Goal: Task Accomplishment & Management: Manage account settings

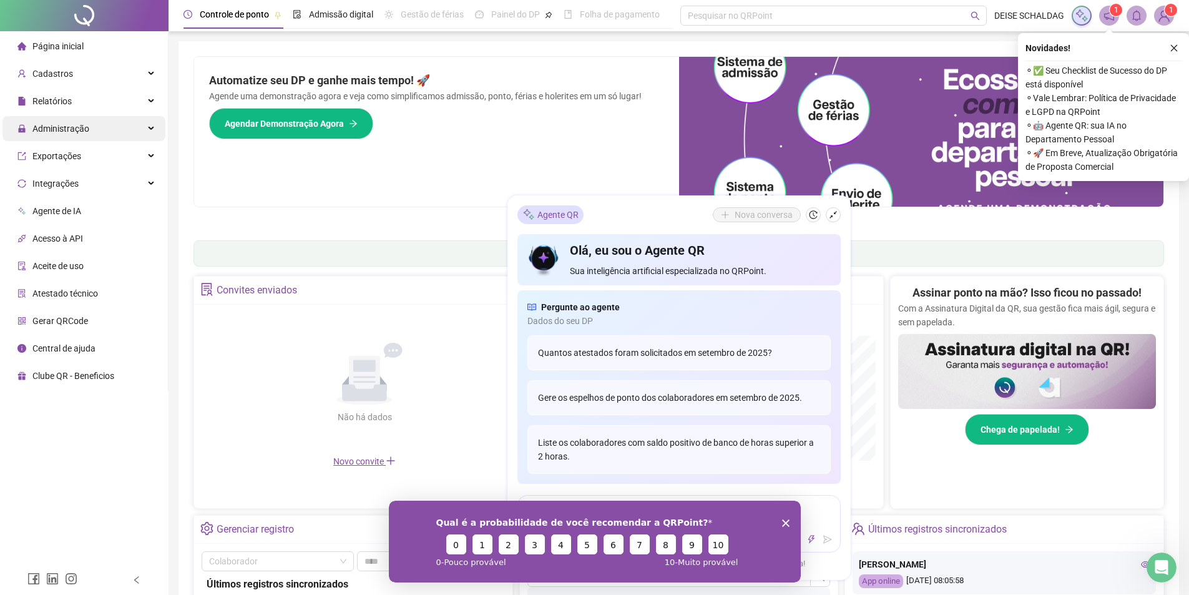
click at [62, 126] on span "Administração" at bounding box center [60, 129] width 57 height 10
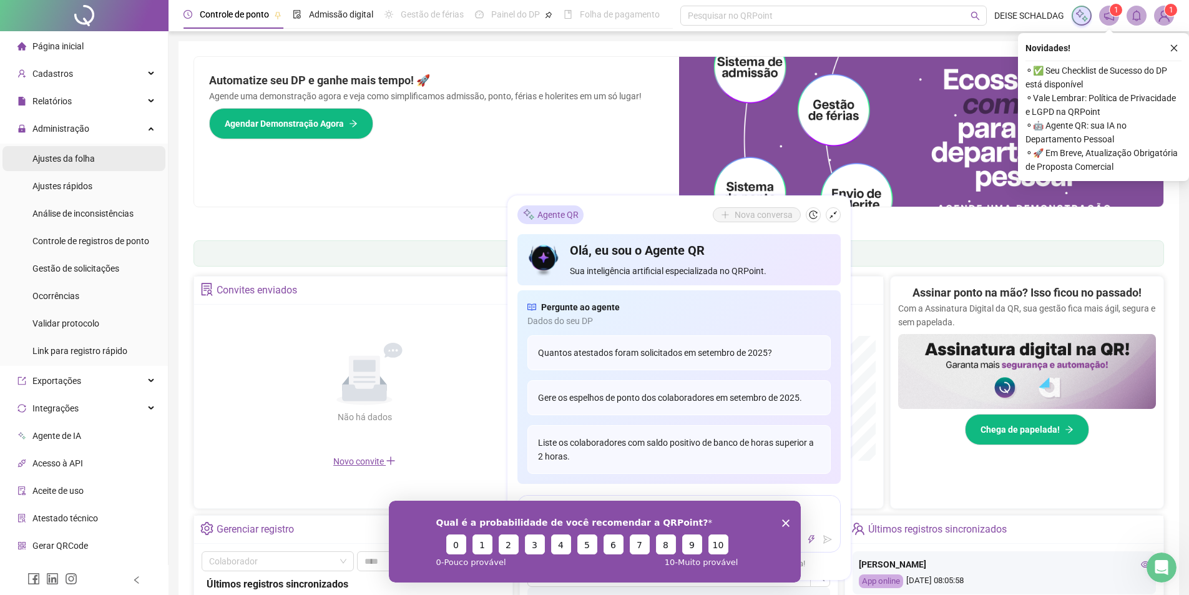
click at [71, 155] on span "Ajustes da folha" at bounding box center [63, 159] width 62 height 10
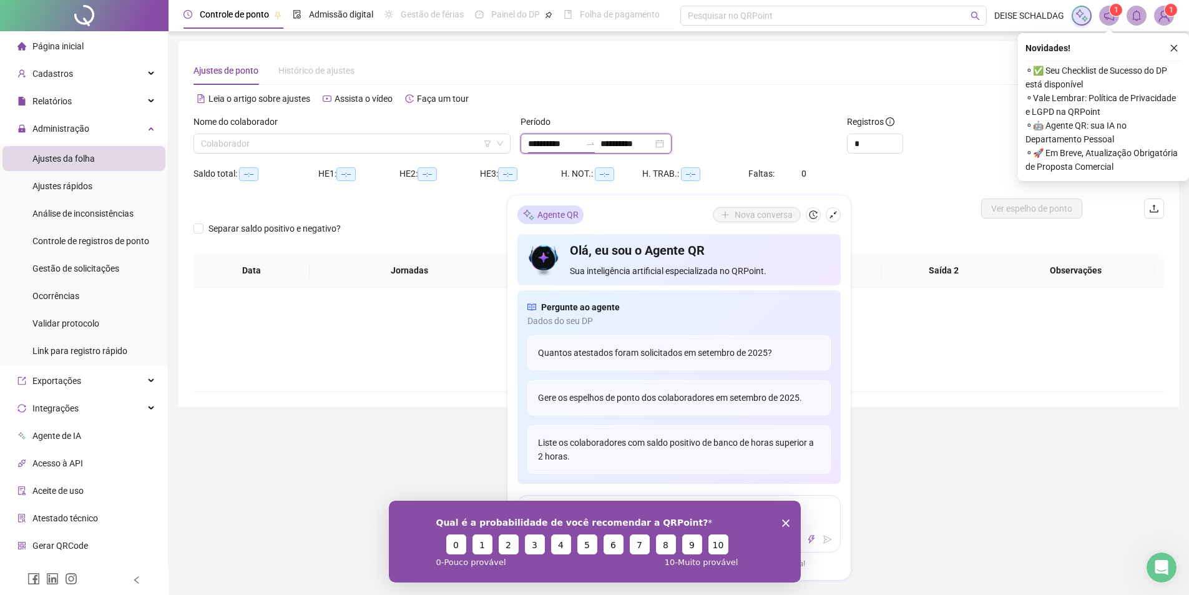
click at [543, 143] on input "**********" at bounding box center [554, 144] width 52 height 14
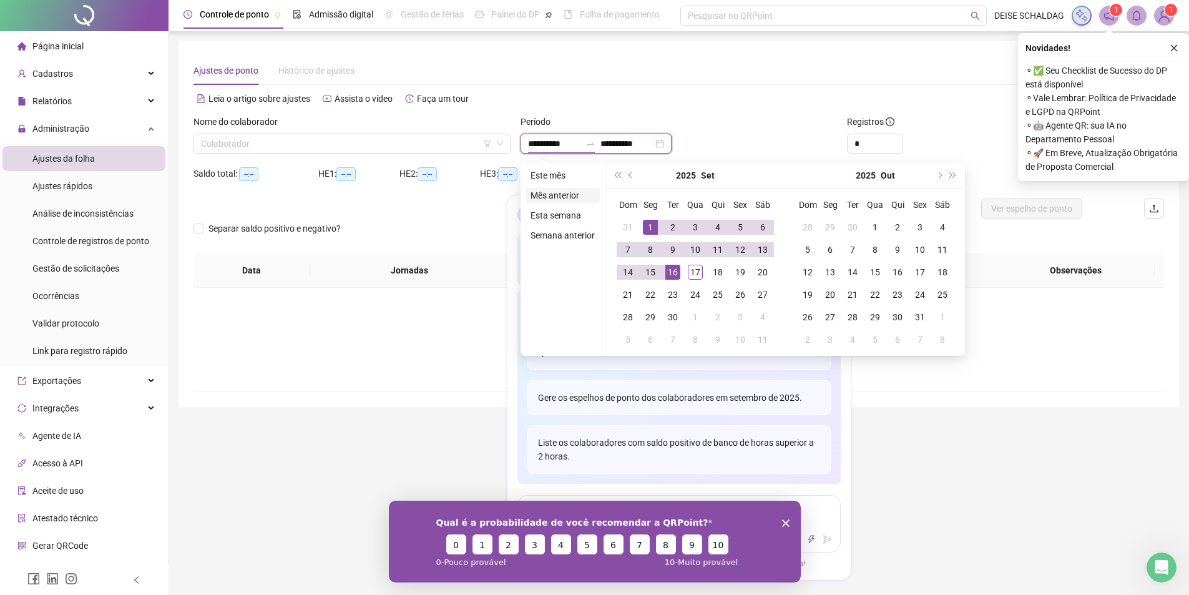
type input "**********"
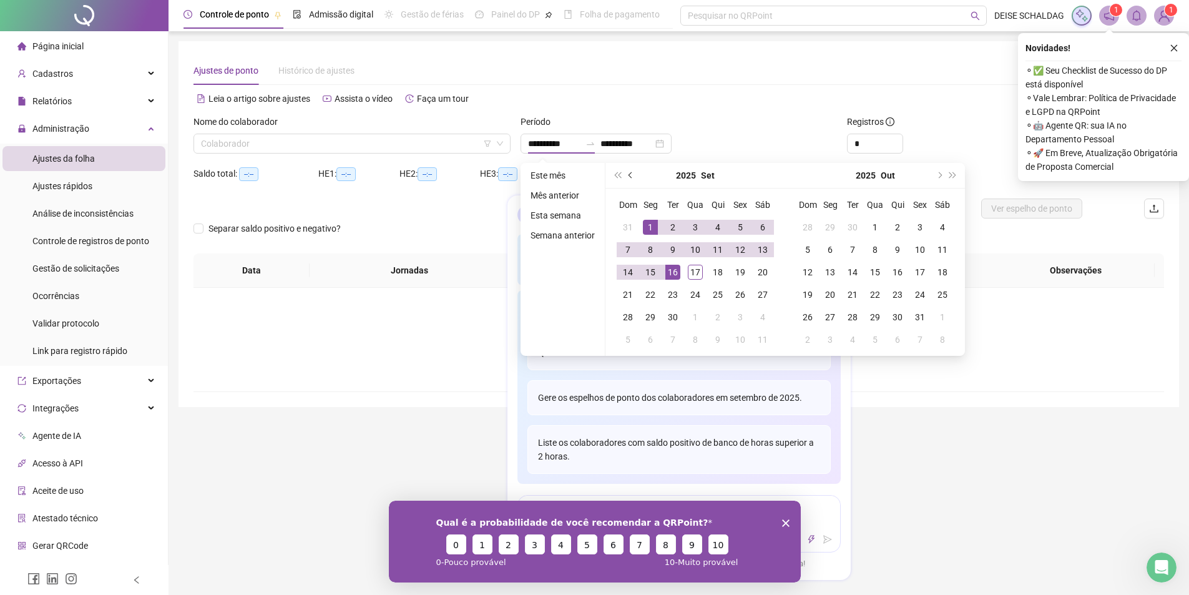
click at [630, 174] on span "prev-year" at bounding box center [632, 175] width 6 height 6
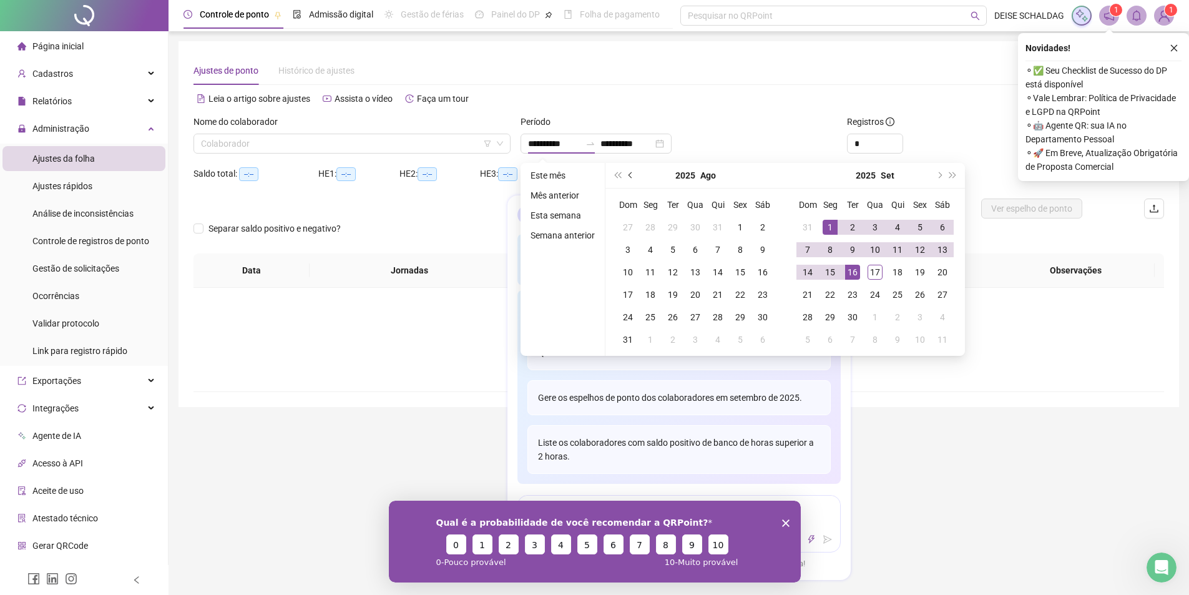
click at [630, 174] on span "prev-year" at bounding box center [632, 175] width 6 height 6
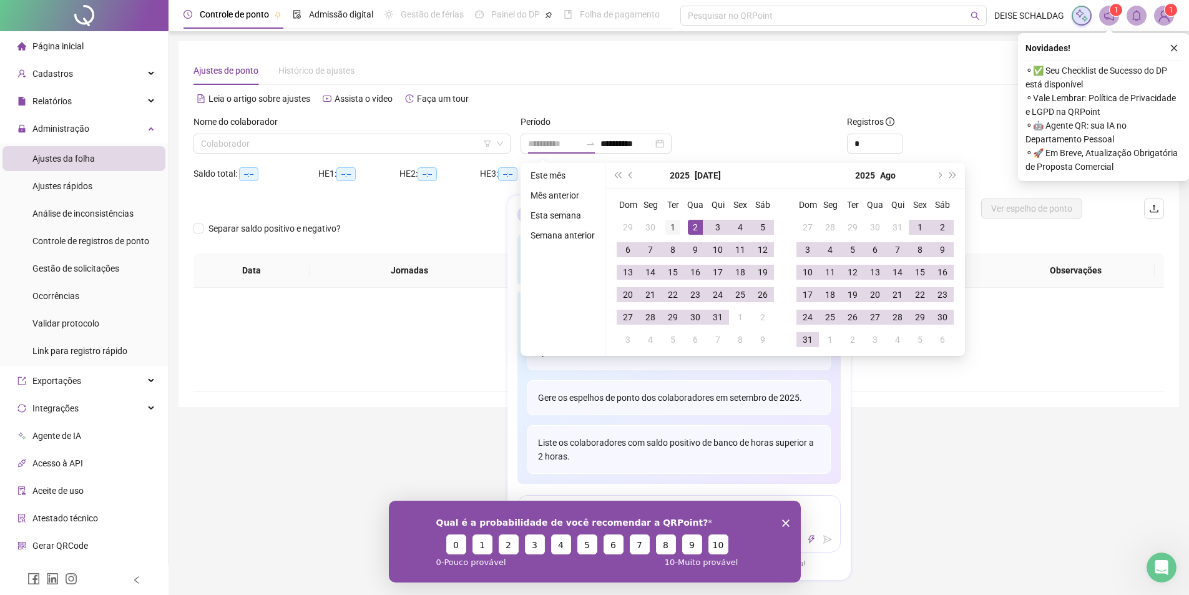
type input "**********"
click at [671, 228] on div "1" at bounding box center [673, 227] width 15 height 15
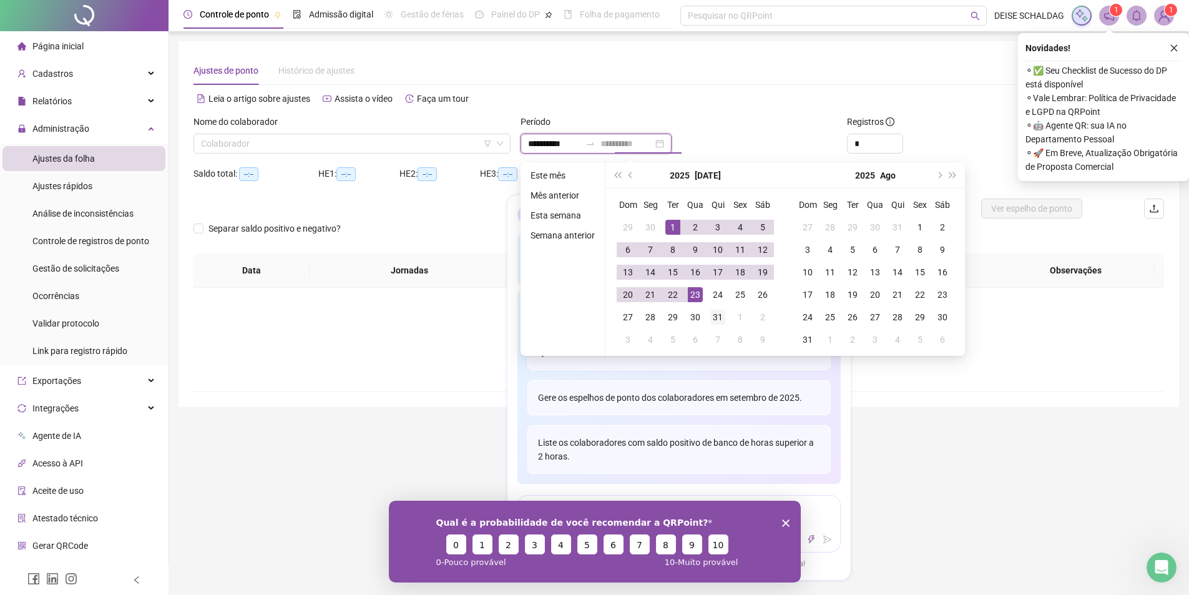
type input "**********"
click at [725, 317] on td "31" at bounding box center [718, 317] width 22 height 22
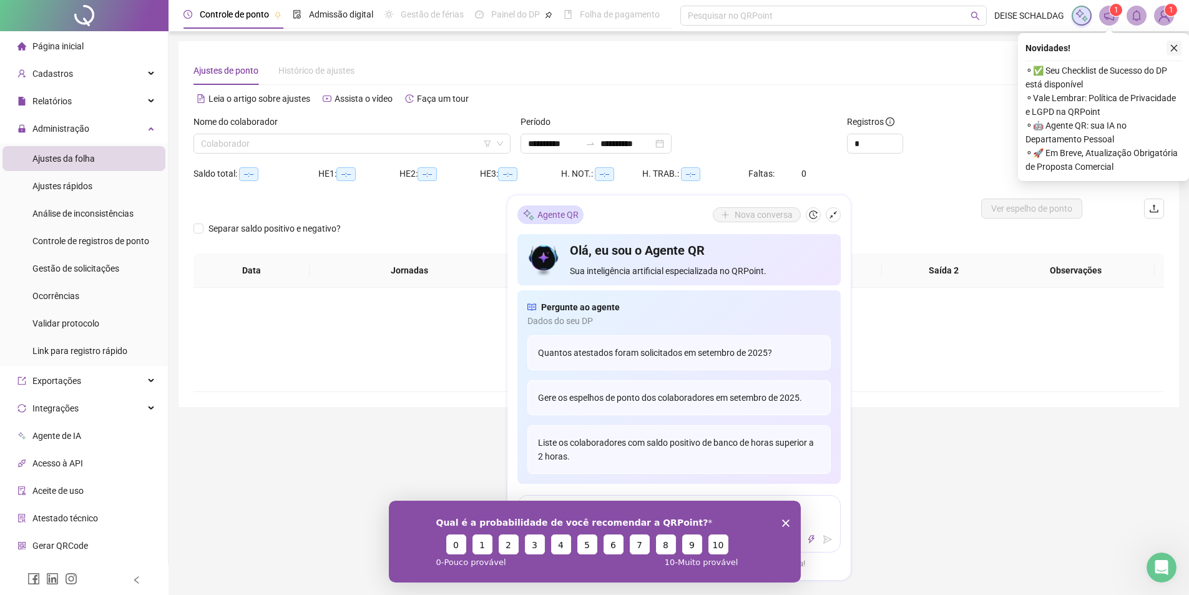
click at [1176, 44] on icon "close" at bounding box center [1174, 48] width 9 height 9
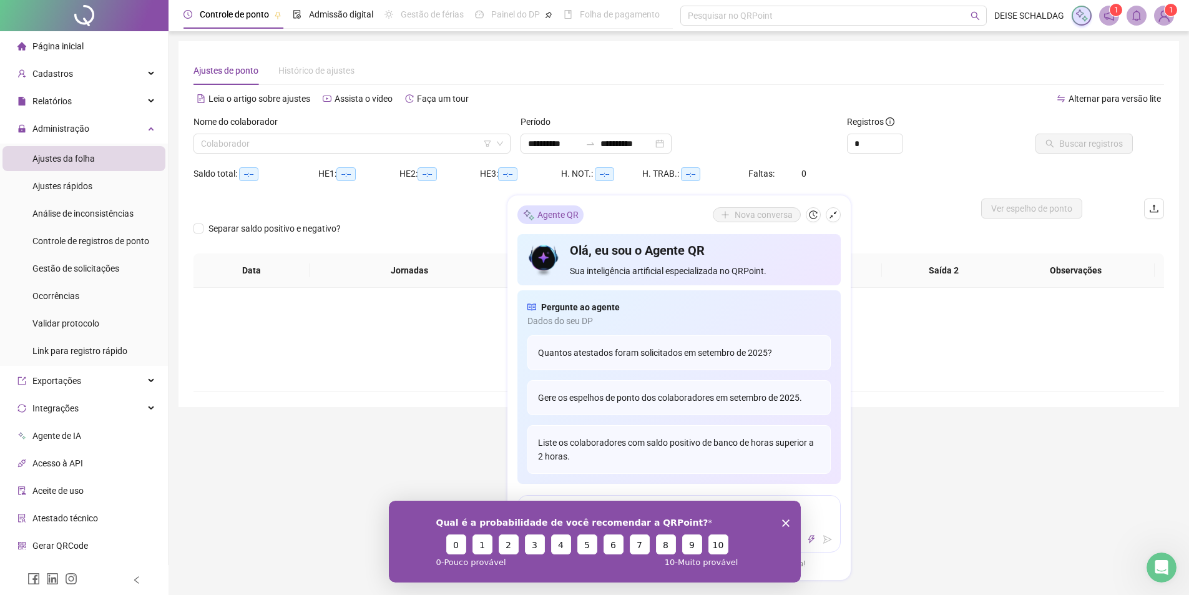
click at [789, 519] on icon "Encerrar pesquisa" at bounding box center [785, 522] width 7 height 7
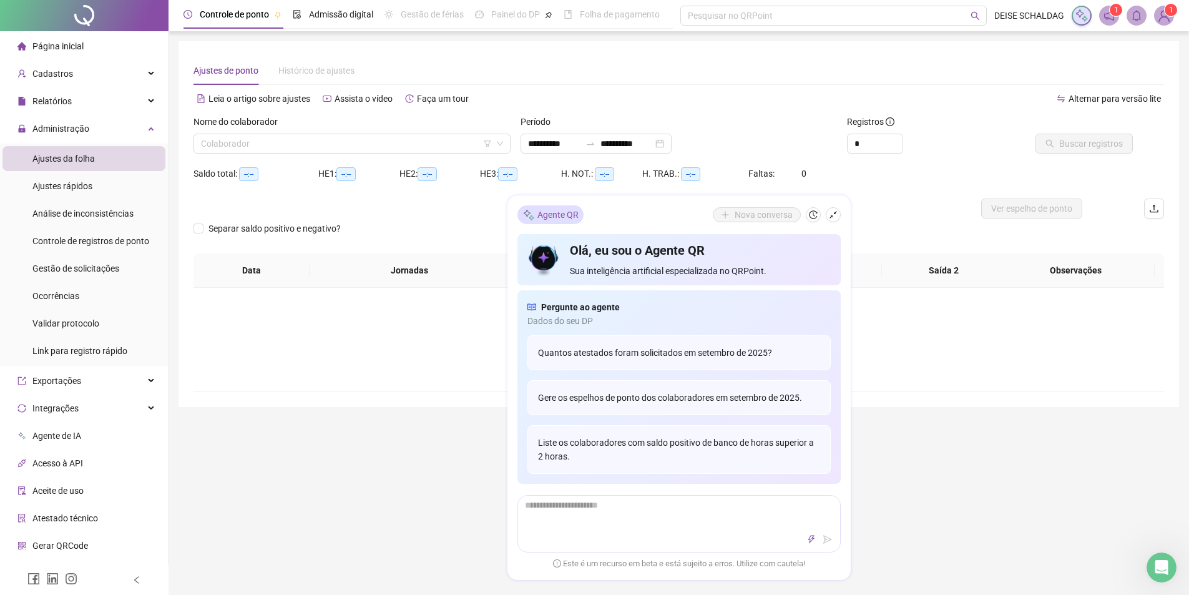
click at [925, 496] on div "**********" at bounding box center [679, 422] width 1021 height 845
click at [836, 215] on icon "shrink" at bounding box center [833, 214] width 9 height 9
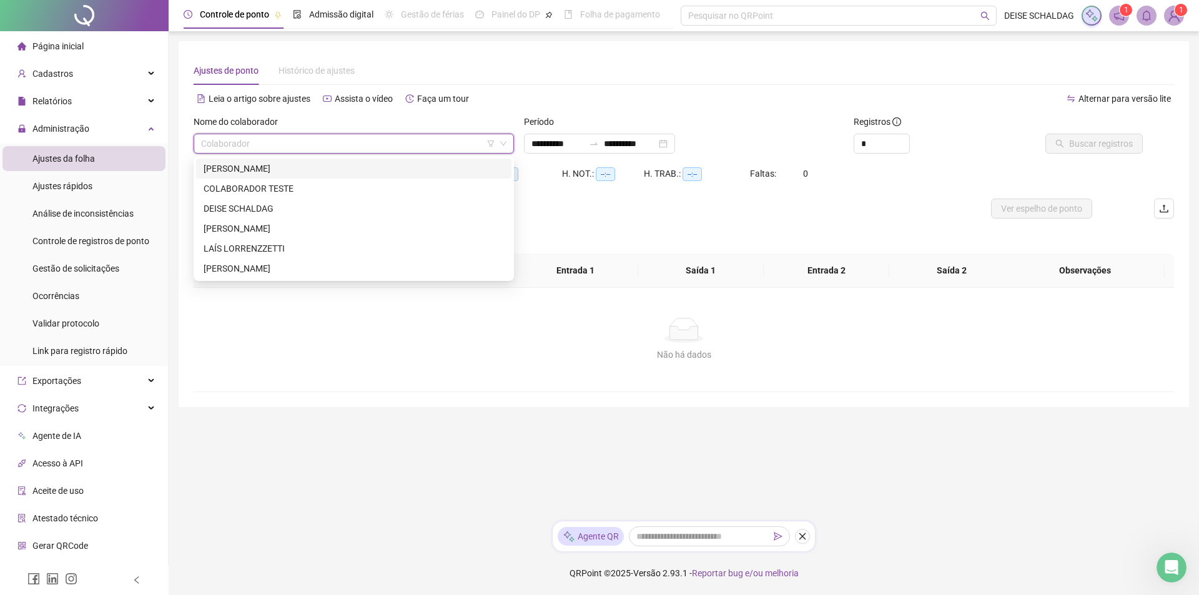
click at [435, 142] on input "search" at bounding box center [348, 143] width 294 height 19
click at [317, 168] on div "[PERSON_NAME]" at bounding box center [354, 169] width 300 height 14
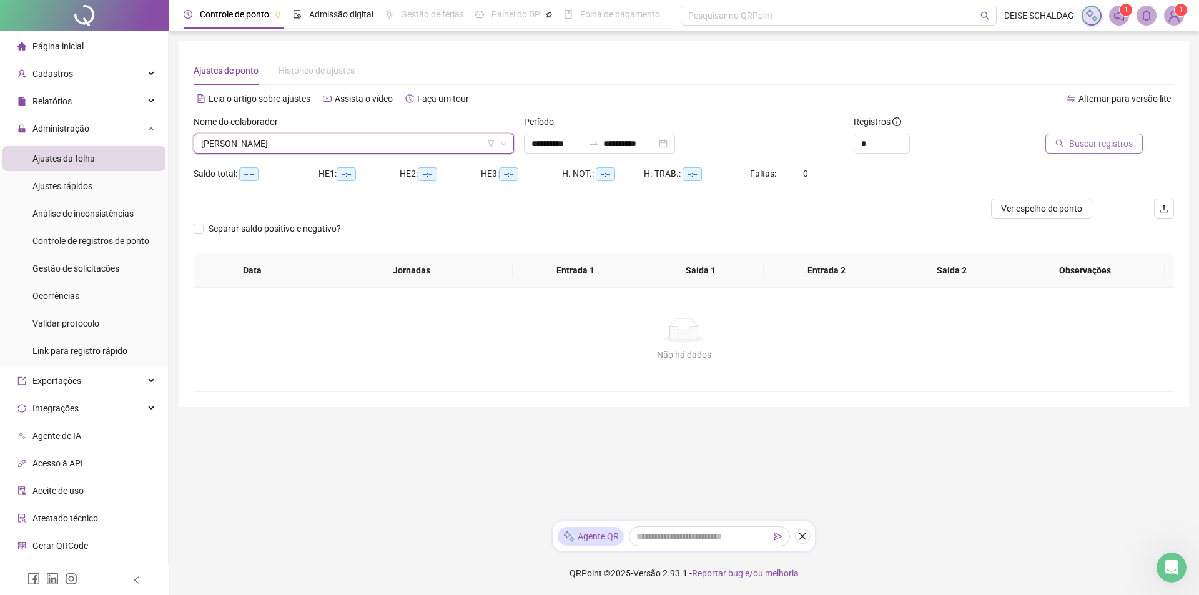
click at [1091, 145] on span "Buscar registros" at bounding box center [1101, 144] width 64 height 14
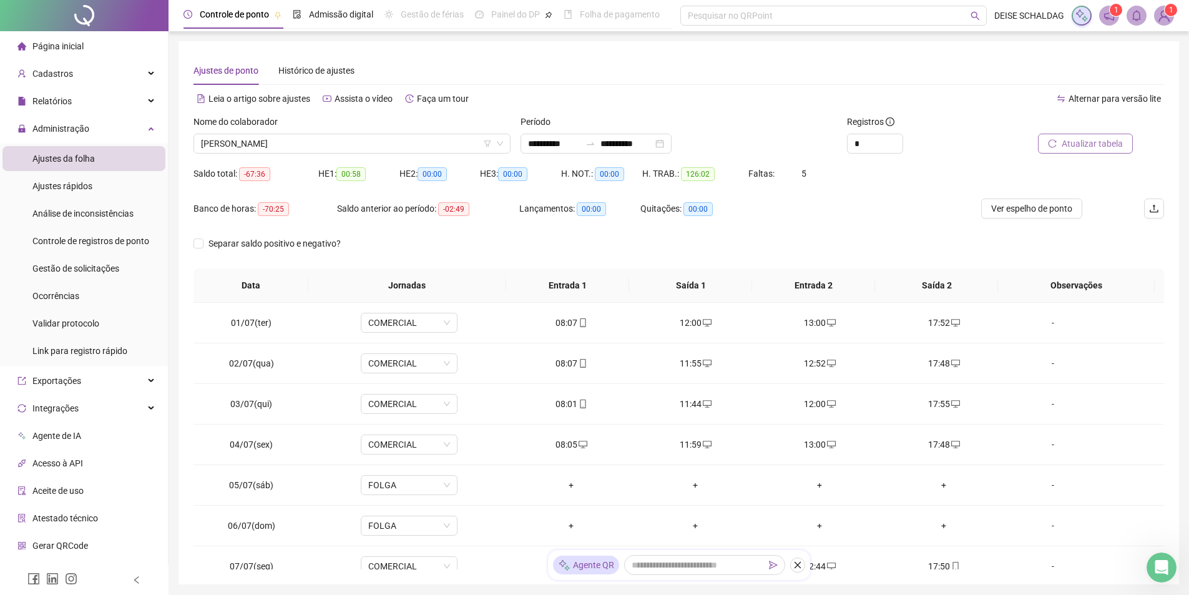
click at [38, 49] on span "Página inicial" at bounding box center [57, 46] width 51 height 10
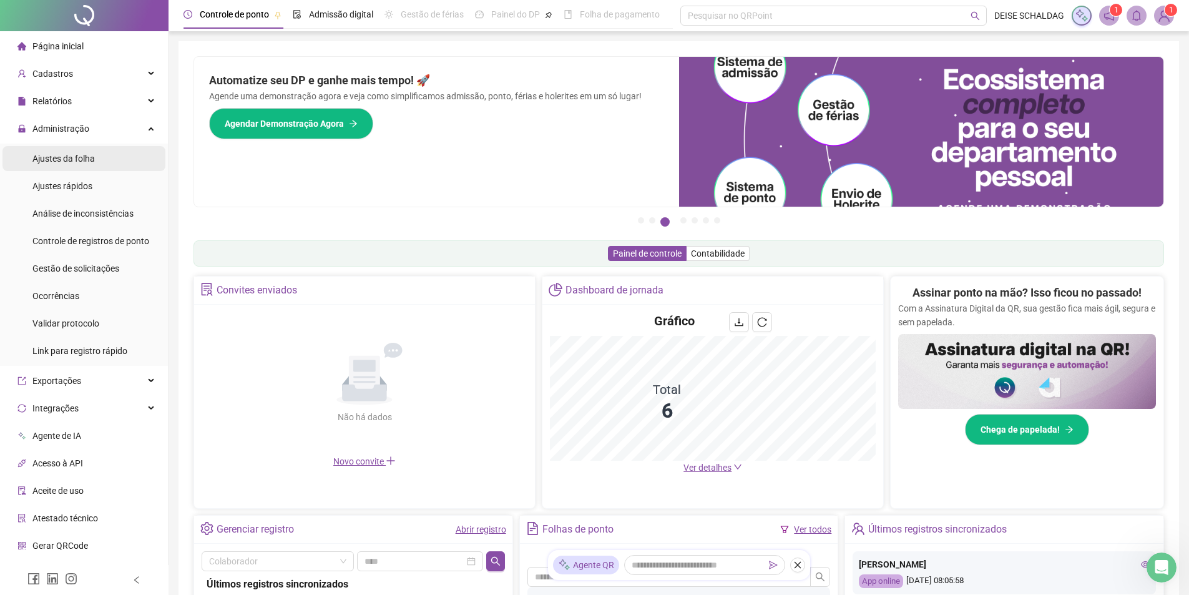
click at [62, 154] on span "Ajustes da folha" at bounding box center [63, 159] width 62 height 10
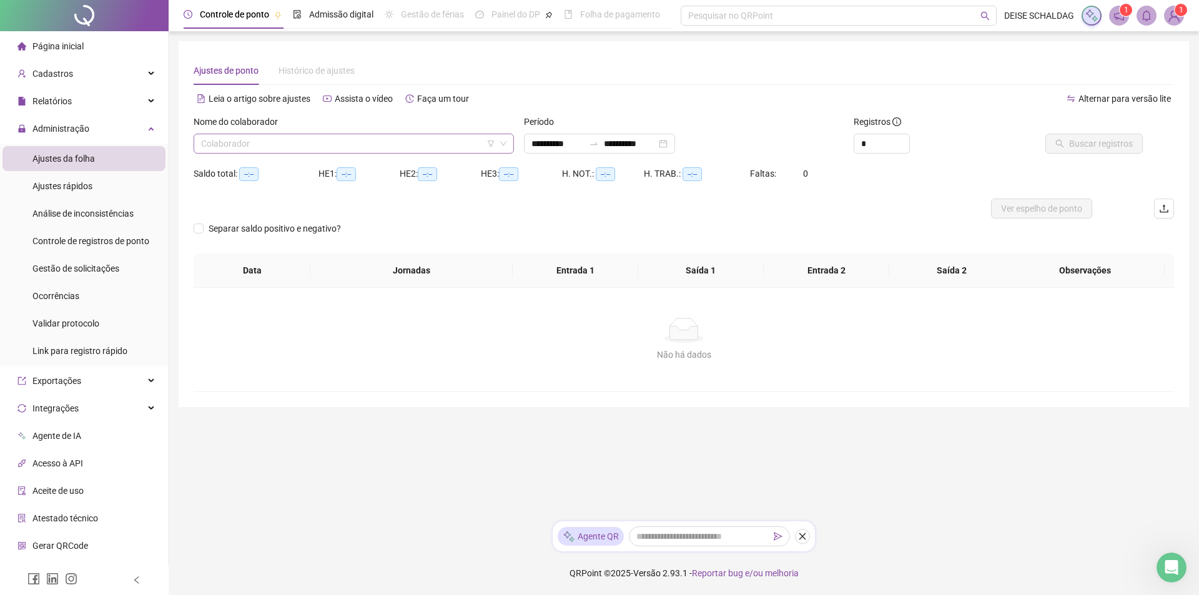
click at [241, 145] on input "search" at bounding box center [348, 143] width 294 height 19
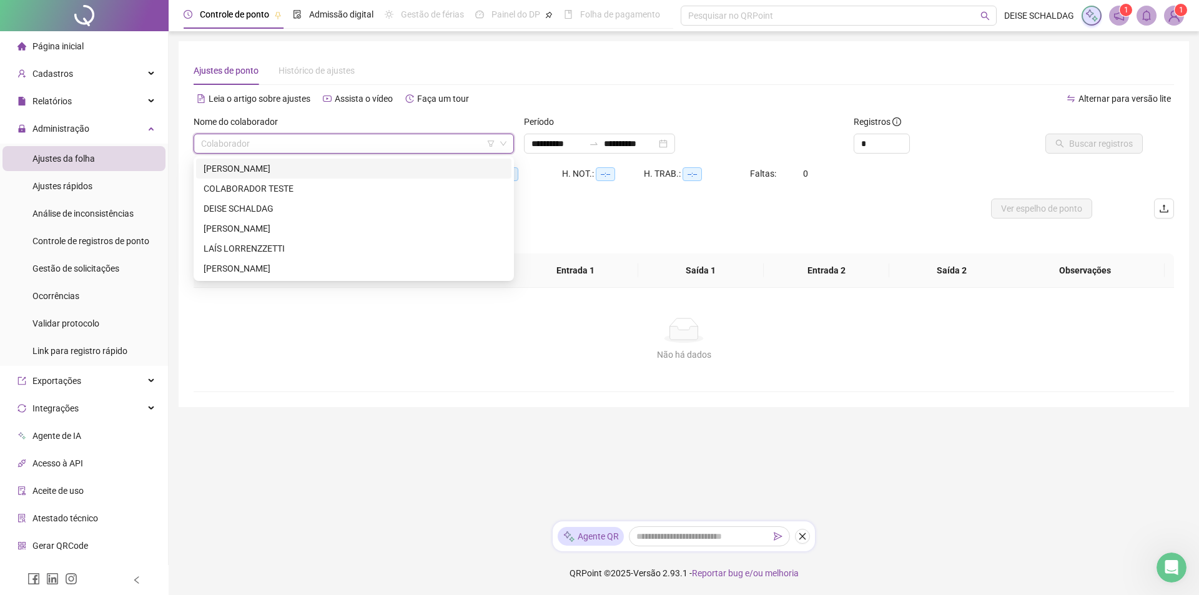
click at [245, 169] on div "[PERSON_NAME]" at bounding box center [354, 169] width 300 height 14
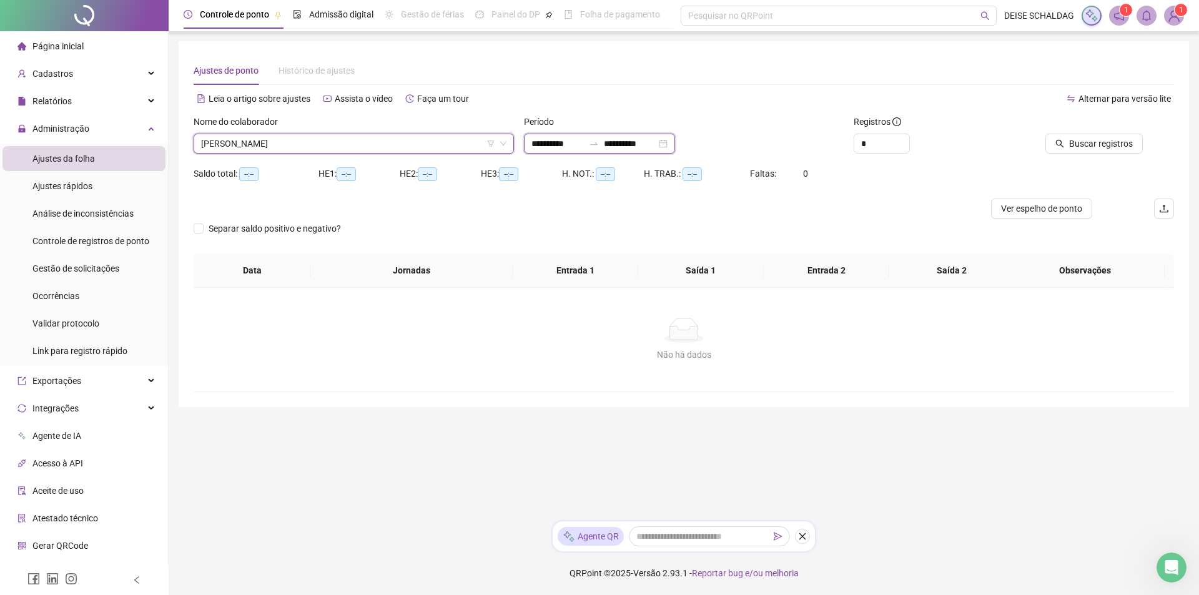
click at [539, 145] on input "**********" at bounding box center [557, 144] width 52 height 14
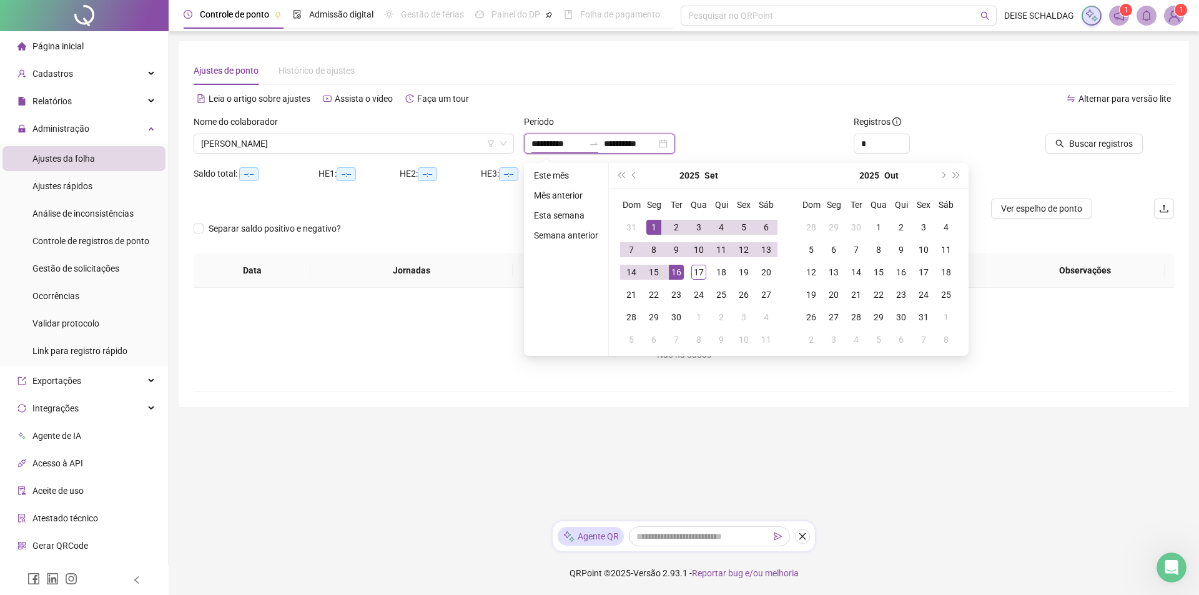
type input "**********"
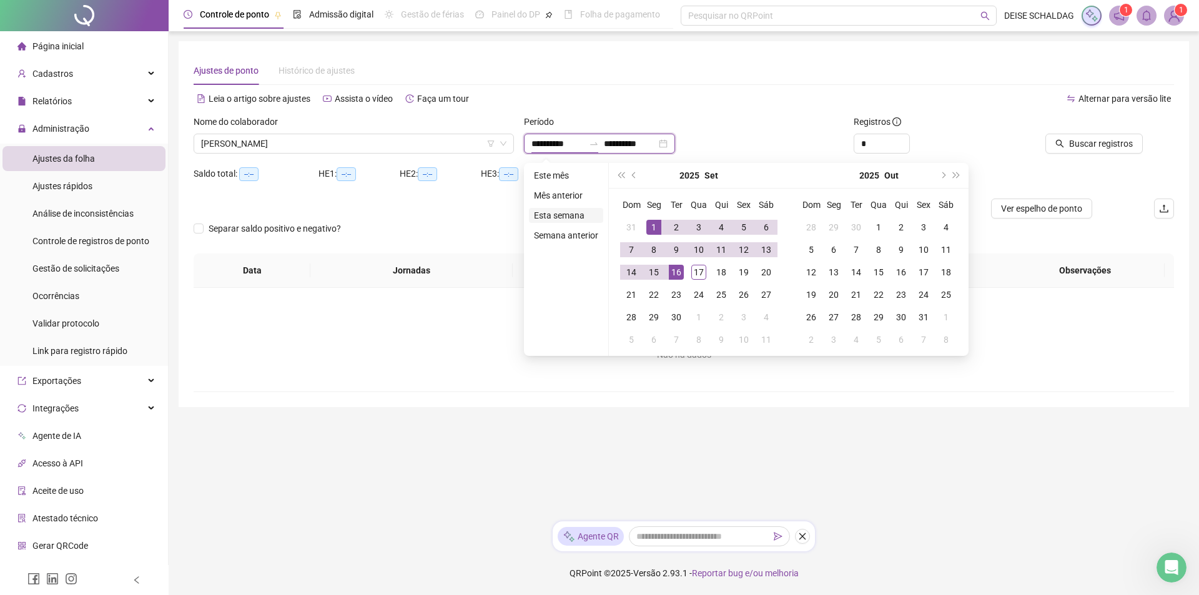
type input "**********"
click at [630, 173] on button "prev-year" at bounding box center [635, 175] width 14 height 25
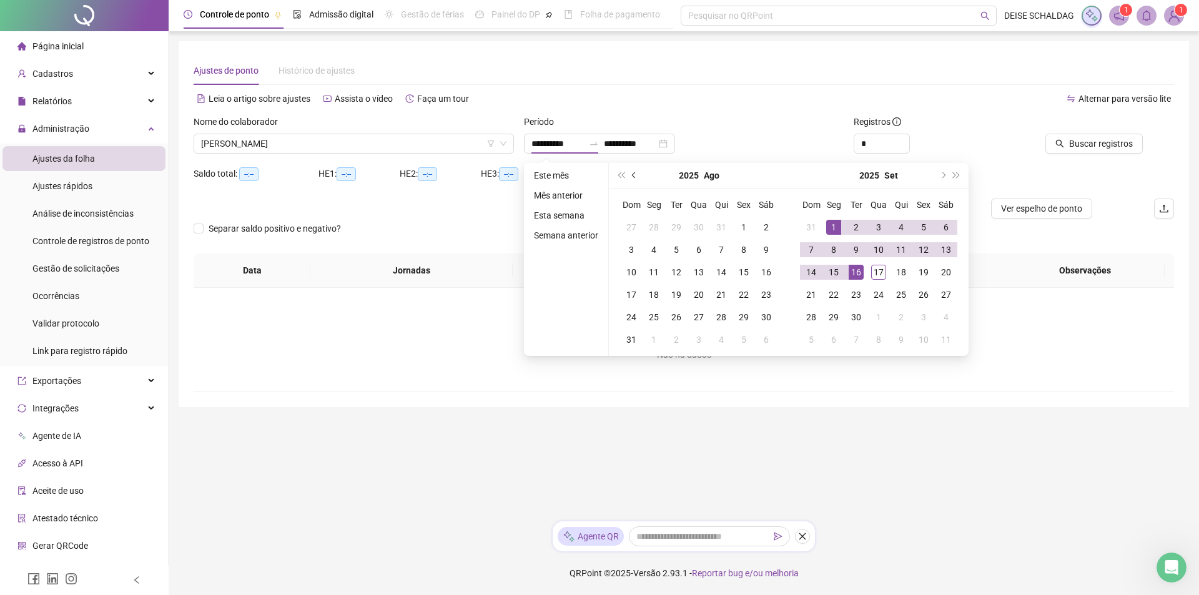
click at [630, 173] on button "prev-year" at bounding box center [635, 175] width 14 height 25
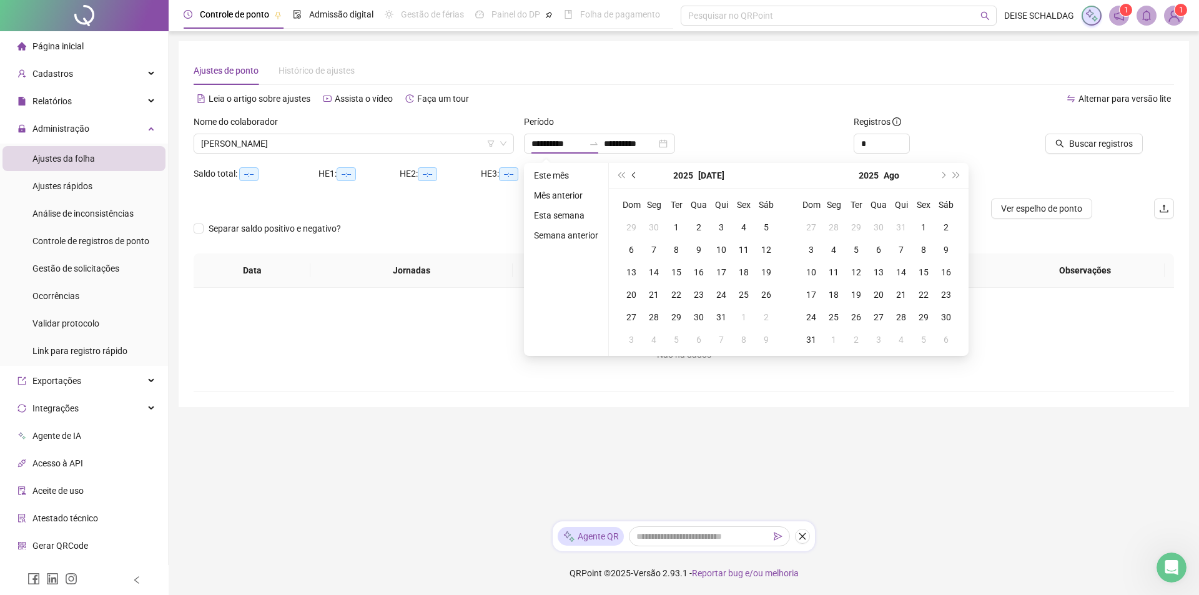
click at [630, 173] on button "prev-year" at bounding box center [635, 175] width 14 height 25
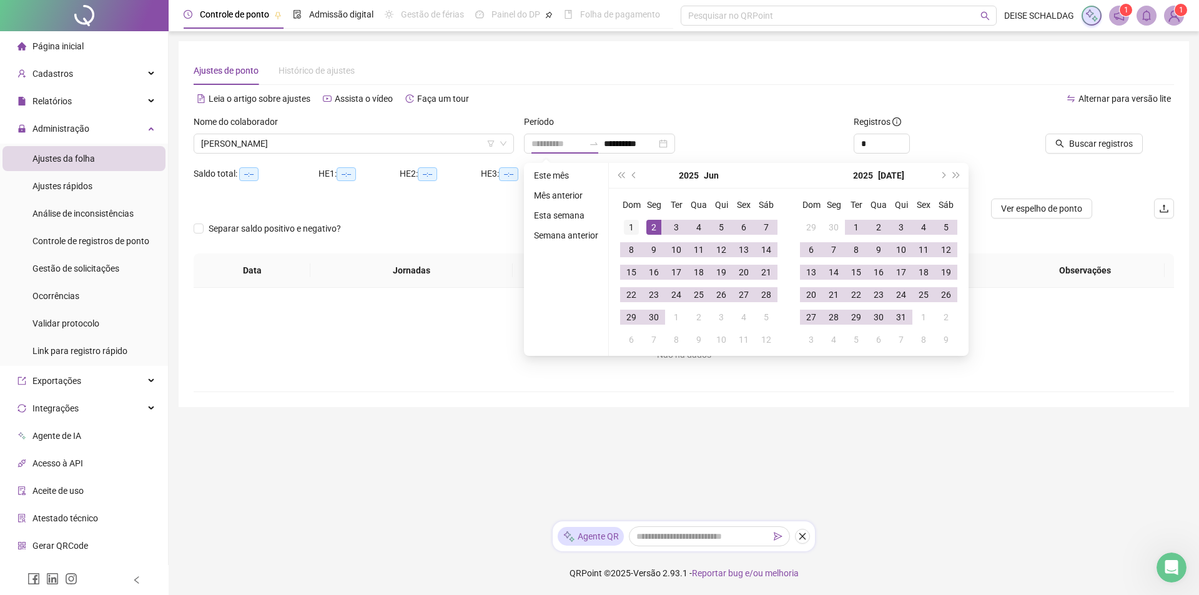
type input "**********"
click at [631, 229] on div "1" at bounding box center [631, 227] width 15 height 15
type input "**********"
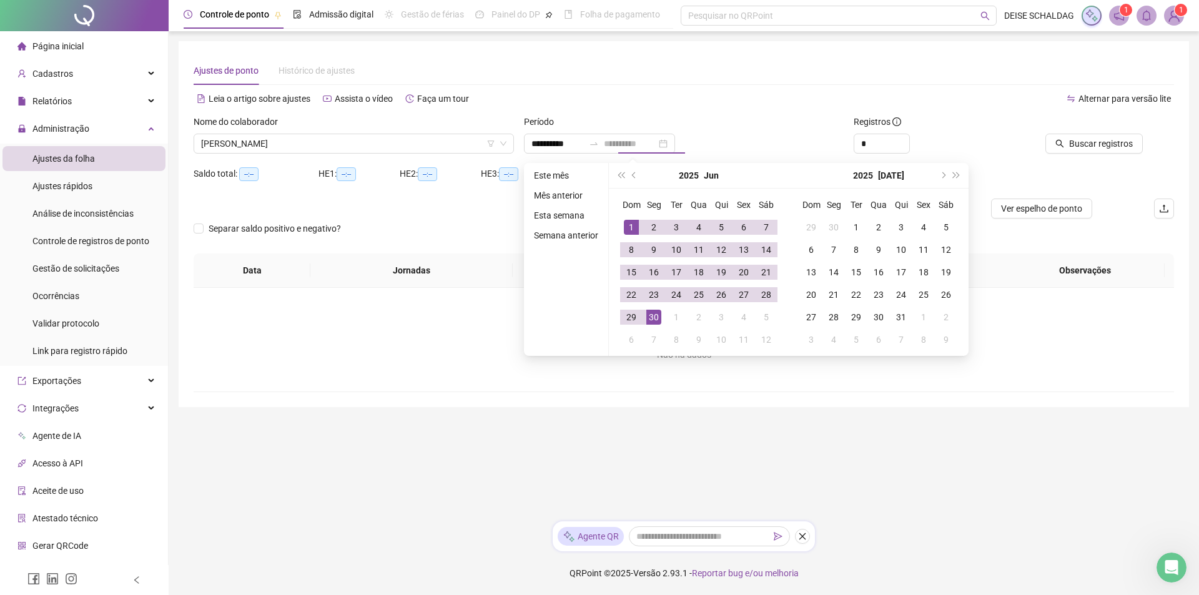
click at [655, 320] on div "30" at bounding box center [653, 317] width 15 height 15
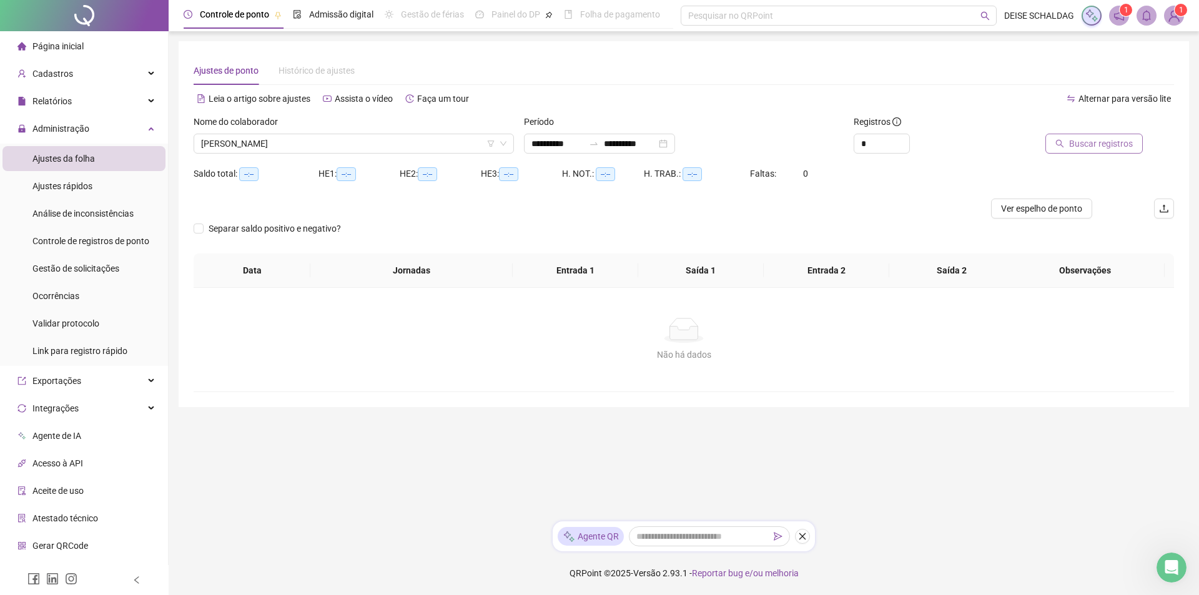
click at [1093, 145] on span "Buscar registros" at bounding box center [1101, 144] width 64 height 14
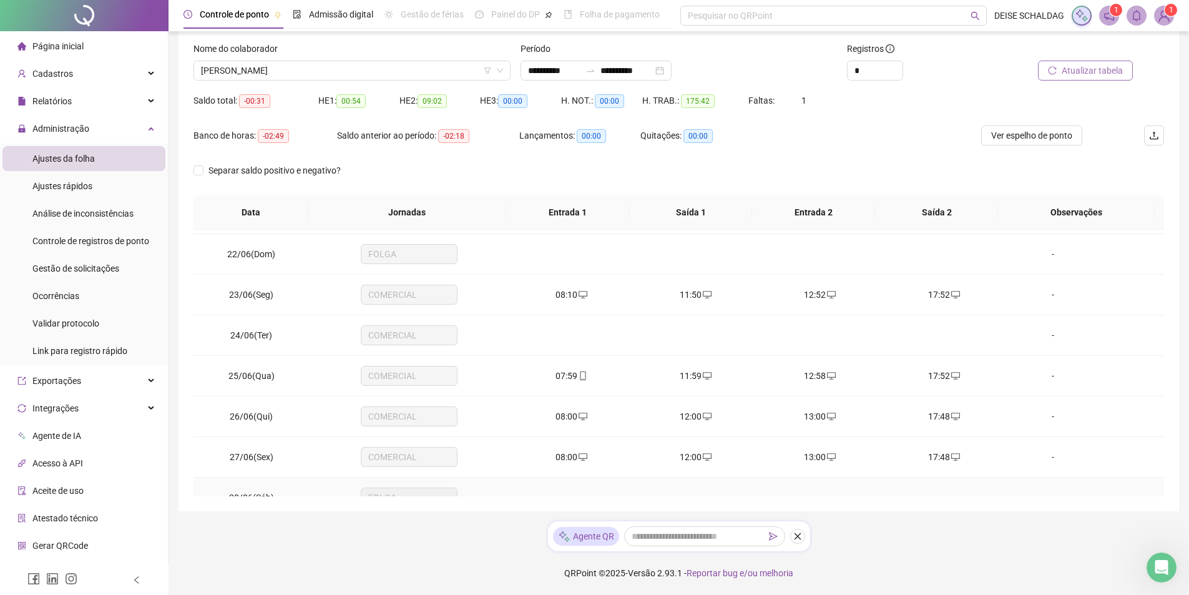
scroll to position [826, 0]
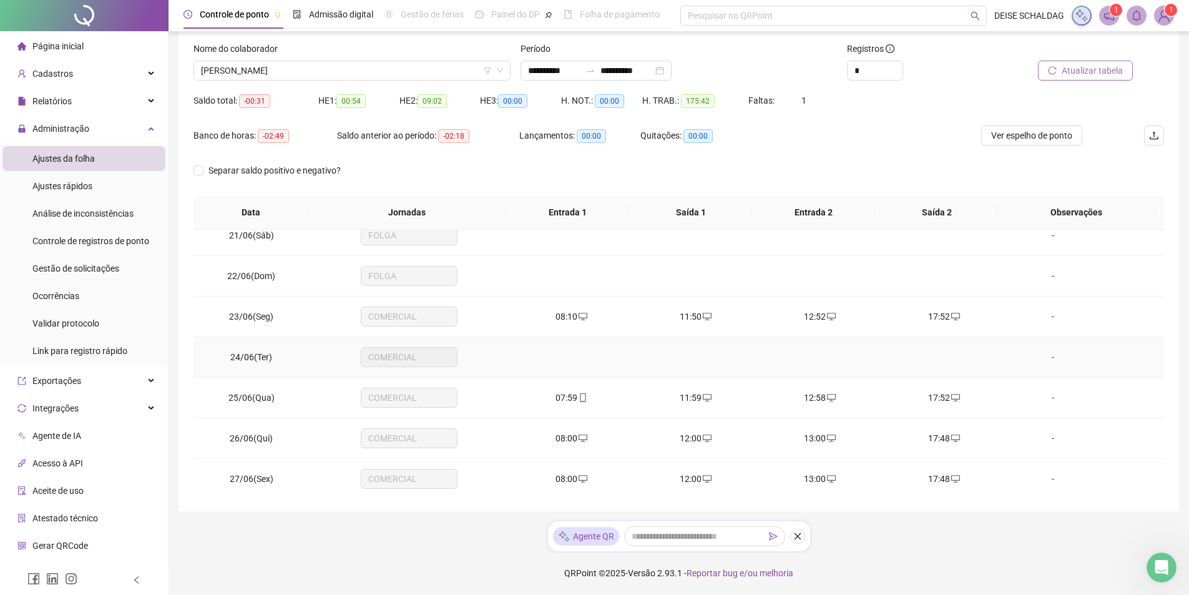
click at [555, 351] on td at bounding box center [571, 357] width 124 height 41
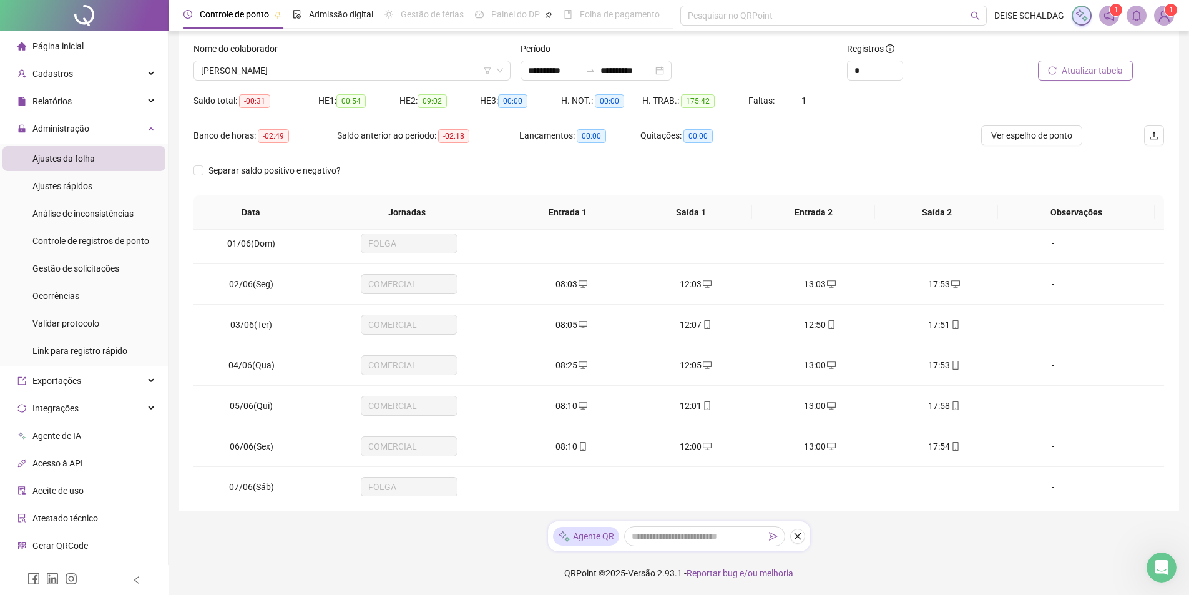
scroll to position [0, 0]
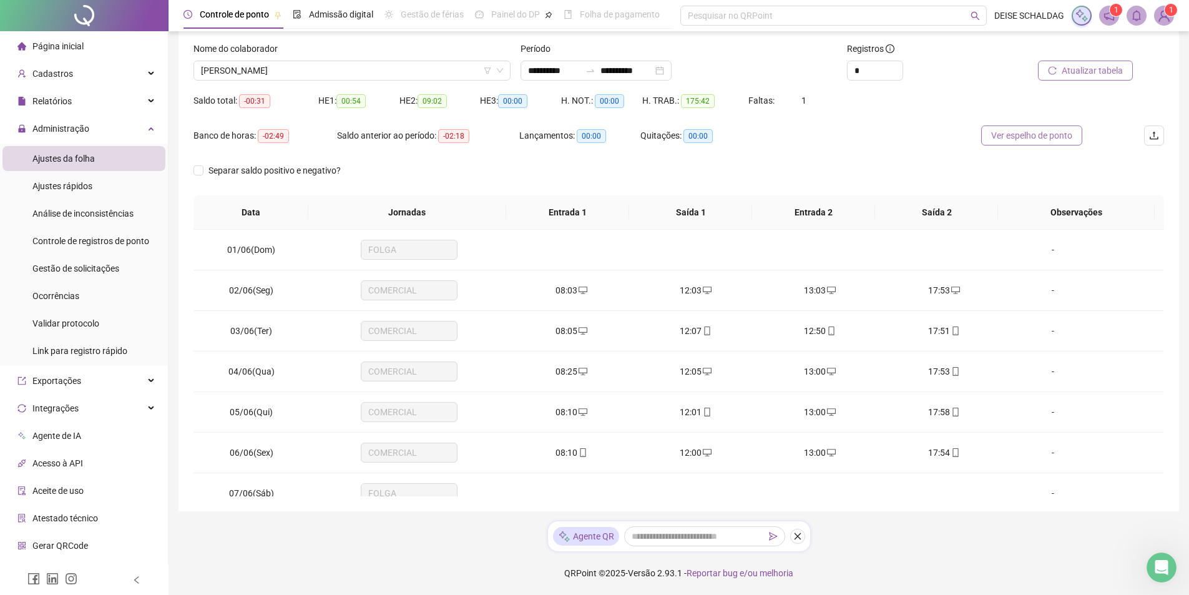
click at [1019, 144] on button "Ver espelho de ponto" at bounding box center [1032, 136] width 101 height 20
click at [136, 99] on div "Relatórios" at bounding box center [83, 101] width 163 height 25
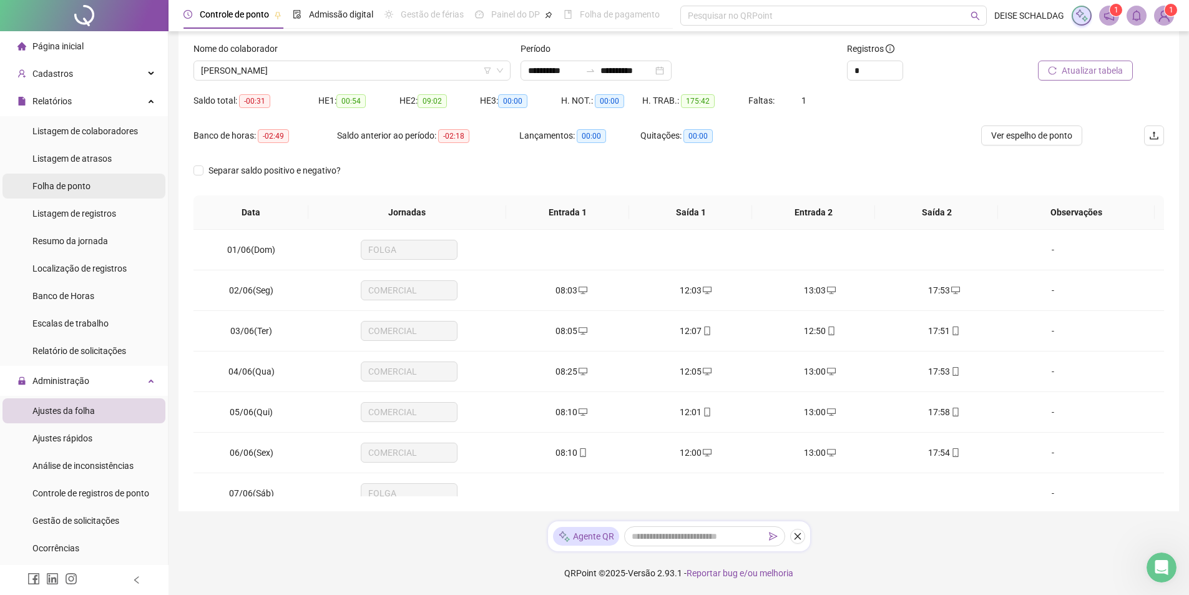
click at [84, 182] on span "Folha de ponto" at bounding box center [61, 186] width 58 height 10
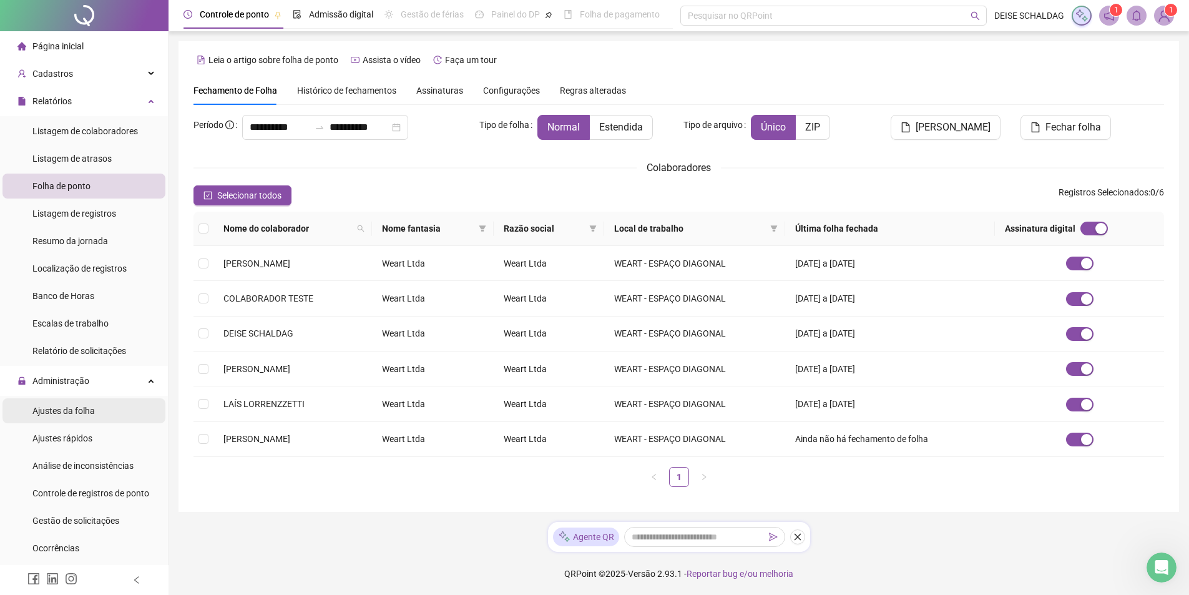
click at [59, 414] on span "Ajustes da folha" at bounding box center [63, 411] width 62 height 10
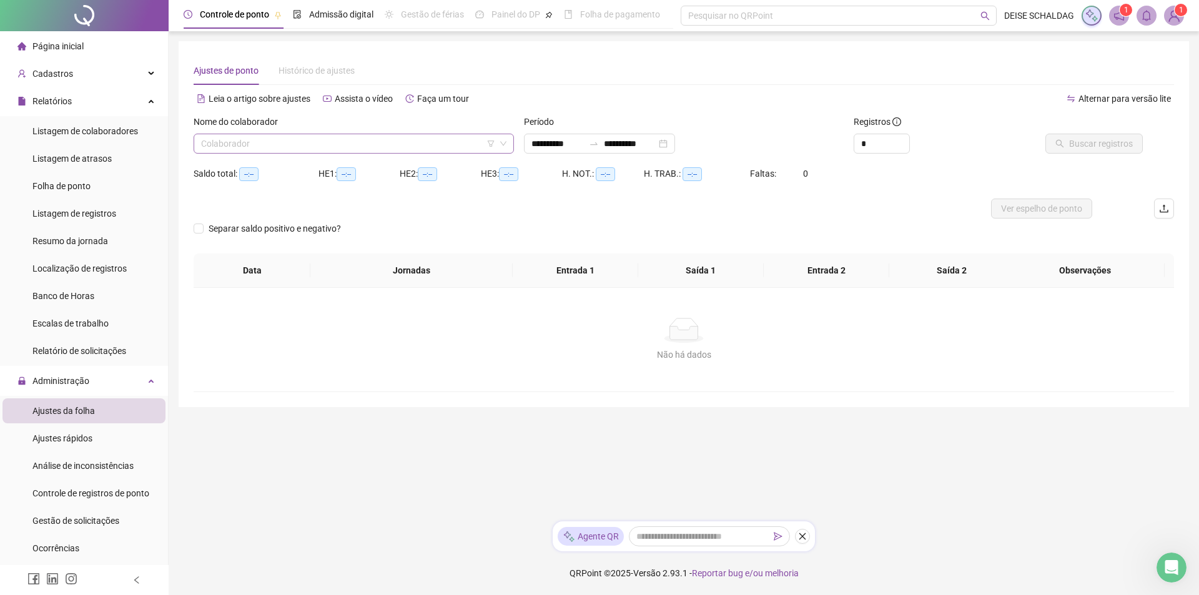
click at [233, 144] on input "search" at bounding box center [348, 143] width 294 height 19
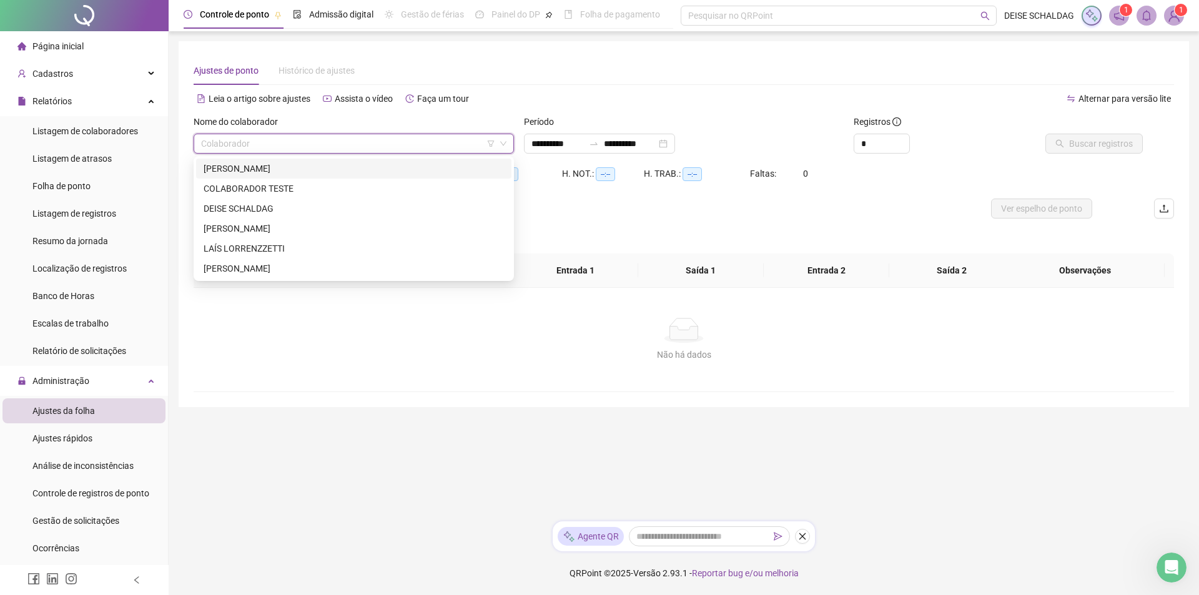
click at [244, 175] on div "[PERSON_NAME]" at bounding box center [354, 169] width 300 height 14
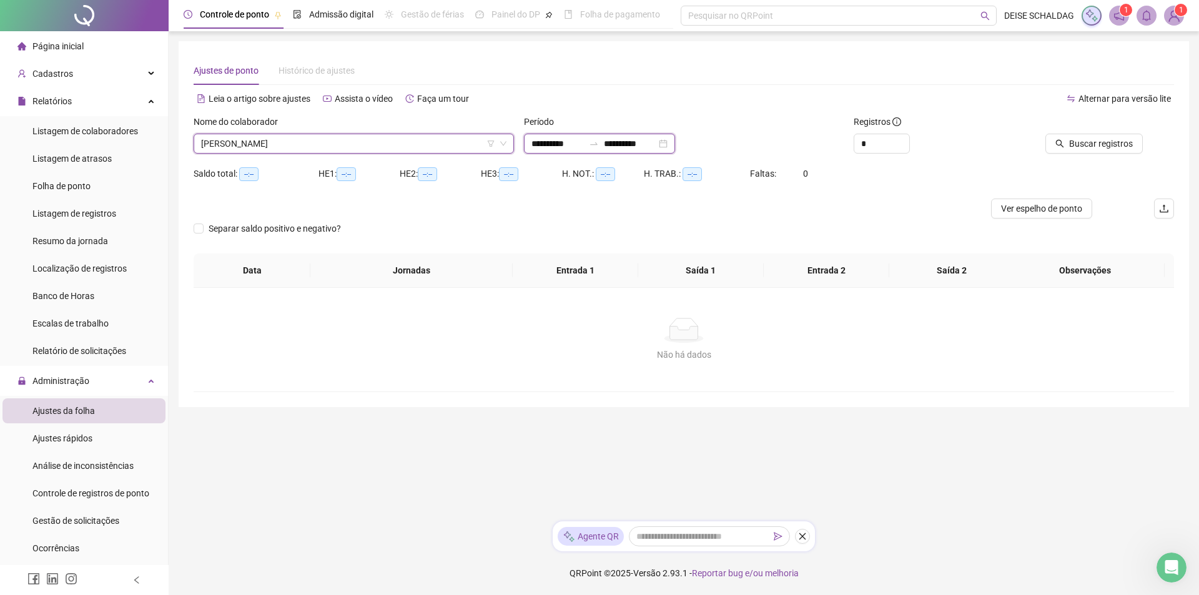
click at [543, 144] on input "**********" at bounding box center [557, 144] width 52 height 14
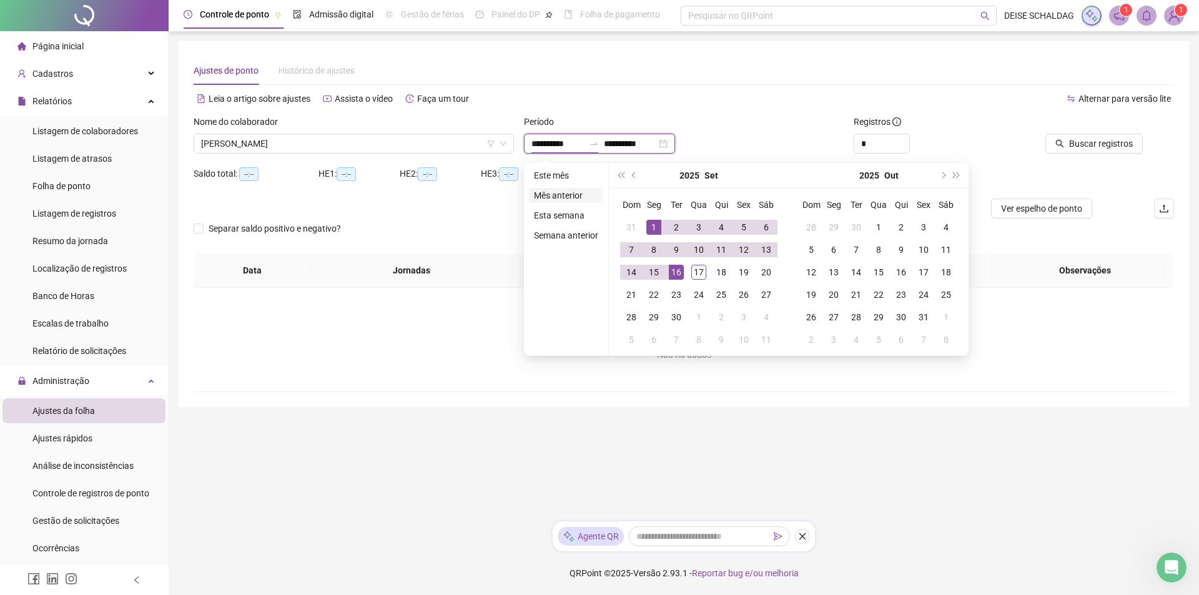
type input "**********"
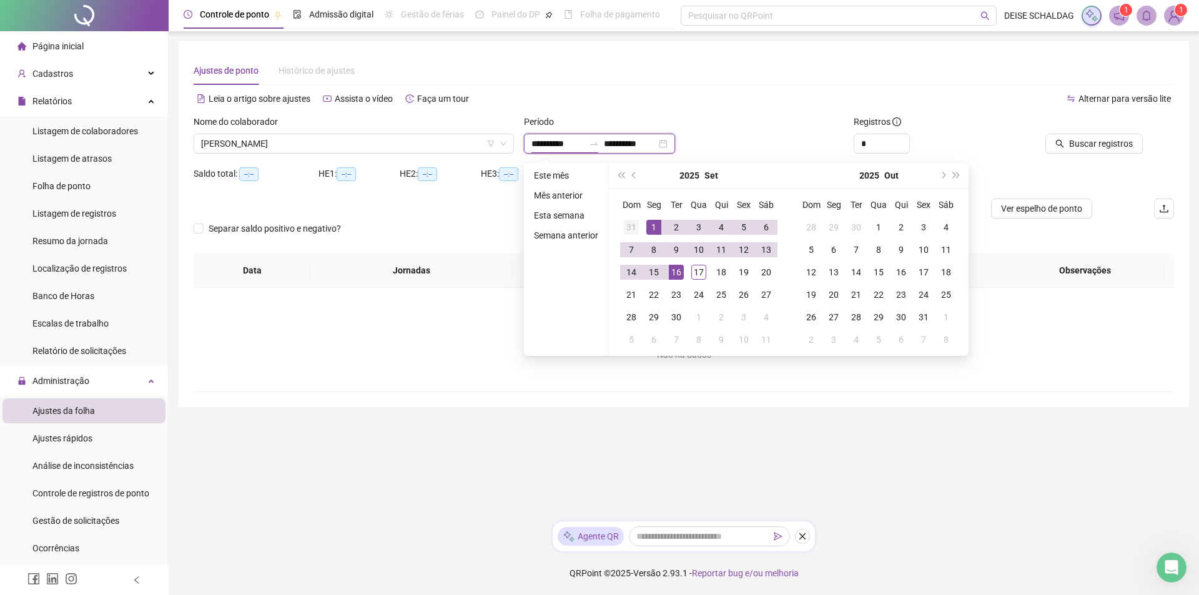
type input "**********"
click at [633, 172] on span "prev-year" at bounding box center [635, 175] width 6 height 6
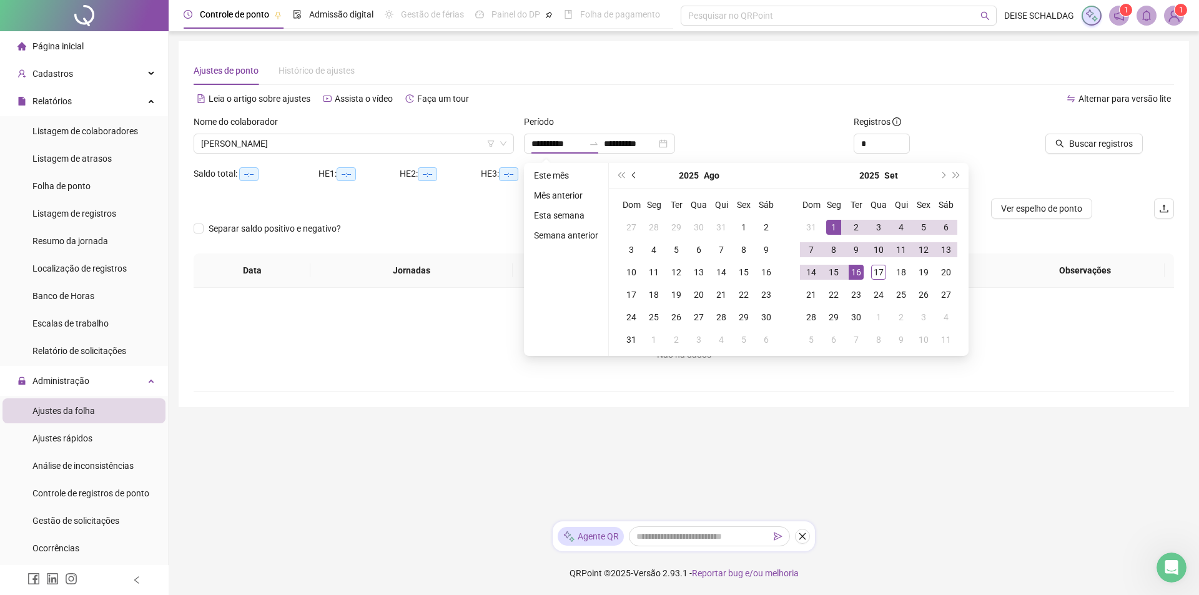
click at [633, 172] on span "prev-year" at bounding box center [635, 175] width 6 height 6
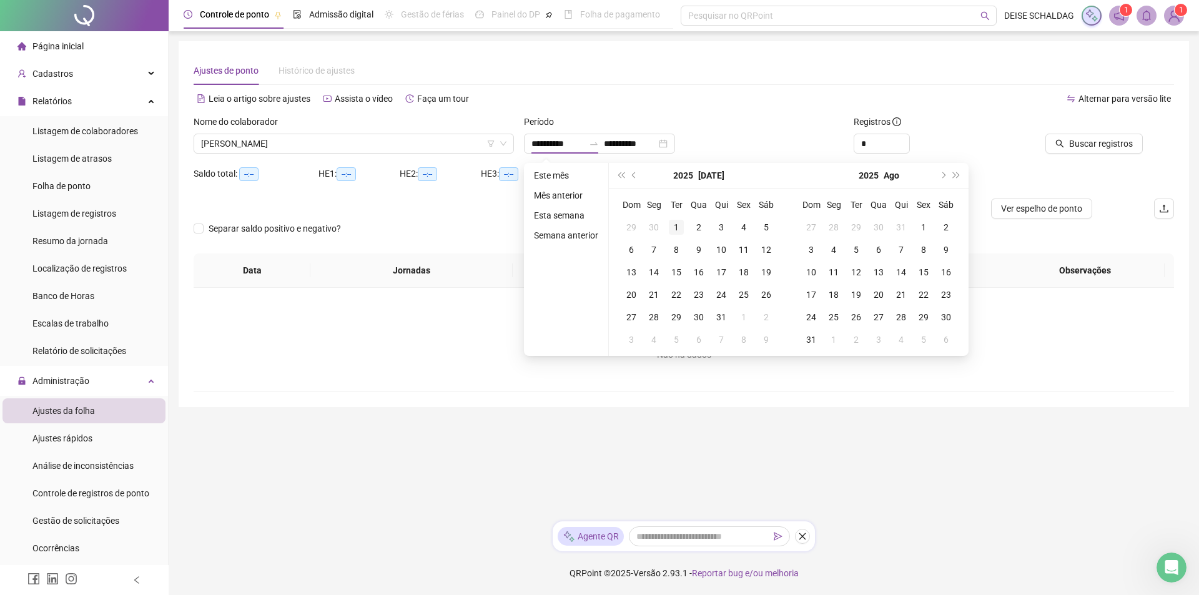
type input "**********"
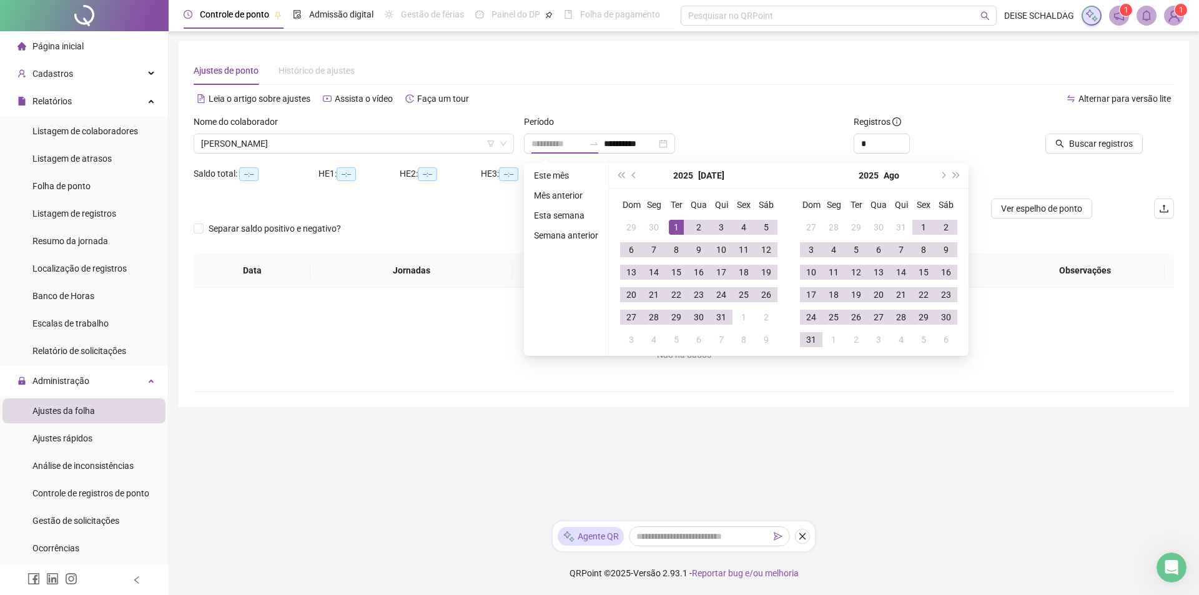
click at [674, 228] on div "1" at bounding box center [676, 227] width 15 height 15
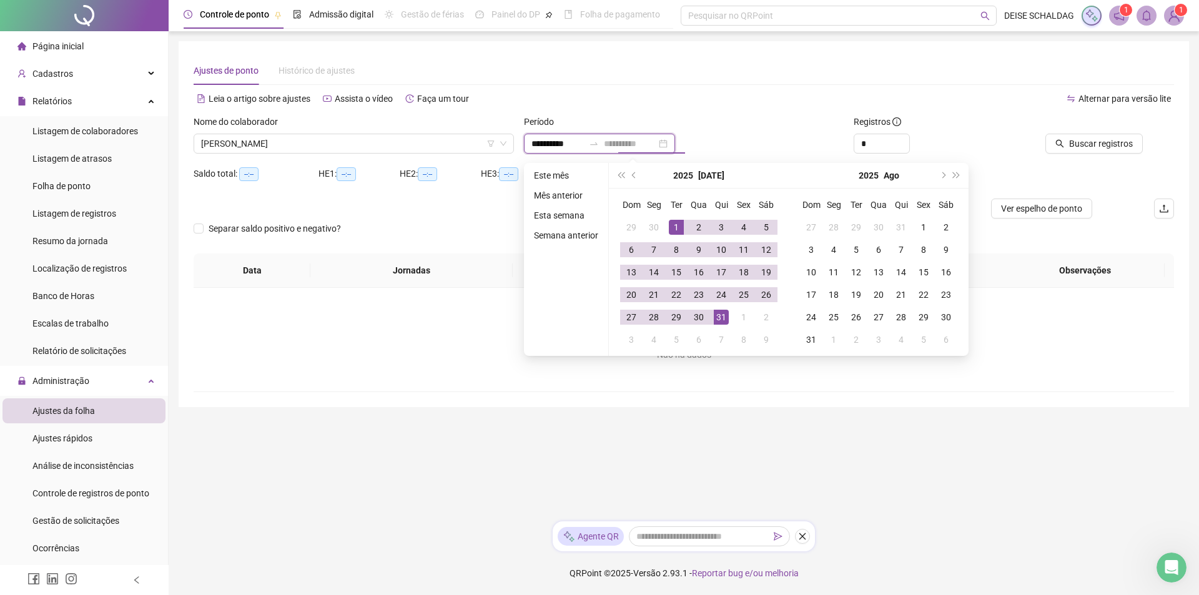
type input "**********"
click at [724, 320] on div "31" at bounding box center [721, 317] width 15 height 15
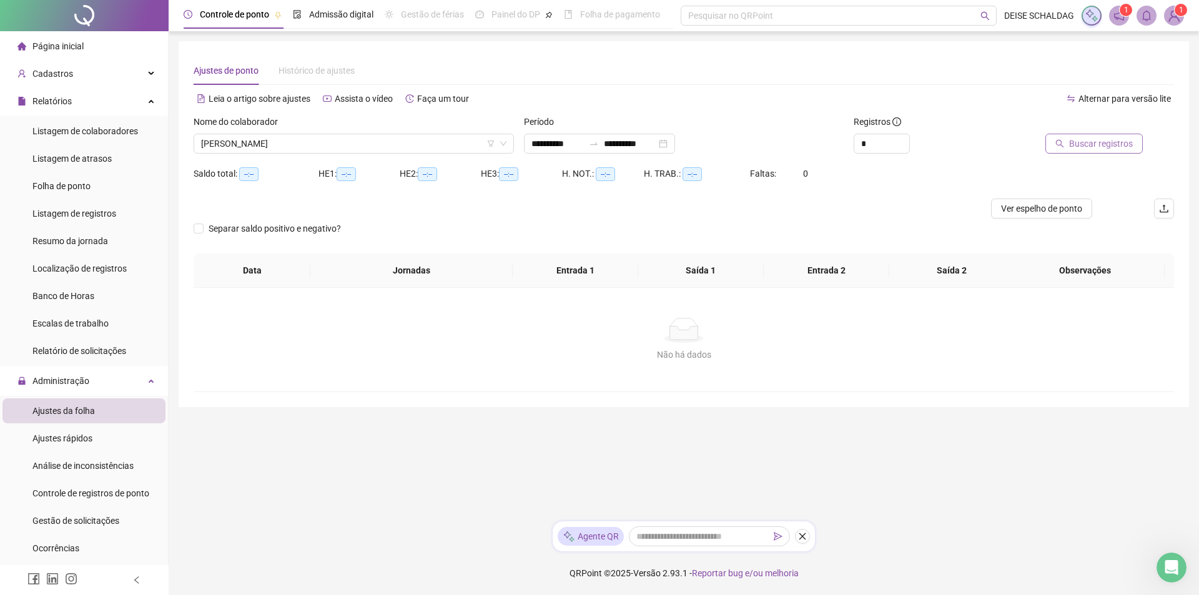
click at [1105, 137] on span "Buscar registros" at bounding box center [1101, 144] width 64 height 14
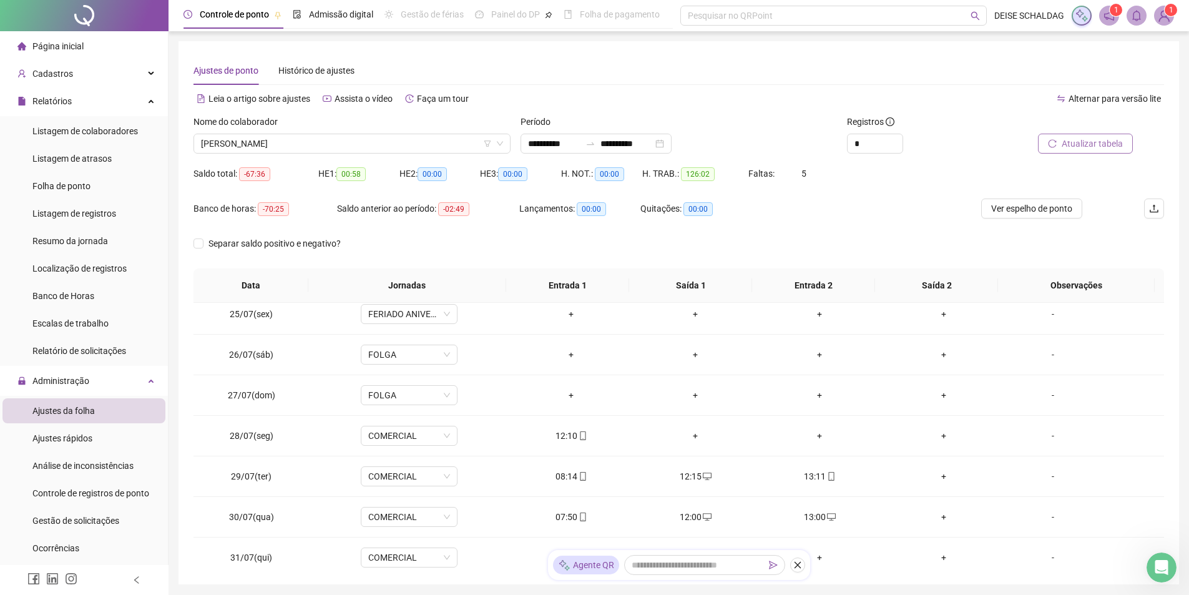
scroll to position [992, 0]
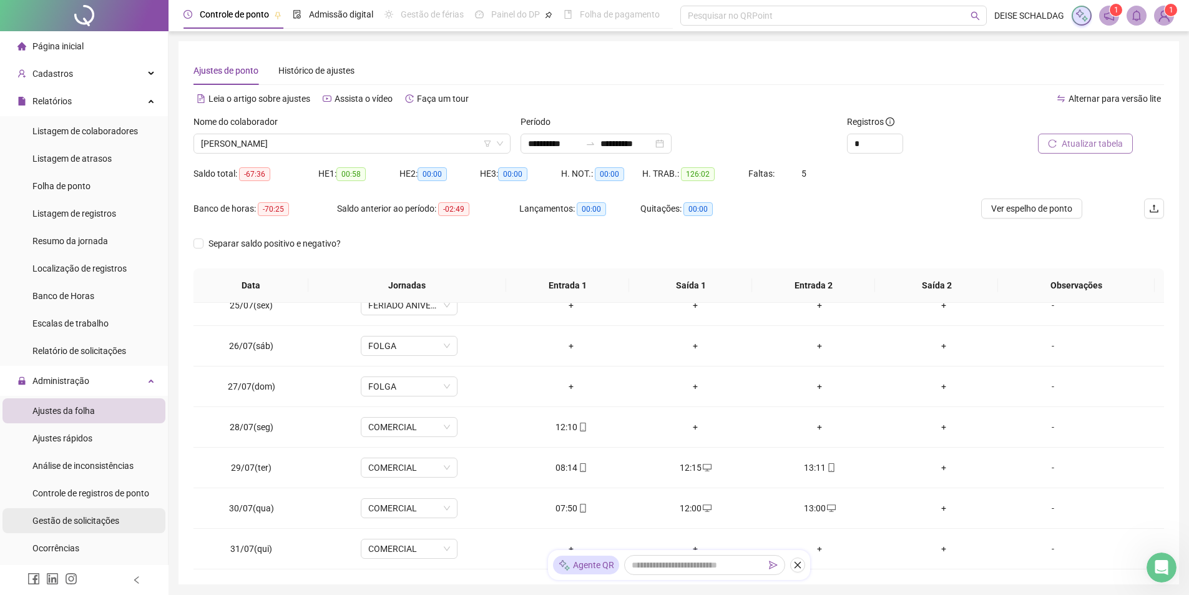
click at [55, 519] on span "Gestão de solicitações" at bounding box center [75, 521] width 87 height 10
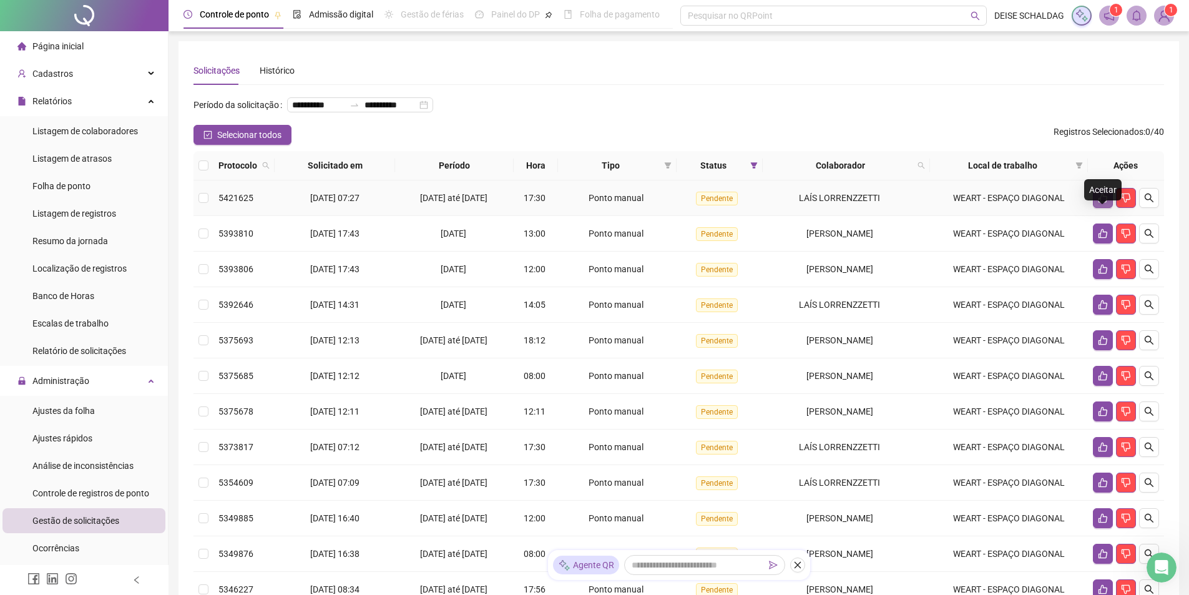
click at [1102, 203] on icon "like" at bounding box center [1103, 198] width 10 height 10
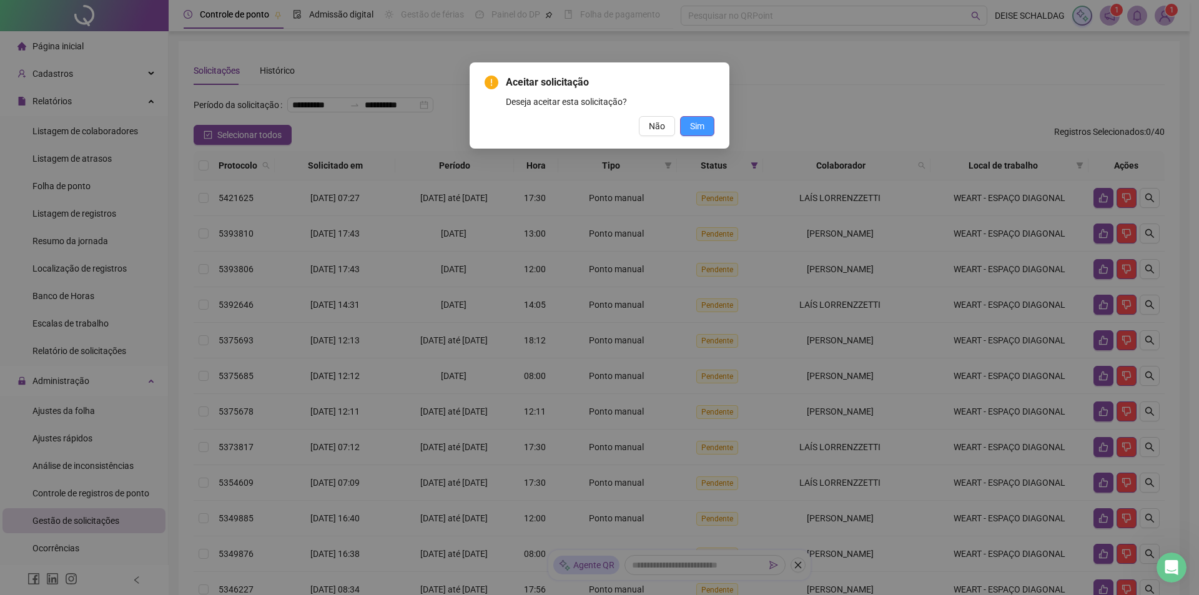
click at [694, 118] on button "Sim" at bounding box center [697, 126] width 34 height 20
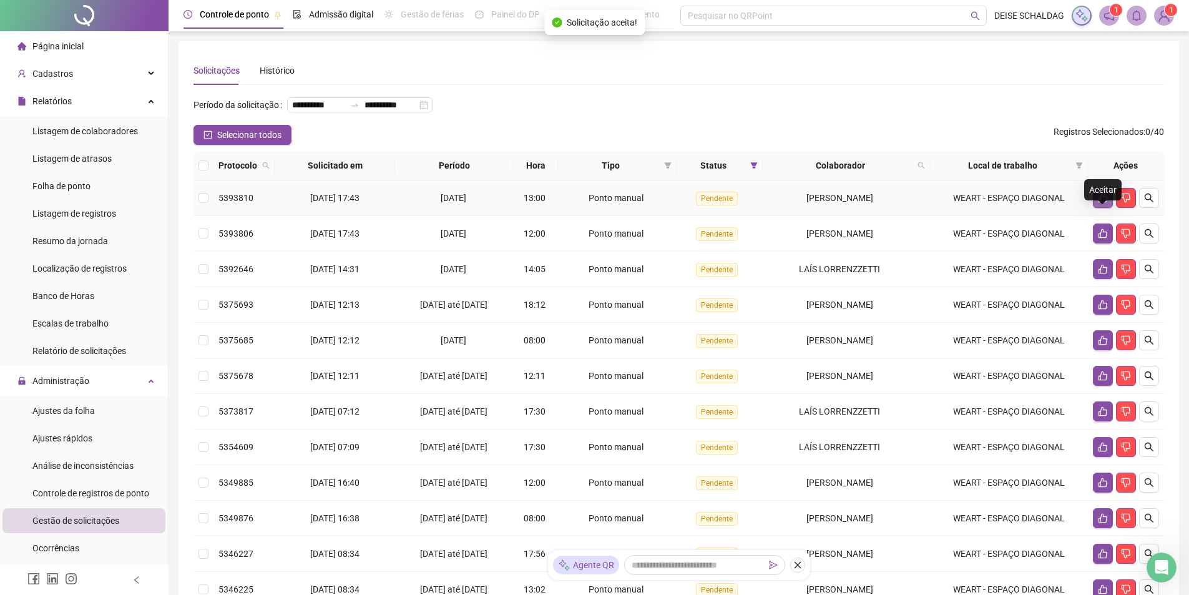
click at [1099, 203] on icon "like" at bounding box center [1103, 198] width 9 height 9
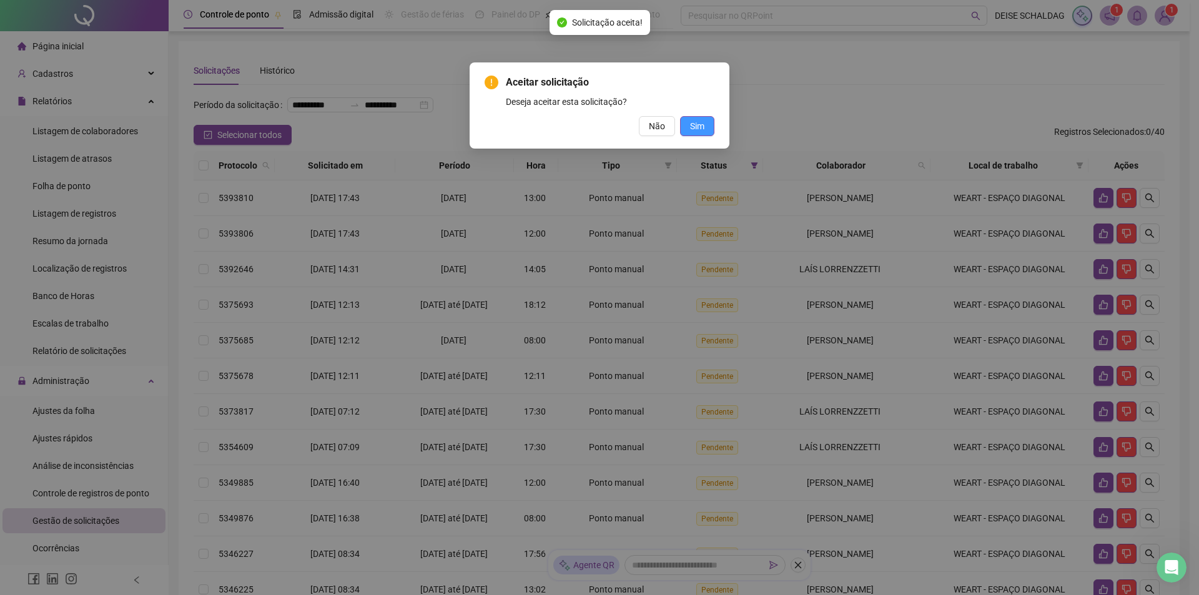
click at [709, 128] on button "Sim" at bounding box center [697, 126] width 34 height 20
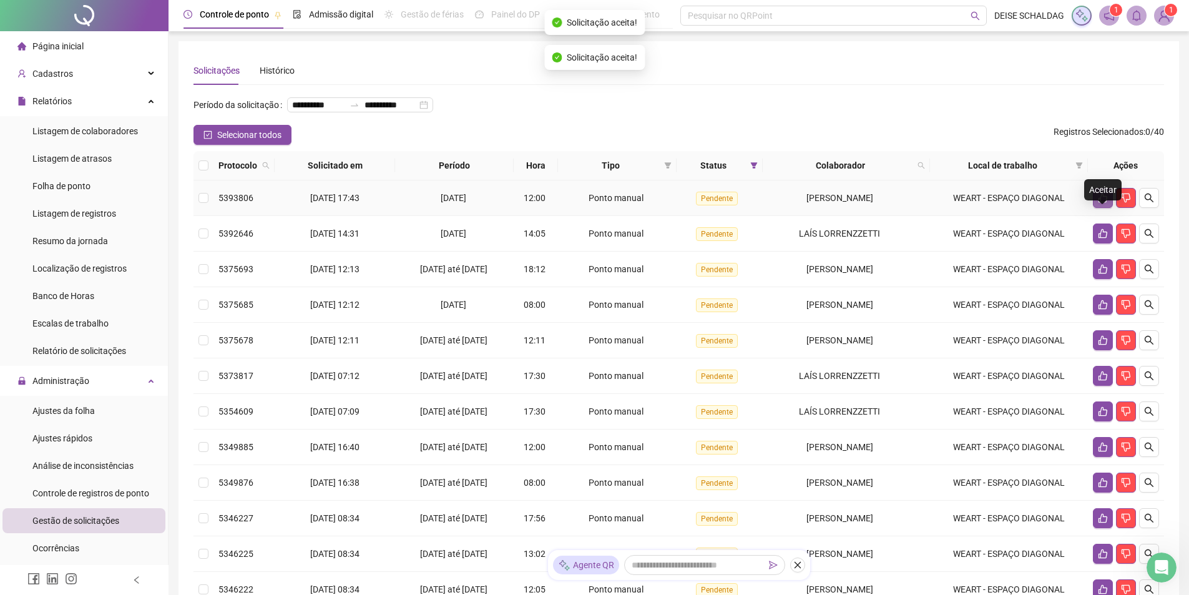
click at [1104, 203] on icon "like" at bounding box center [1103, 198] width 10 height 10
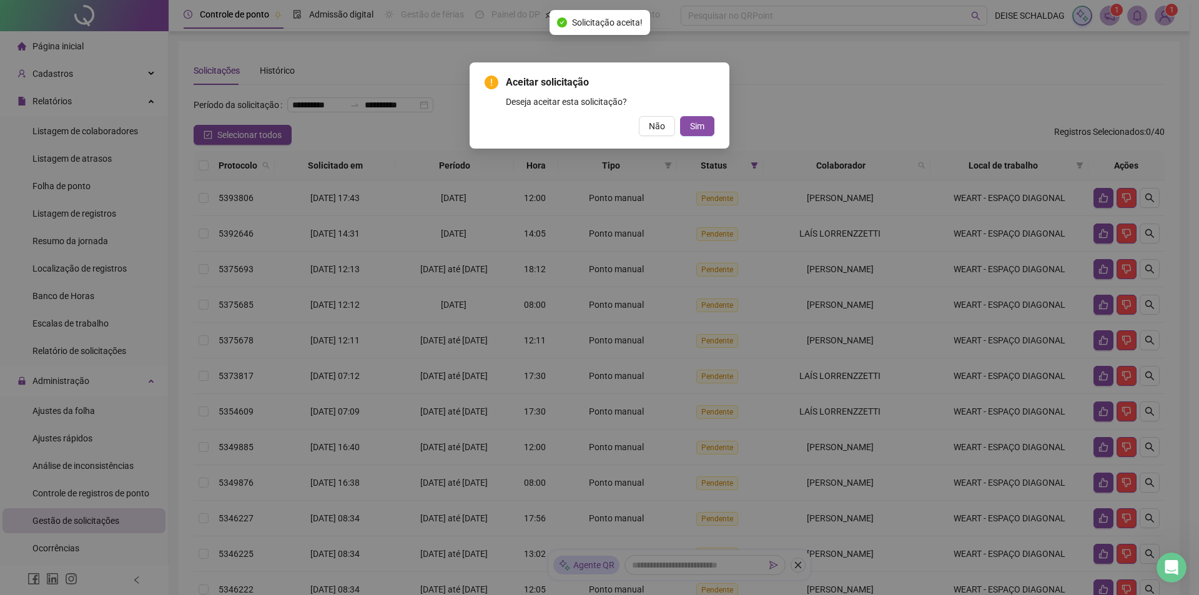
drag, startPoint x: 692, startPoint y: 130, endPoint x: 910, endPoint y: 205, distance: 231.0
click at [695, 132] on span "Sim" at bounding box center [697, 126] width 14 height 14
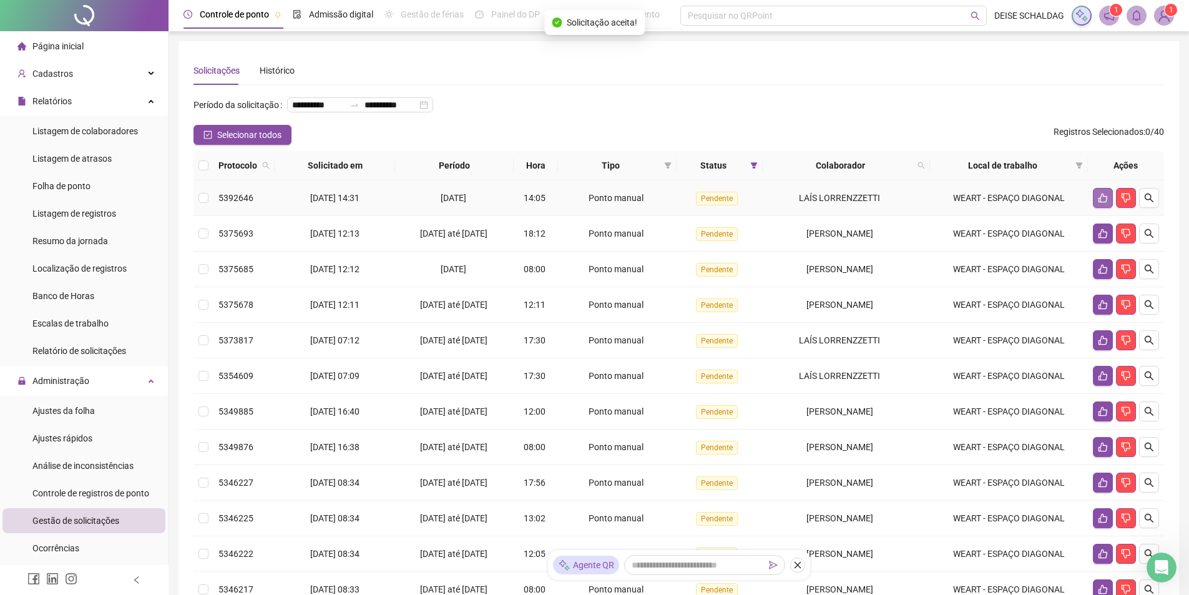
click at [1100, 203] on icon "like" at bounding box center [1103, 198] width 10 height 10
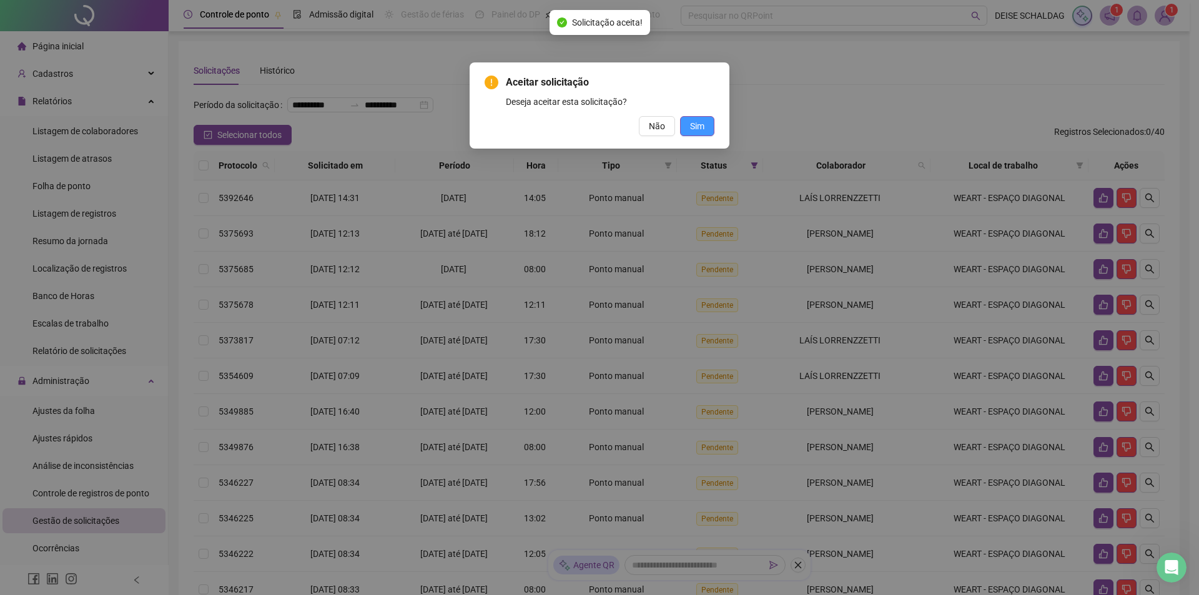
click at [697, 123] on span "Sim" at bounding box center [697, 126] width 14 height 14
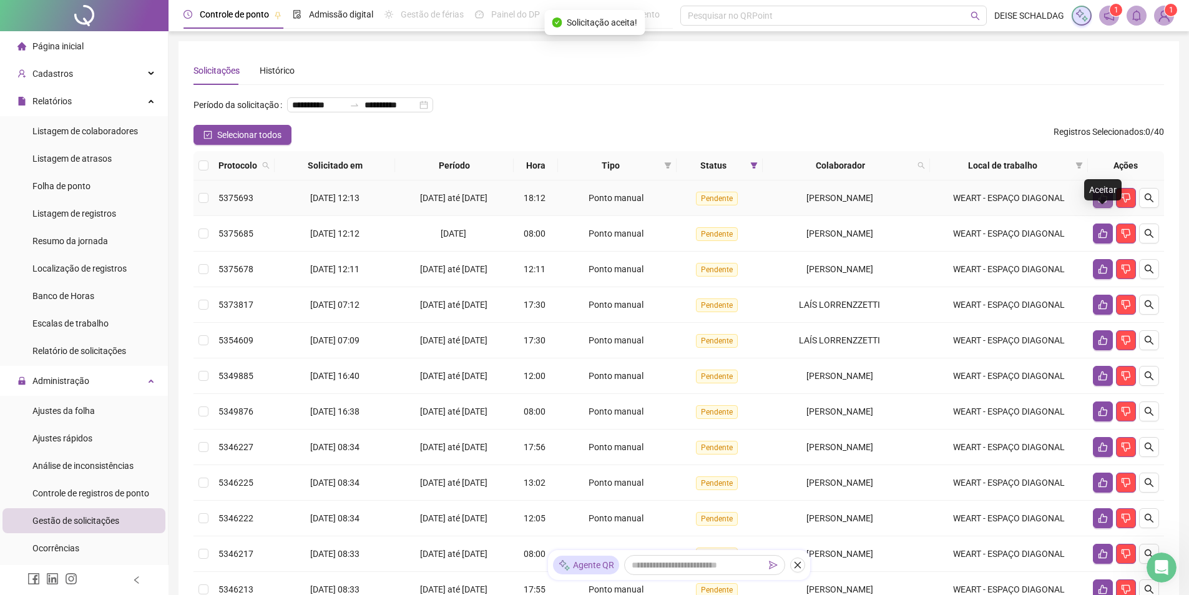
click at [1106, 203] on icon "like" at bounding box center [1103, 198] width 10 height 10
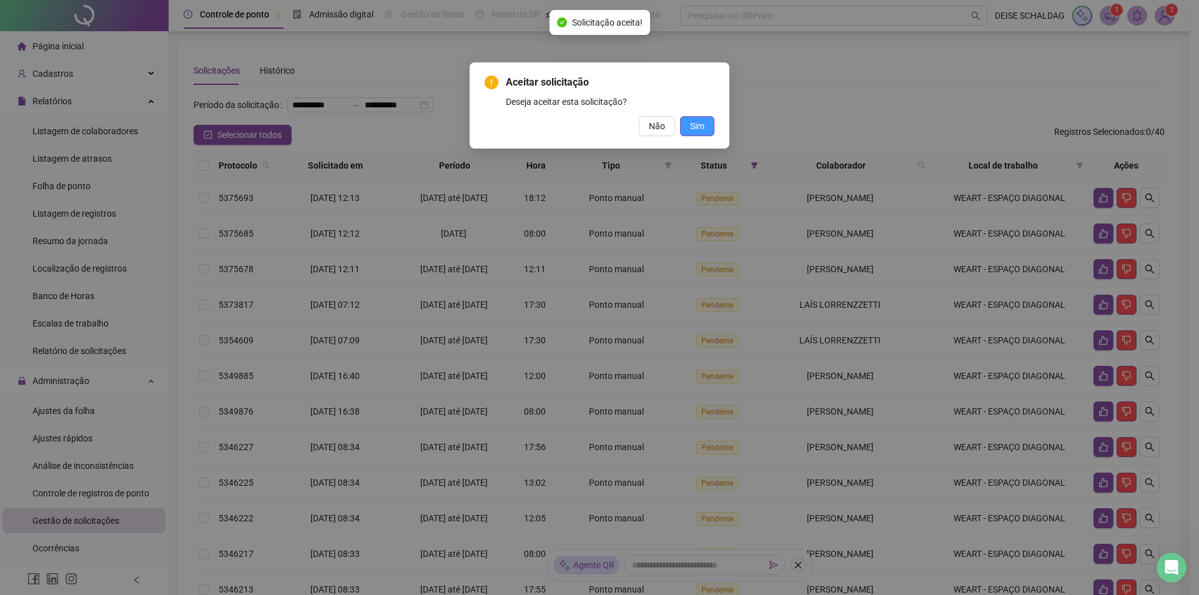
click at [694, 129] on span "Sim" at bounding box center [697, 126] width 14 height 14
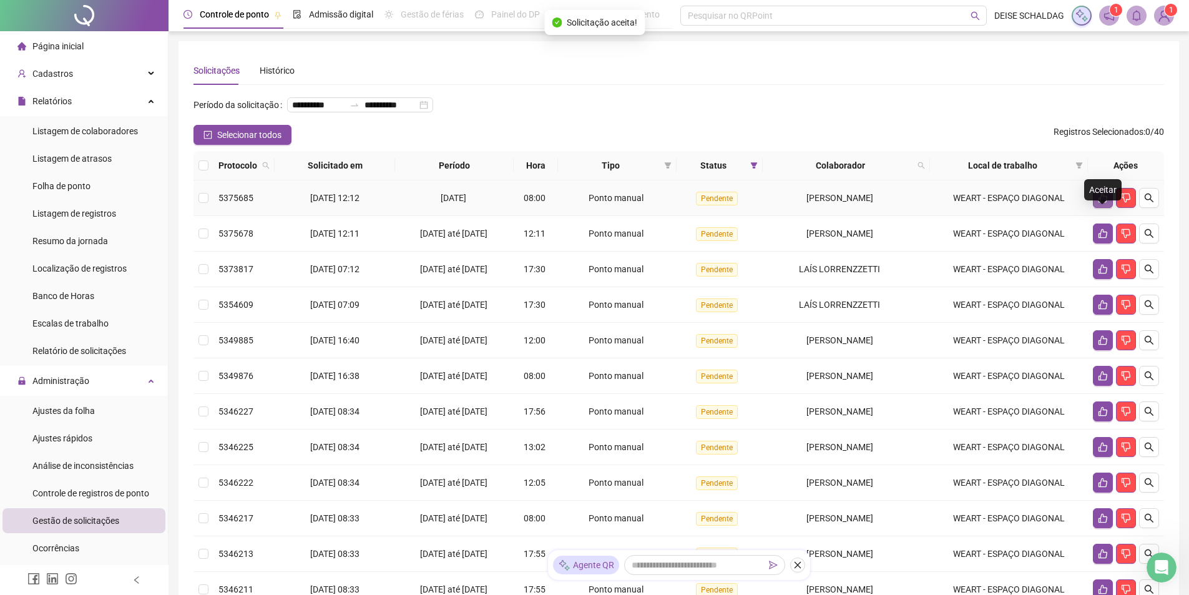
click at [1099, 203] on icon "like" at bounding box center [1103, 198] width 10 height 10
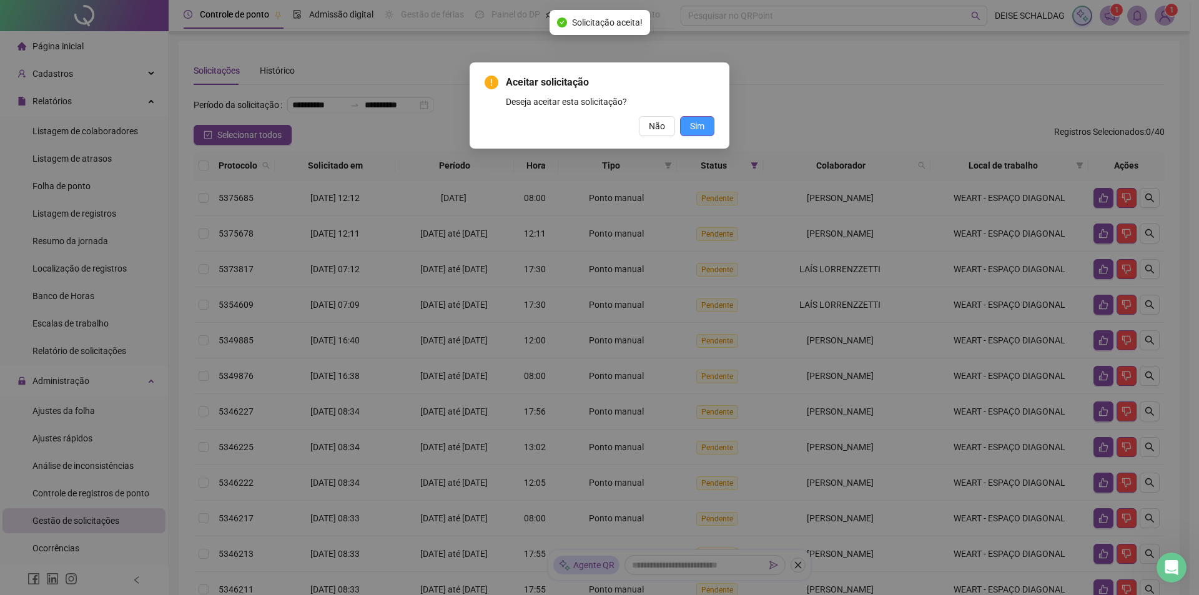
click at [699, 127] on span "Sim" at bounding box center [697, 126] width 14 height 14
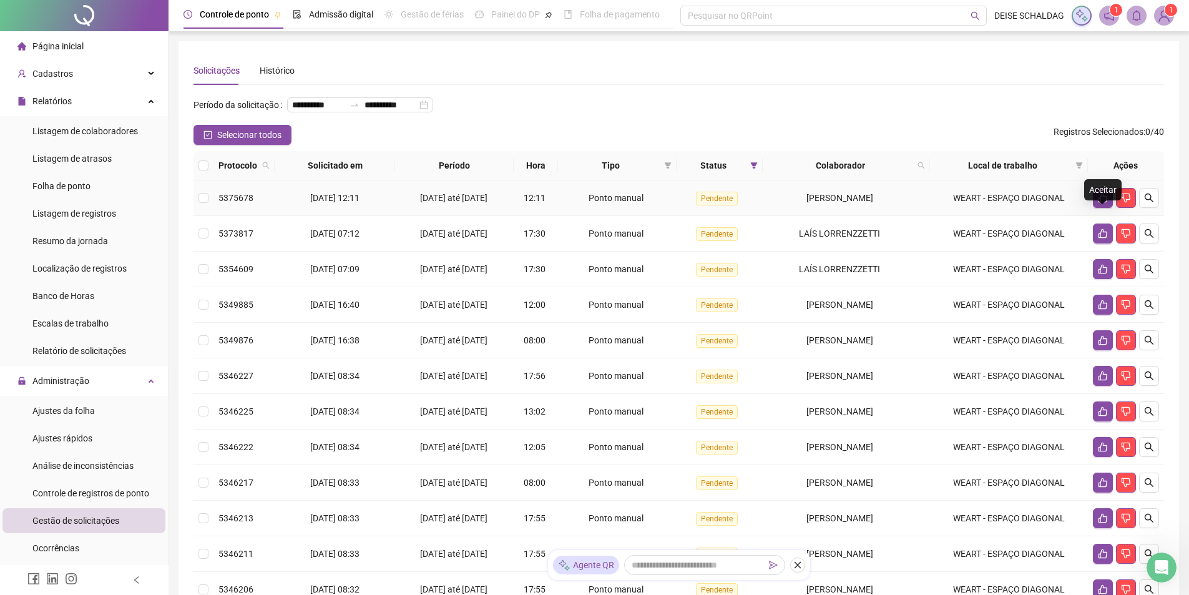
click at [1103, 203] on icon "like" at bounding box center [1103, 198] width 10 height 10
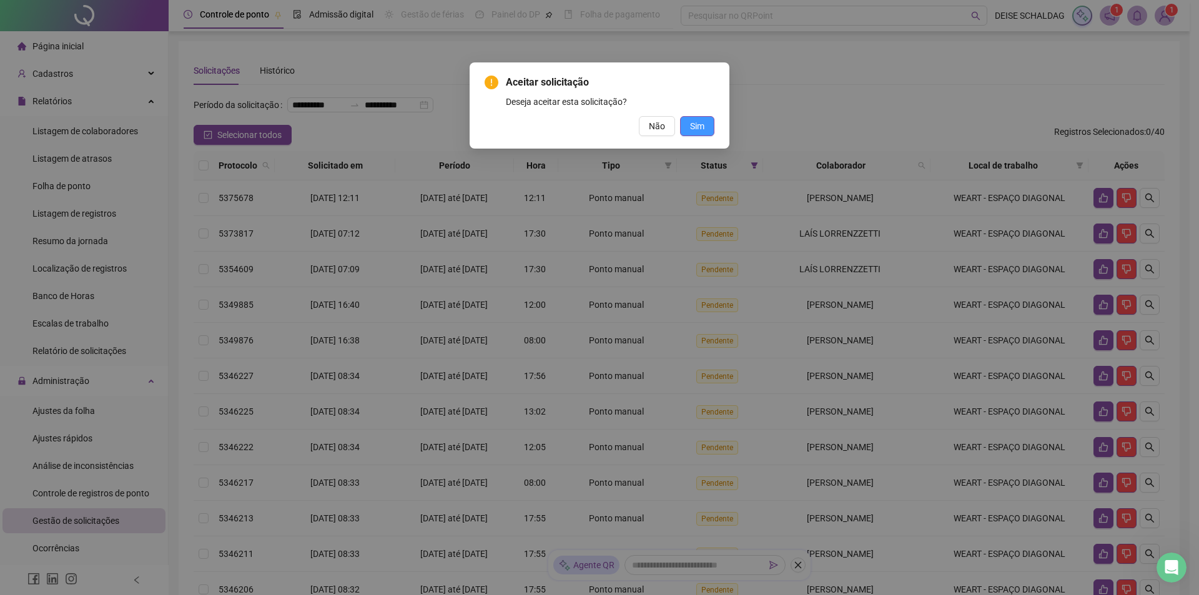
click at [690, 128] on span "Sim" at bounding box center [697, 126] width 14 height 14
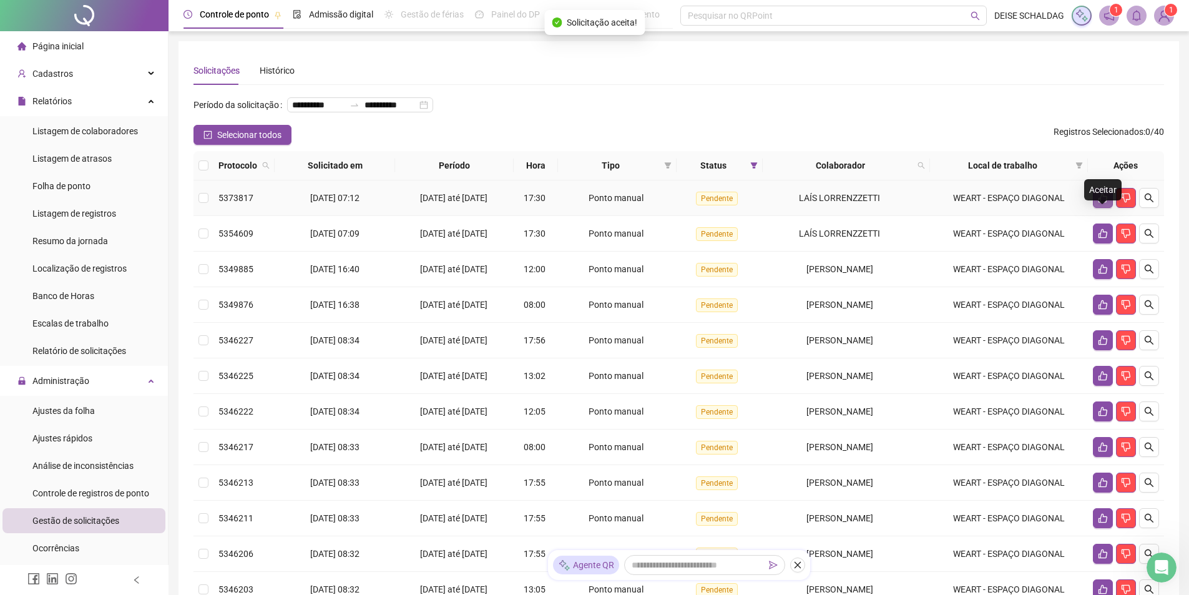
click at [1100, 203] on icon "like" at bounding box center [1103, 198] width 9 height 9
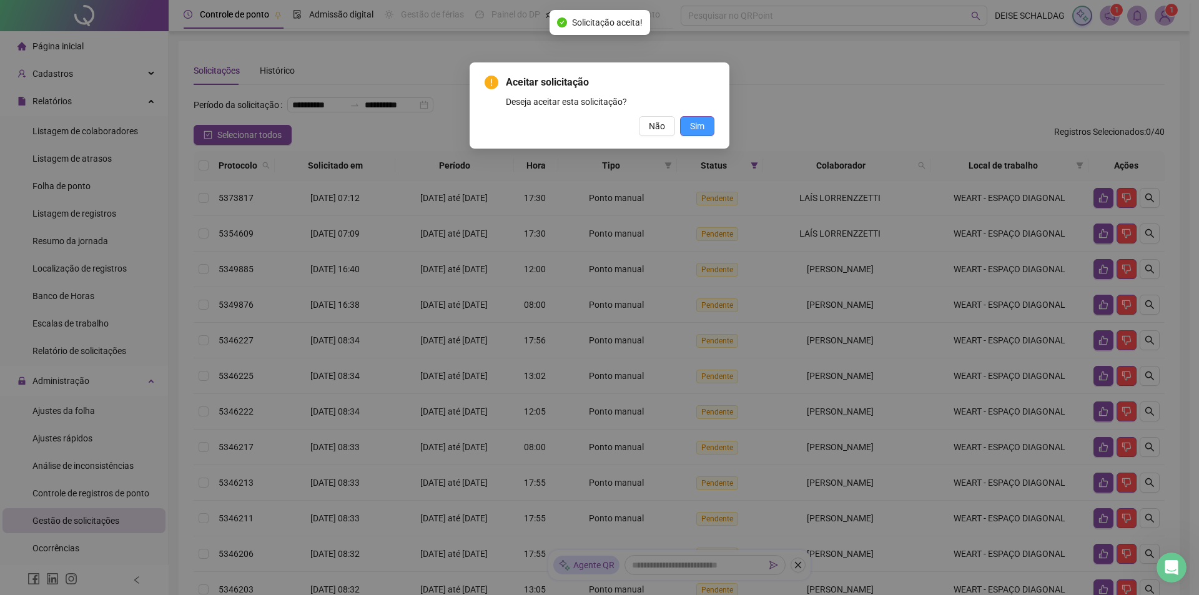
click at [702, 127] on span "Sim" at bounding box center [697, 126] width 14 height 14
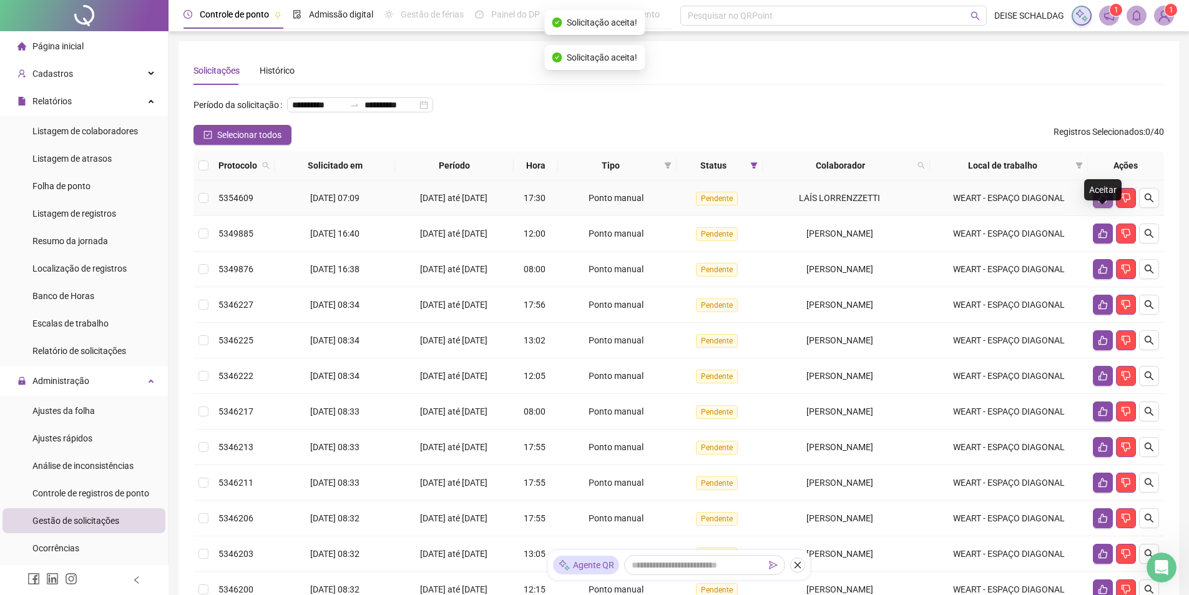
click at [1101, 203] on icon "like" at bounding box center [1103, 198] width 9 height 9
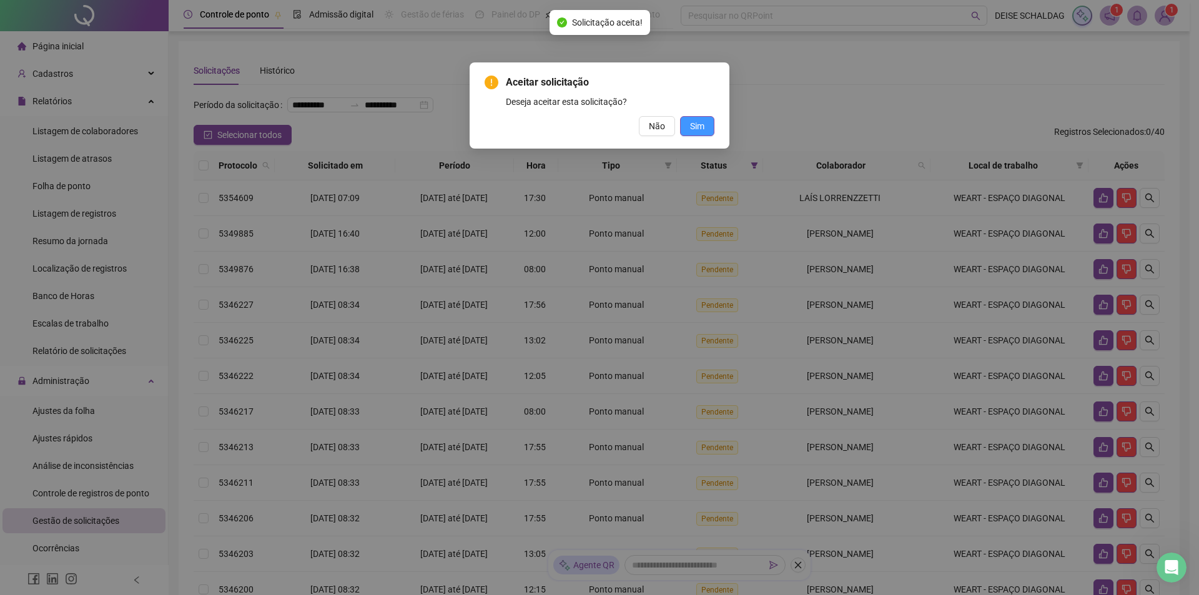
click at [704, 122] on span "Sim" at bounding box center [697, 126] width 14 height 14
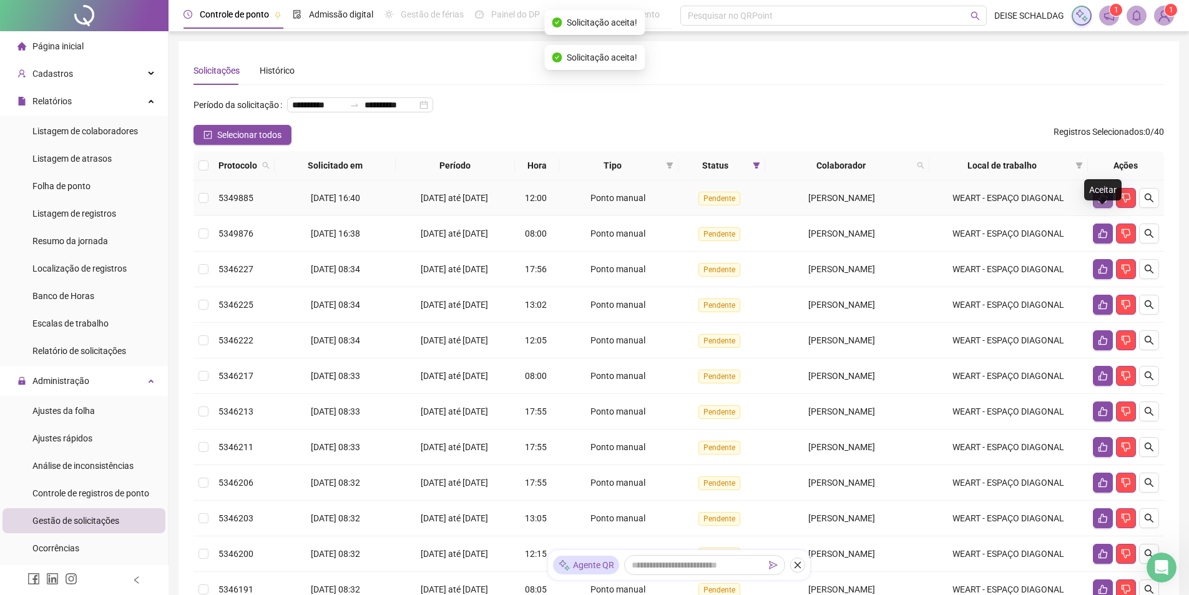
click at [1108, 203] on icon "like" at bounding box center [1103, 198] width 10 height 10
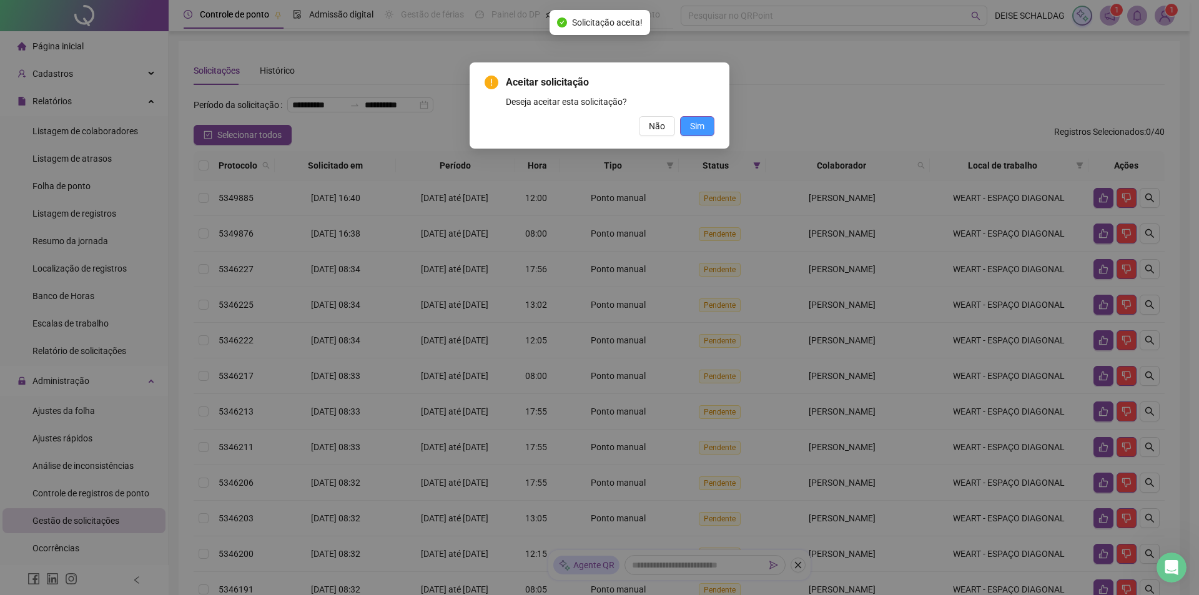
click at [699, 126] on span "Sim" at bounding box center [697, 126] width 14 height 14
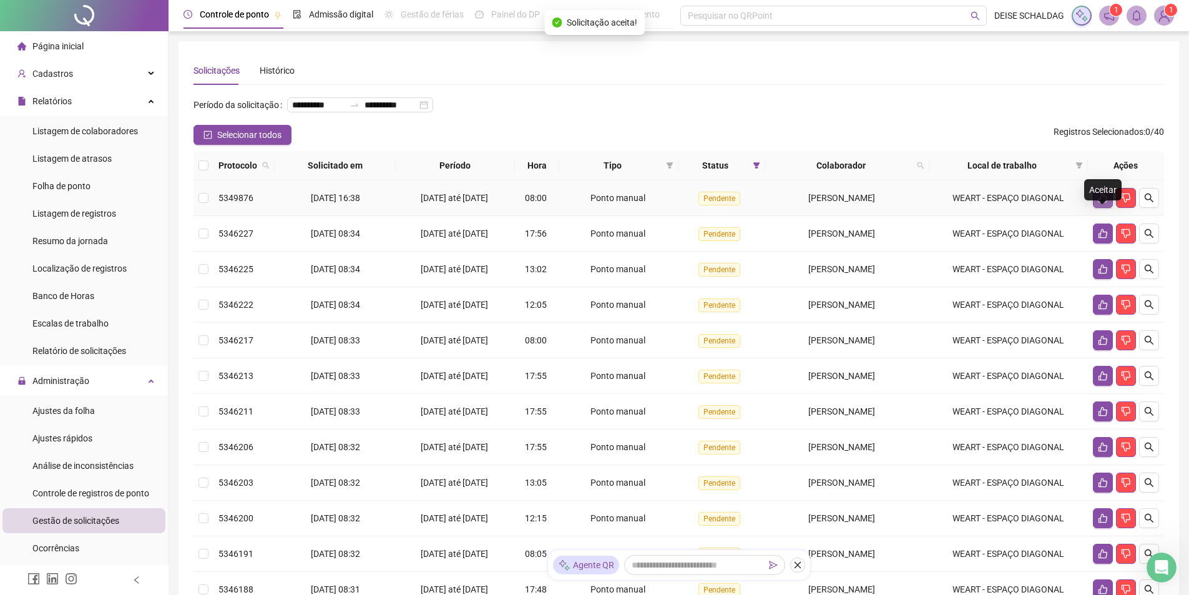
click at [1103, 203] on icon "like" at bounding box center [1103, 198] width 9 height 9
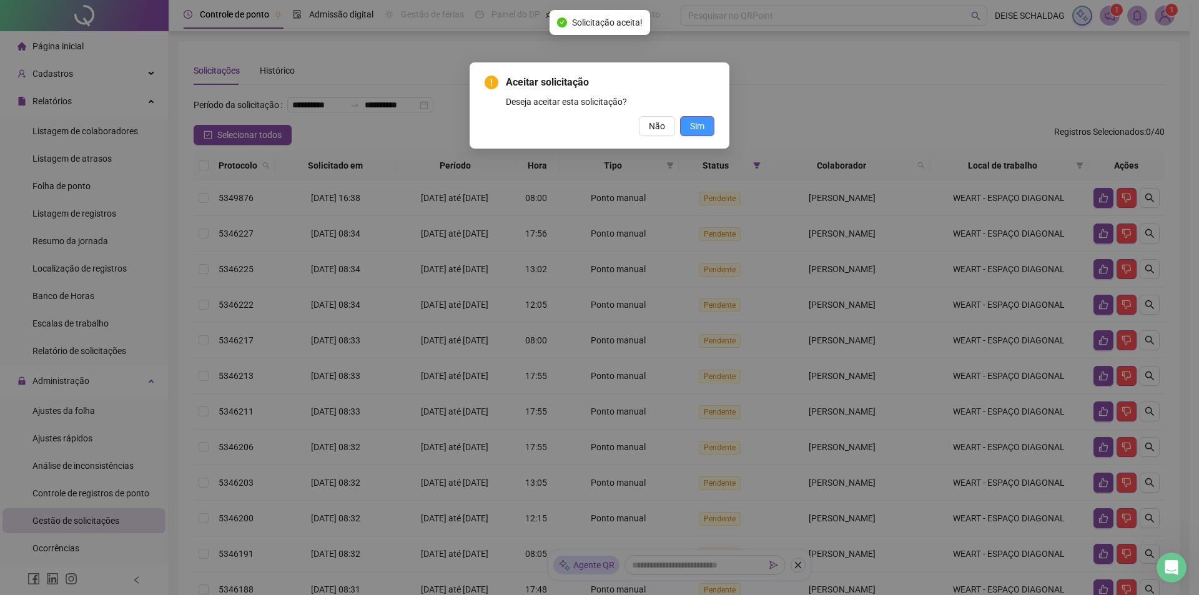
click at [704, 126] on button "Sim" at bounding box center [697, 126] width 34 height 20
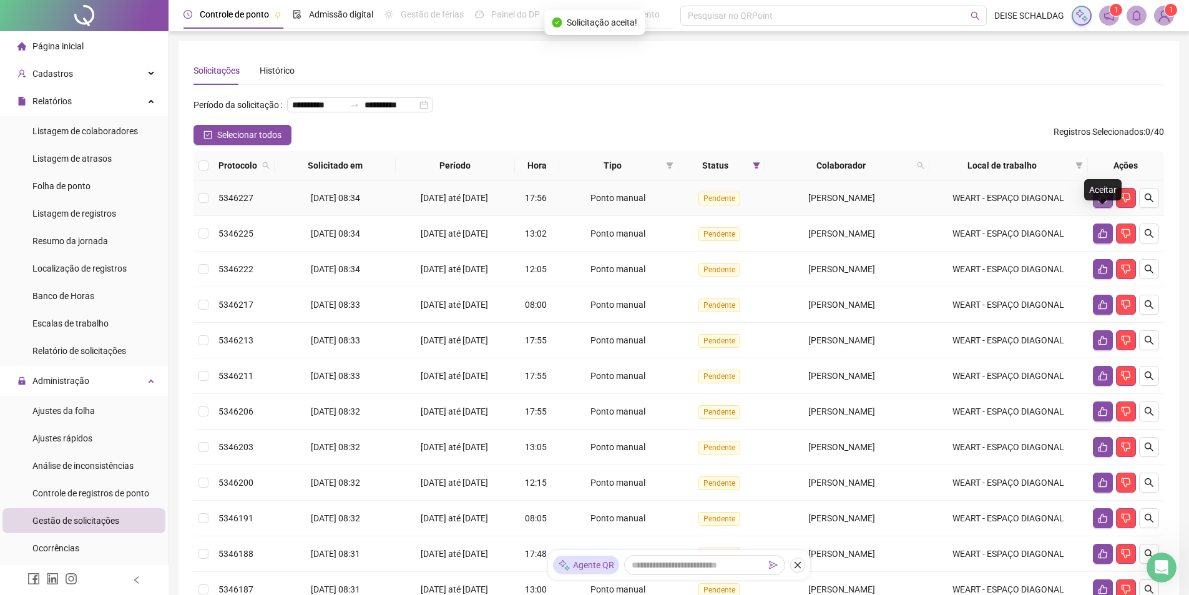
click at [1100, 203] on icon "like" at bounding box center [1103, 198] width 10 height 10
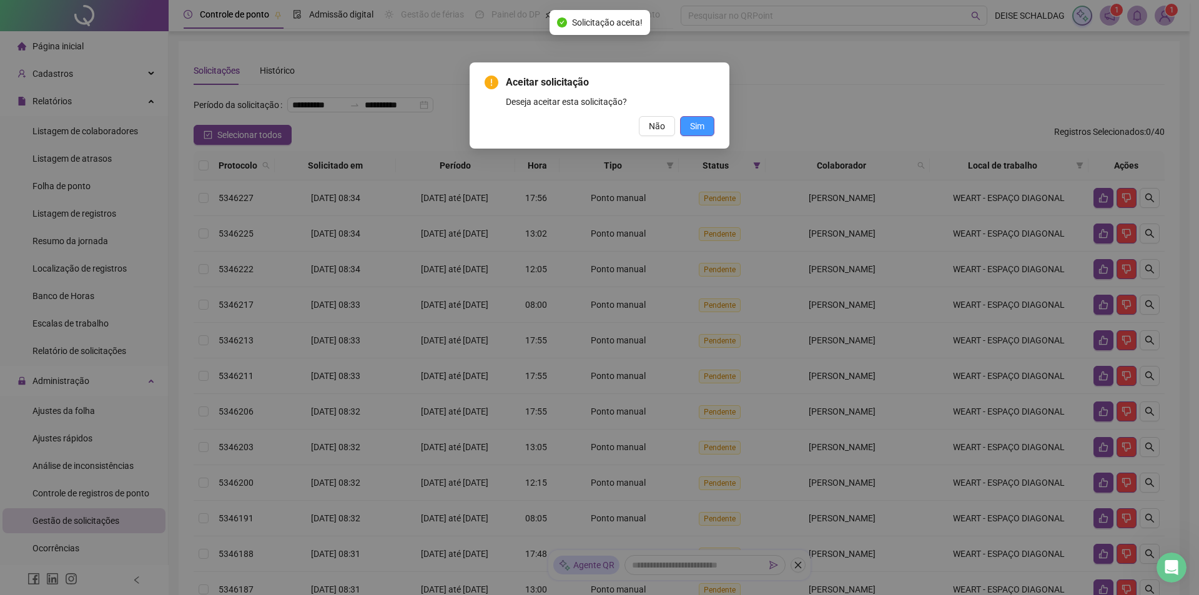
click at [702, 128] on span "Sim" at bounding box center [697, 126] width 14 height 14
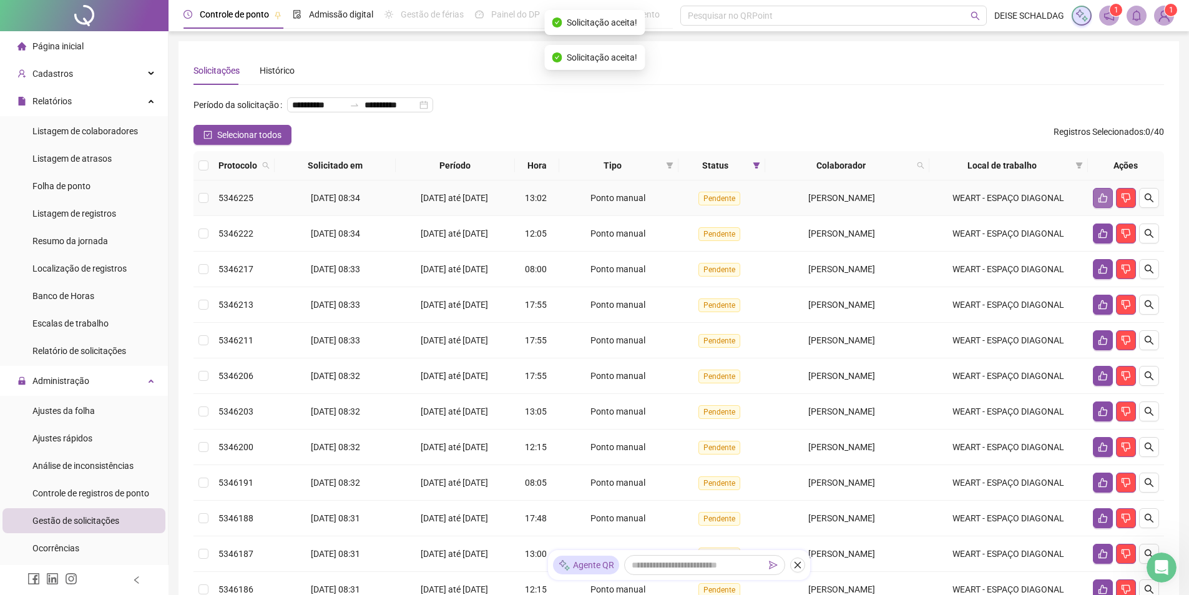
click at [1100, 203] on icon "like" at bounding box center [1103, 198] width 9 height 9
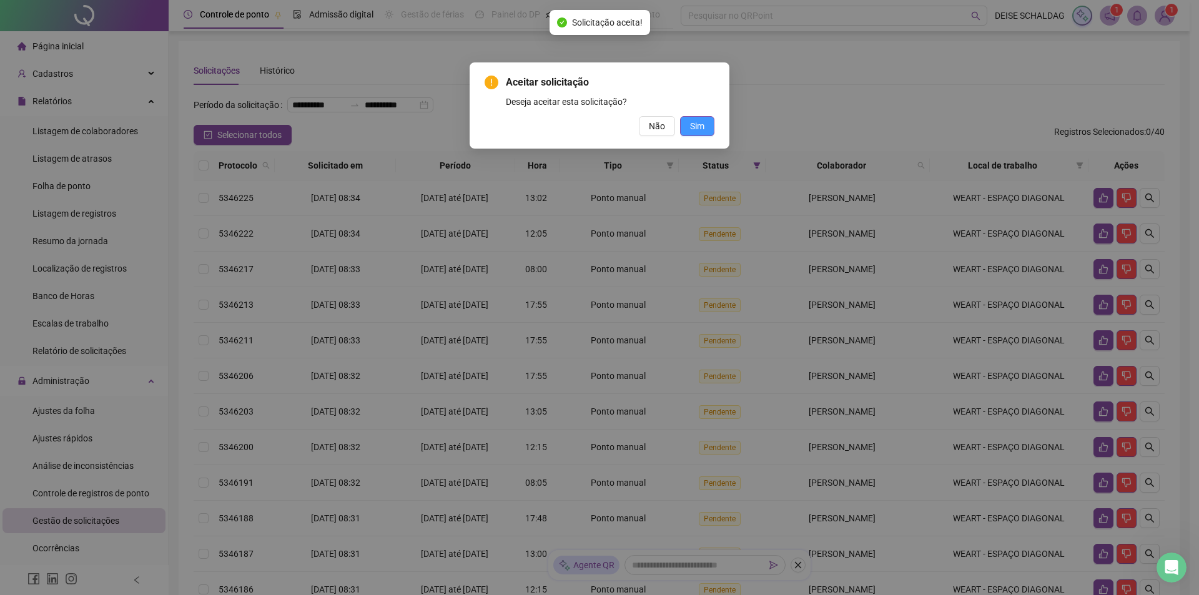
click at [703, 131] on span "Sim" at bounding box center [697, 126] width 14 height 14
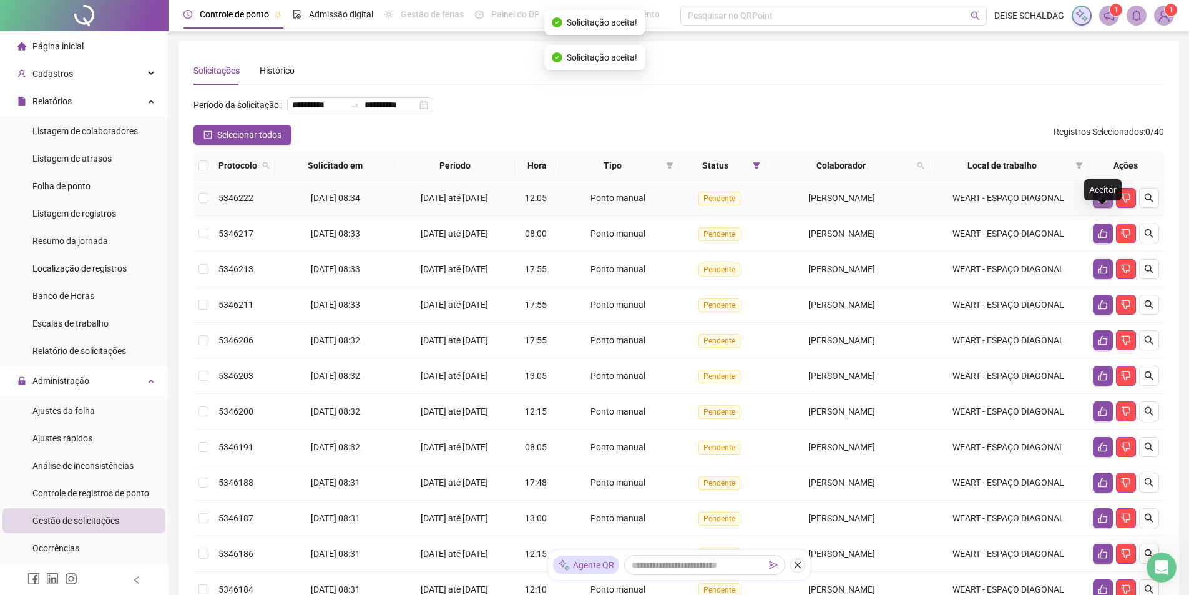
click at [1101, 203] on icon "like" at bounding box center [1103, 198] width 10 height 10
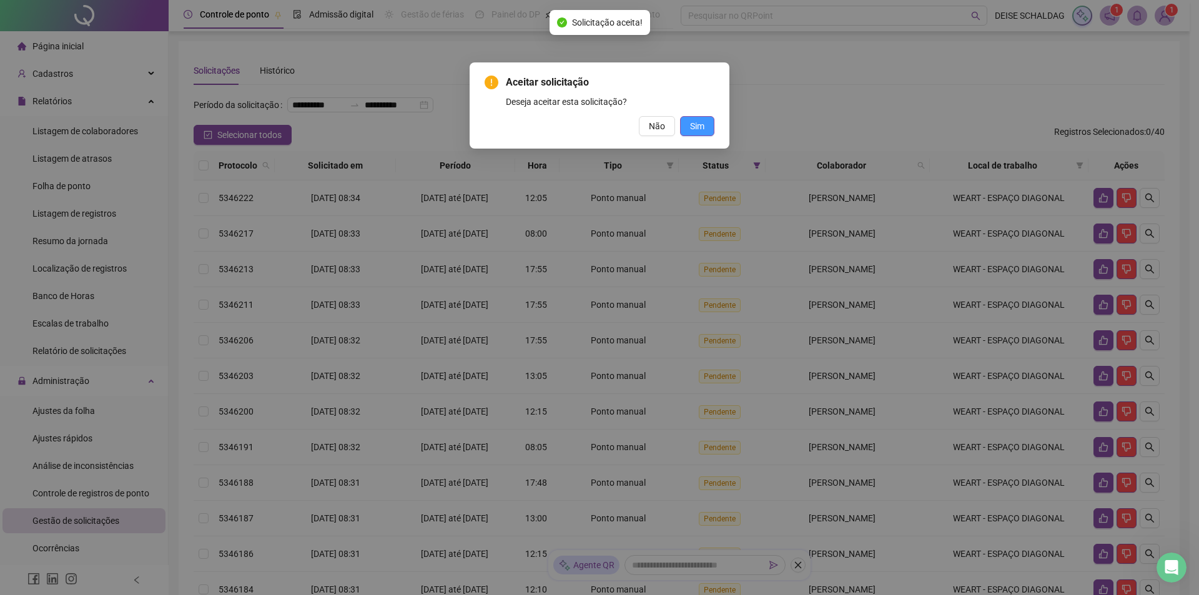
click at [706, 132] on button "Sim" at bounding box center [697, 126] width 34 height 20
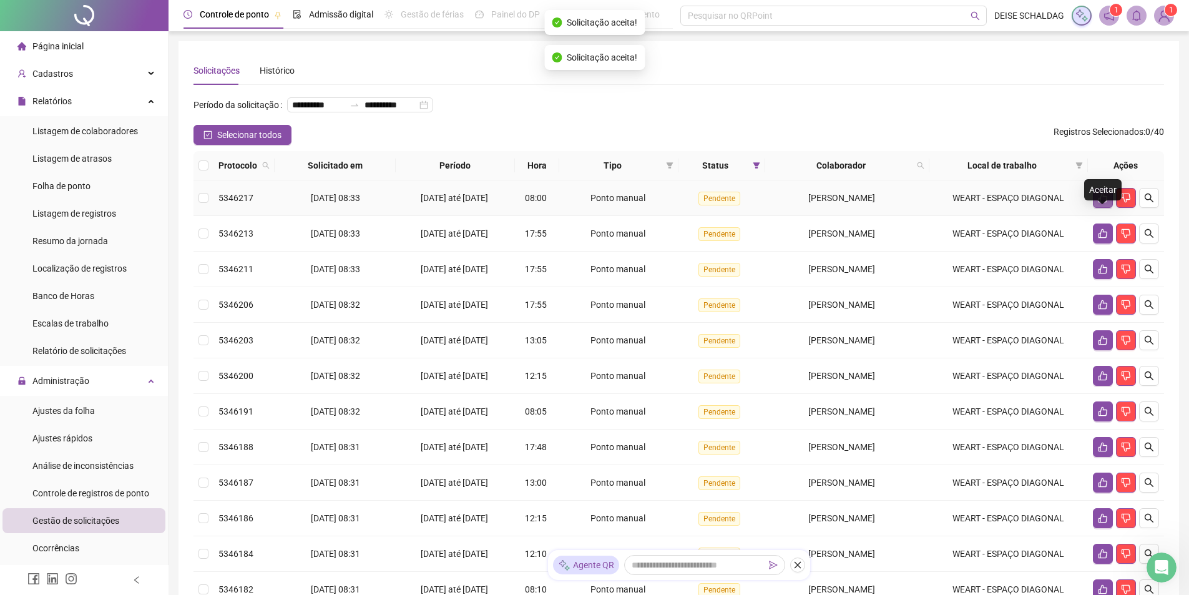
click at [1096, 208] on button "button" at bounding box center [1103, 198] width 20 height 20
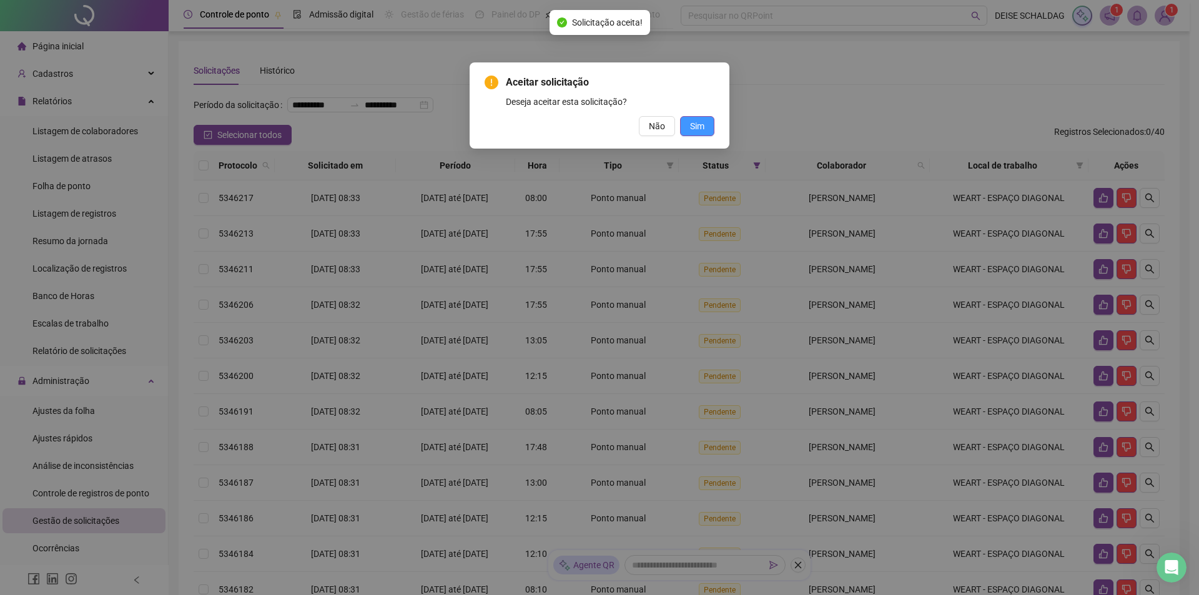
click at [707, 128] on button "Sim" at bounding box center [697, 126] width 34 height 20
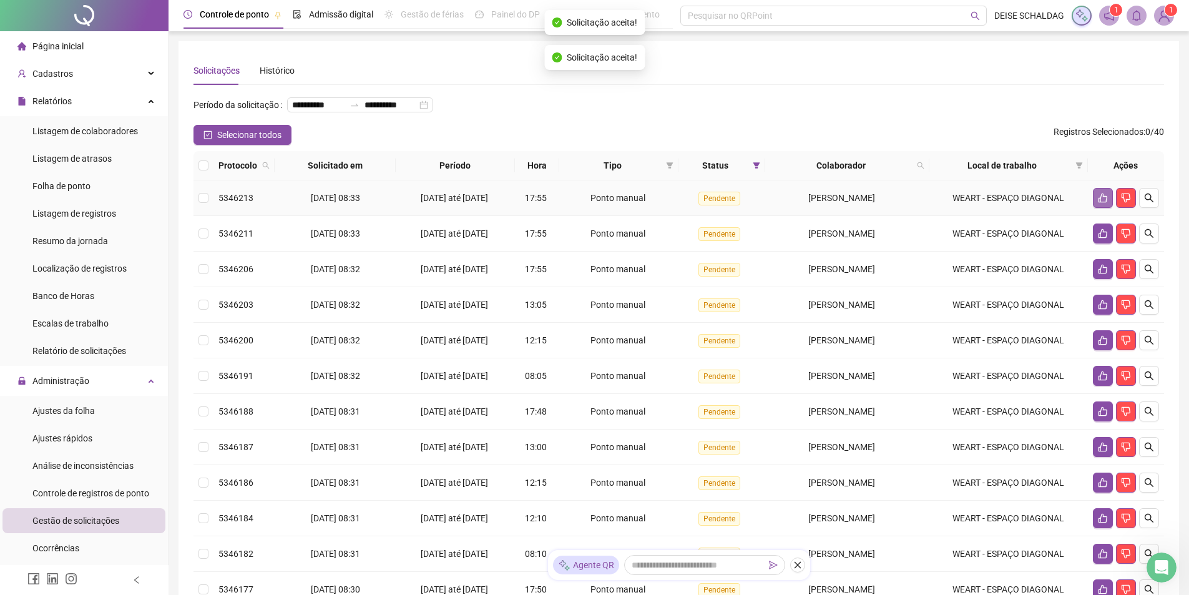
click at [1101, 203] on icon "like" at bounding box center [1103, 198] width 10 height 10
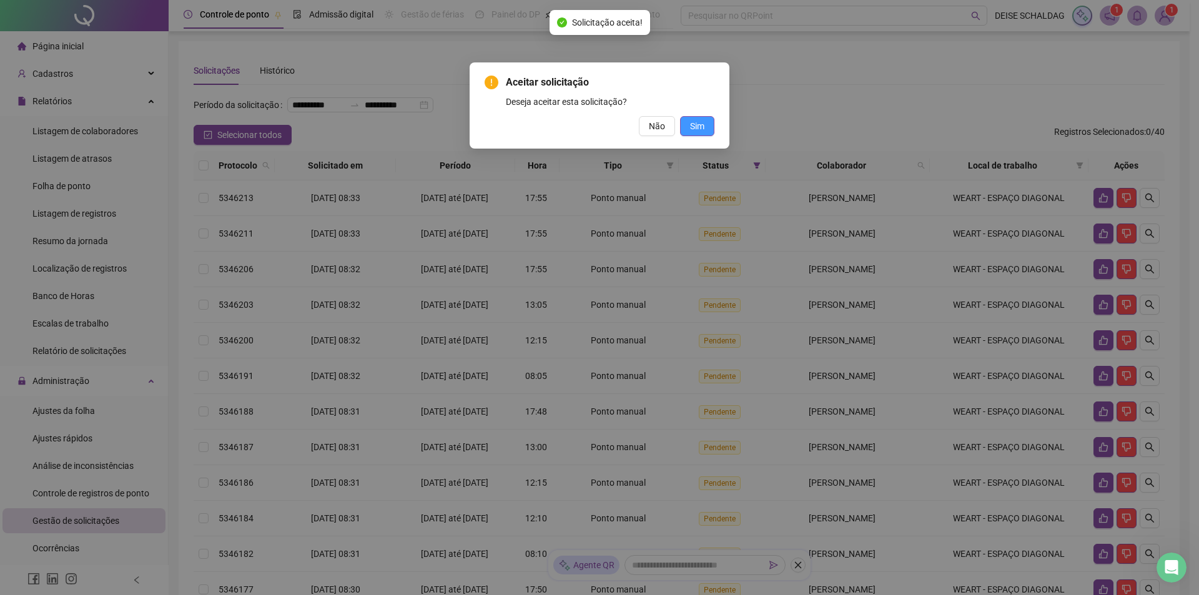
click at [705, 126] on button "Sim" at bounding box center [697, 126] width 34 height 20
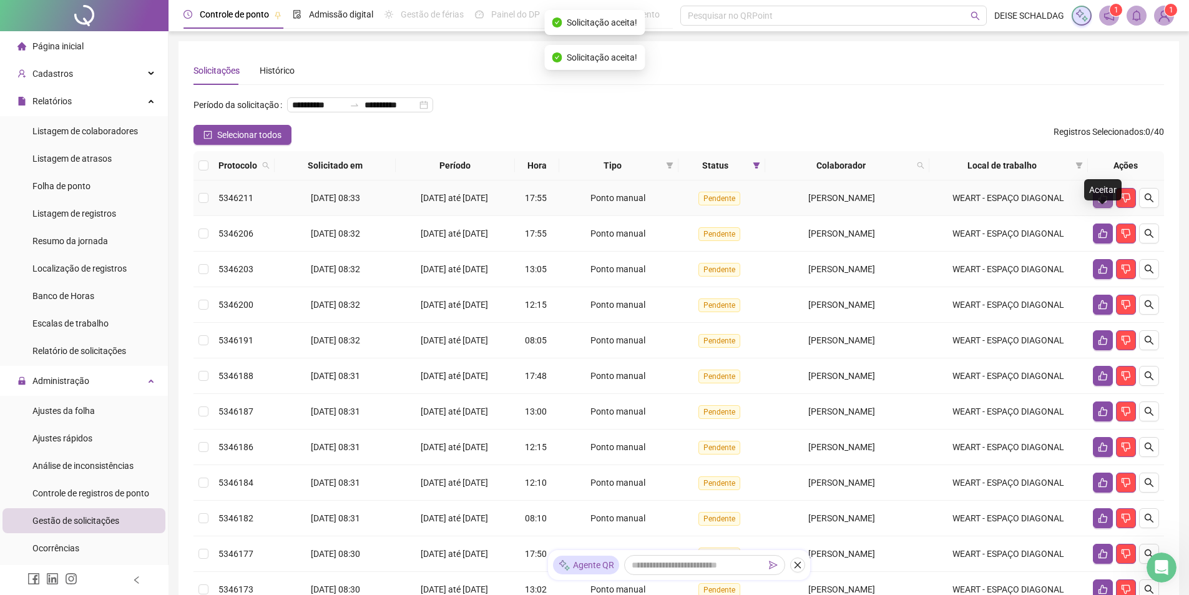
click at [1100, 208] on button "button" at bounding box center [1103, 198] width 20 height 20
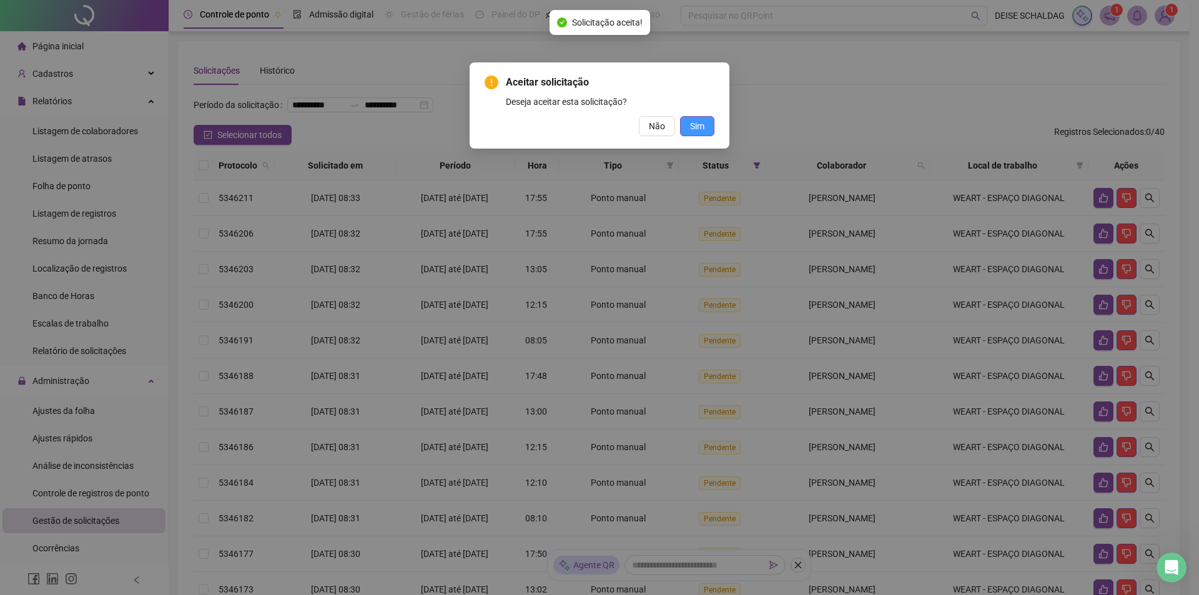
click at [707, 126] on button "Sim" at bounding box center [697, 126] width 34 height 20
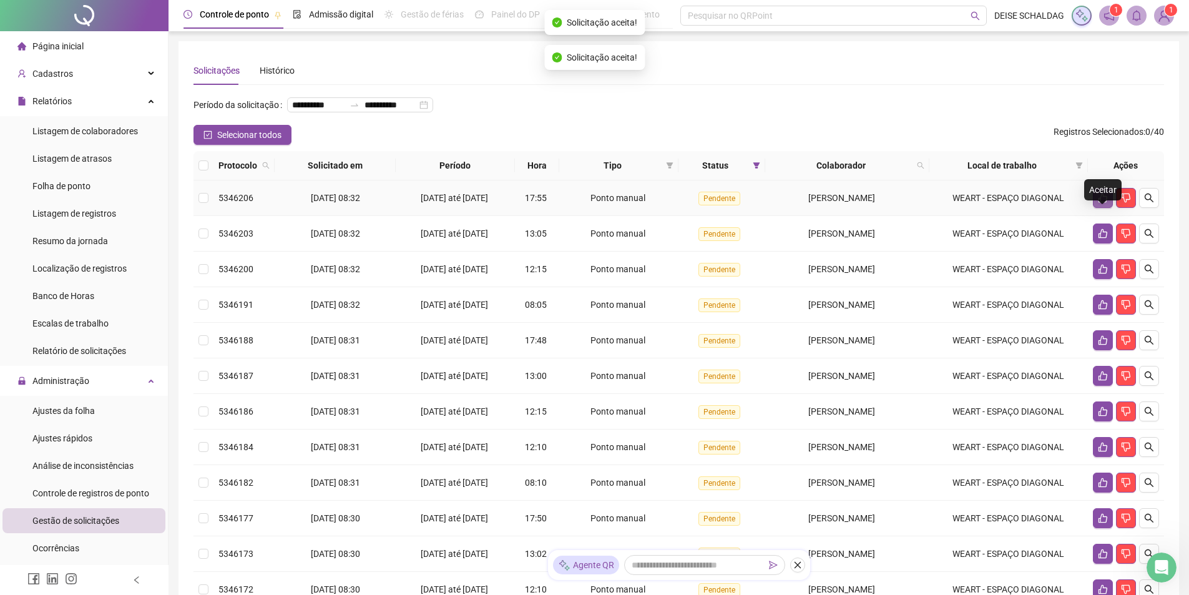
click at [1098, 203] on icon "like" at bounding box center [1103, 198] width 10 height 10
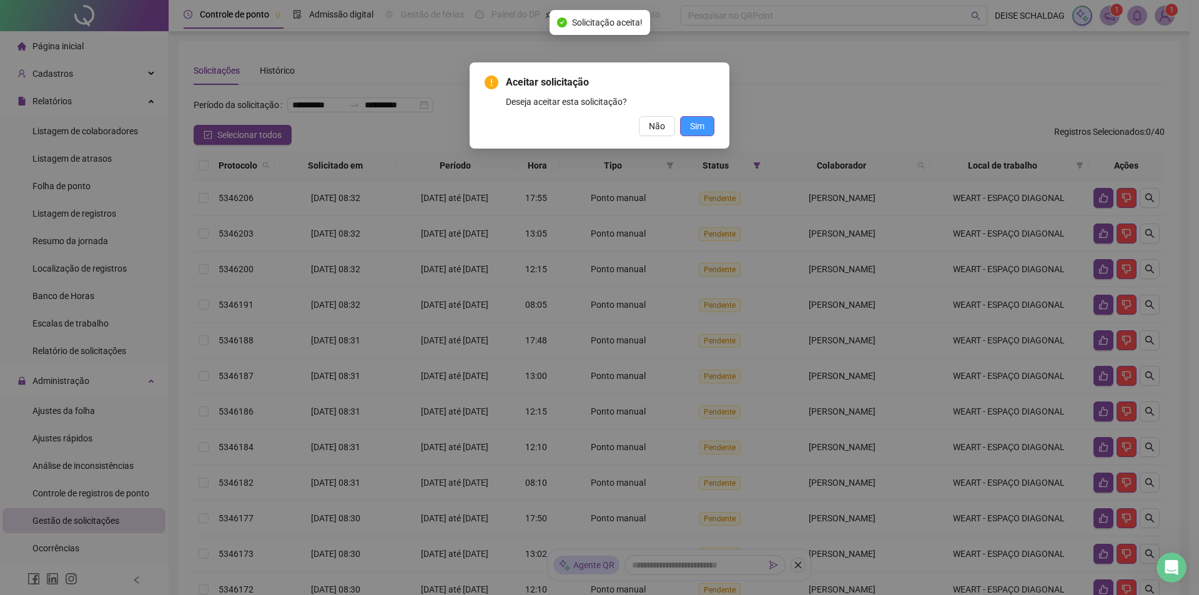
click at [699, 128] on span "Sim" at bounding box center [697, 126] width 14 height 14
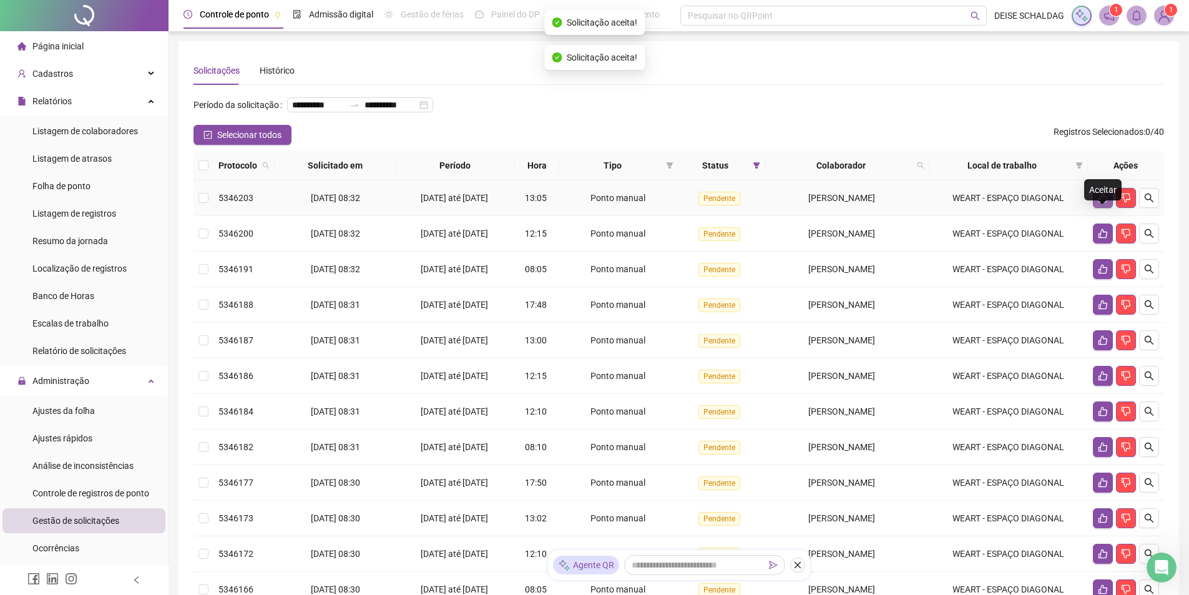
click at [1097, 208] on button "button" at bounding box center [1103, 198] width 20 height 20
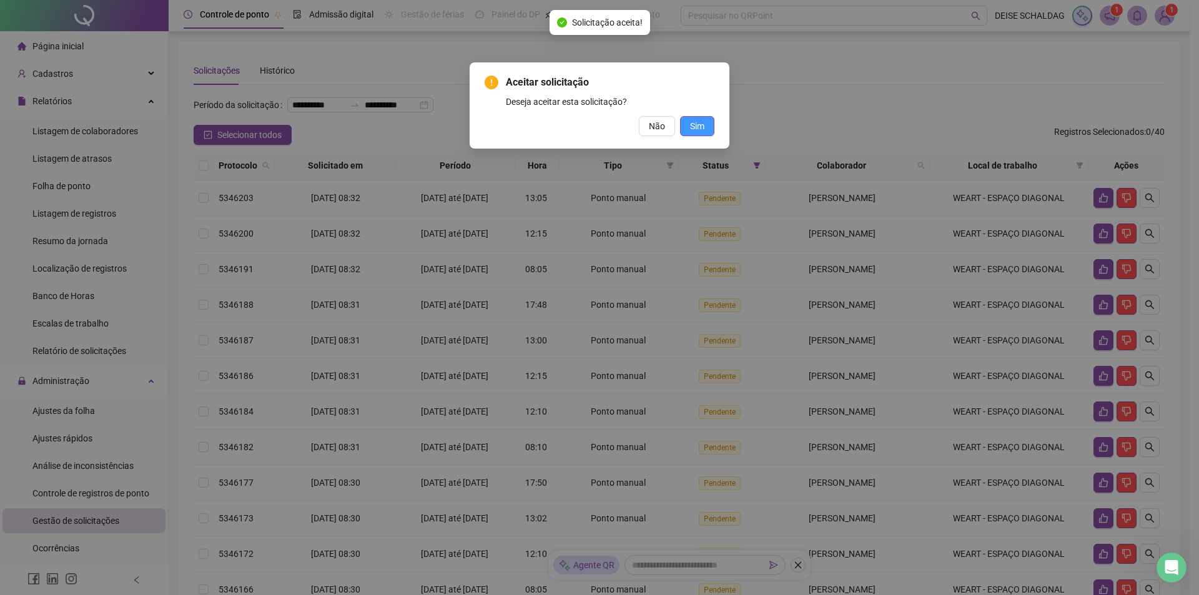
click at [709, 124] on button "Sim" at bounding box center [697, 126] width 34 height 20
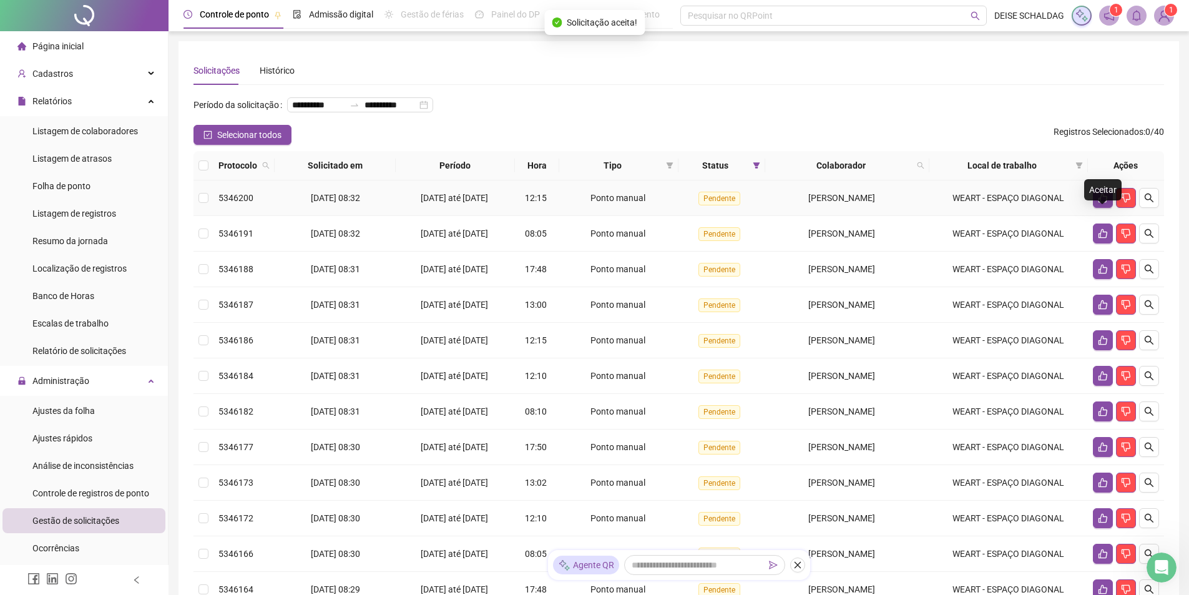
click at [1103, 203] on icon "like" at bounding box center [1103, 198] width 10 height 10
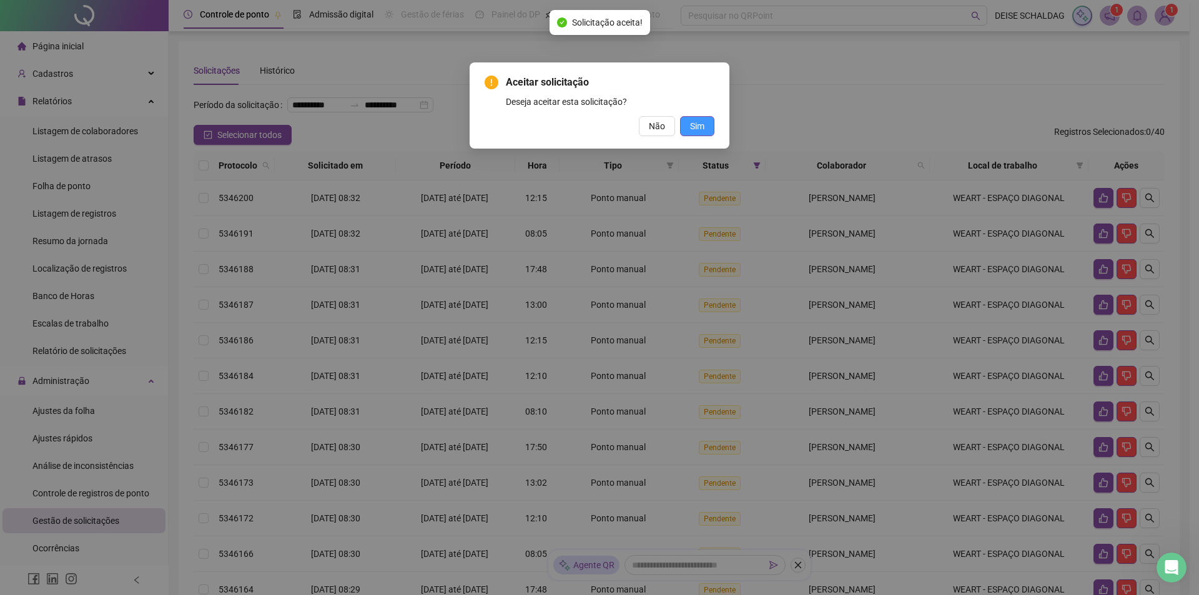
click at [702, 126] on span "Sim" at bounding box center [697, 126] width 14 height 14
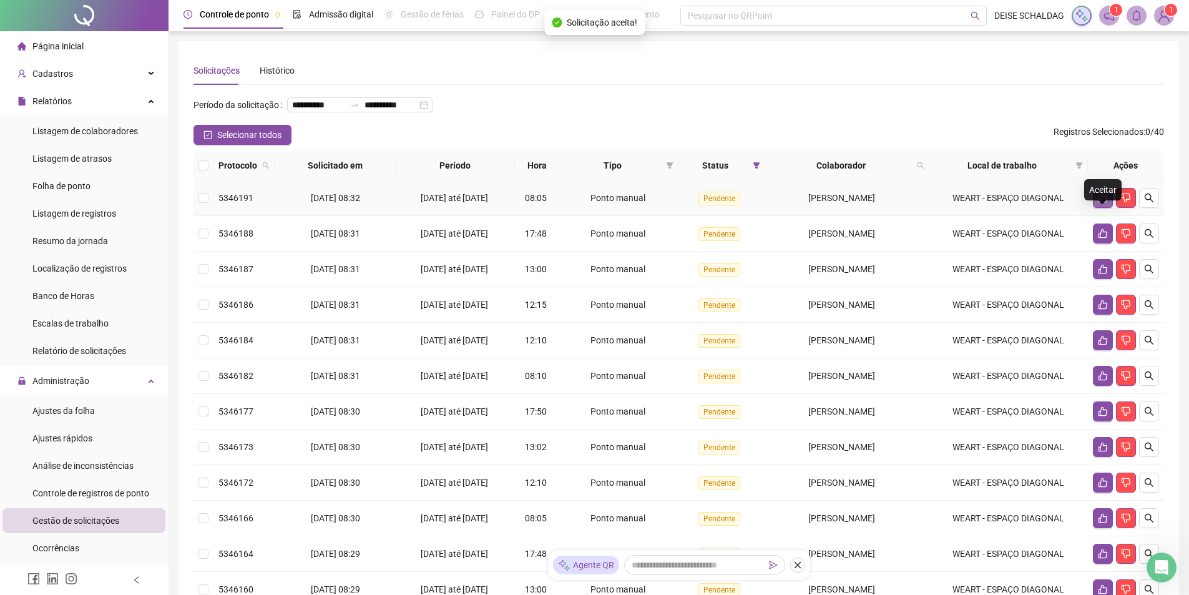
click at [1100, 203] on icon "like" at bounding box center [1103, 198] width 10 height 10
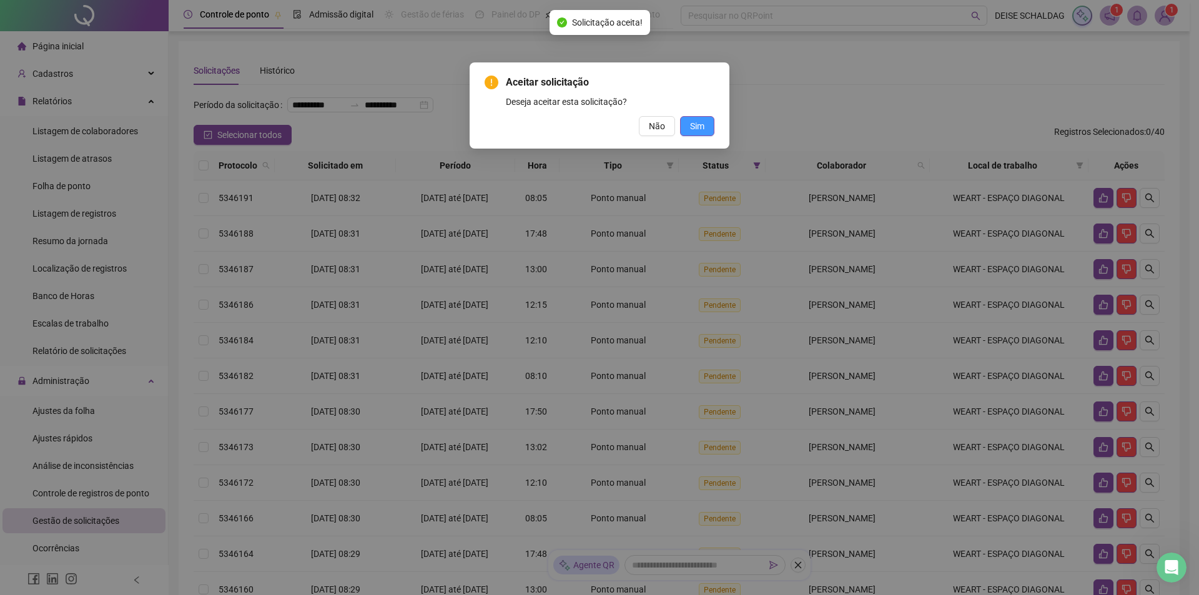
click at [692, 126] on span "Sim" at bounding box center [697, 126] width 14 height 14
click at [692, 123] on span "Sim" at bounding box center [697, 126] width 14 height 14
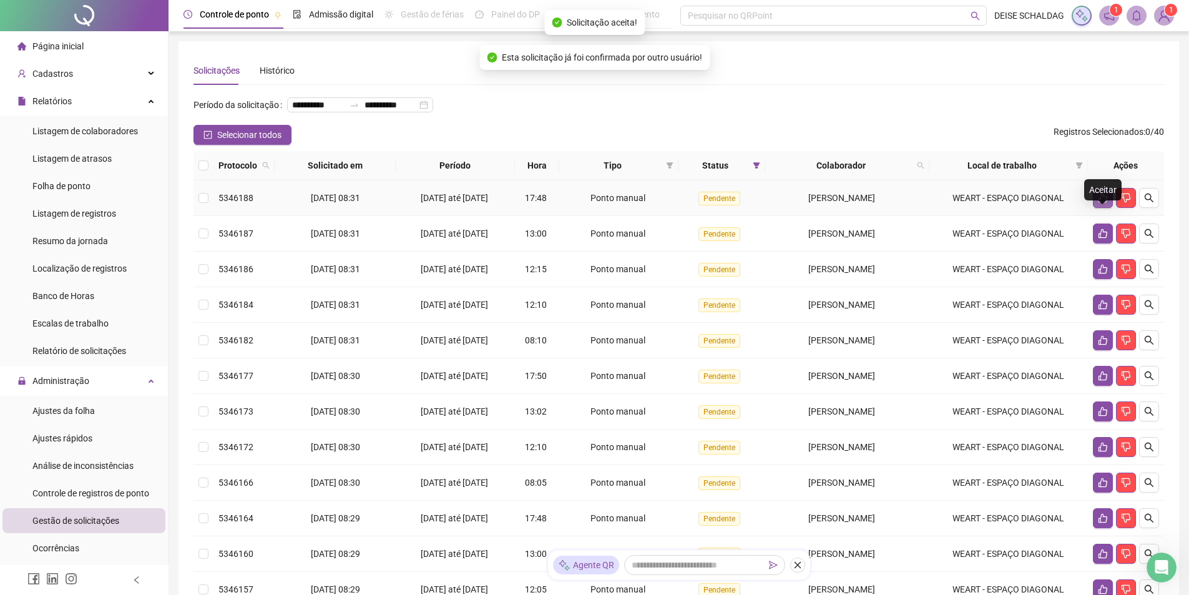
click at [1100, 203] on icon "like" at bounding box center [1103, 198] width 9 height 9
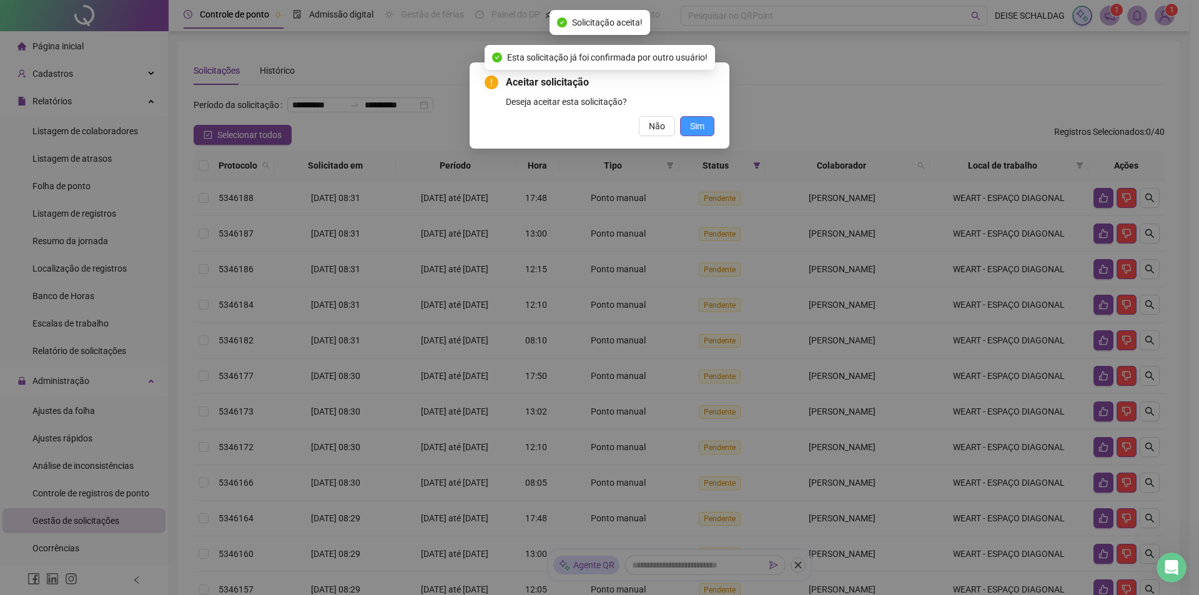
click at [702, 125] on span "Sim" at bounding box center [697, 126] width 14 height 14
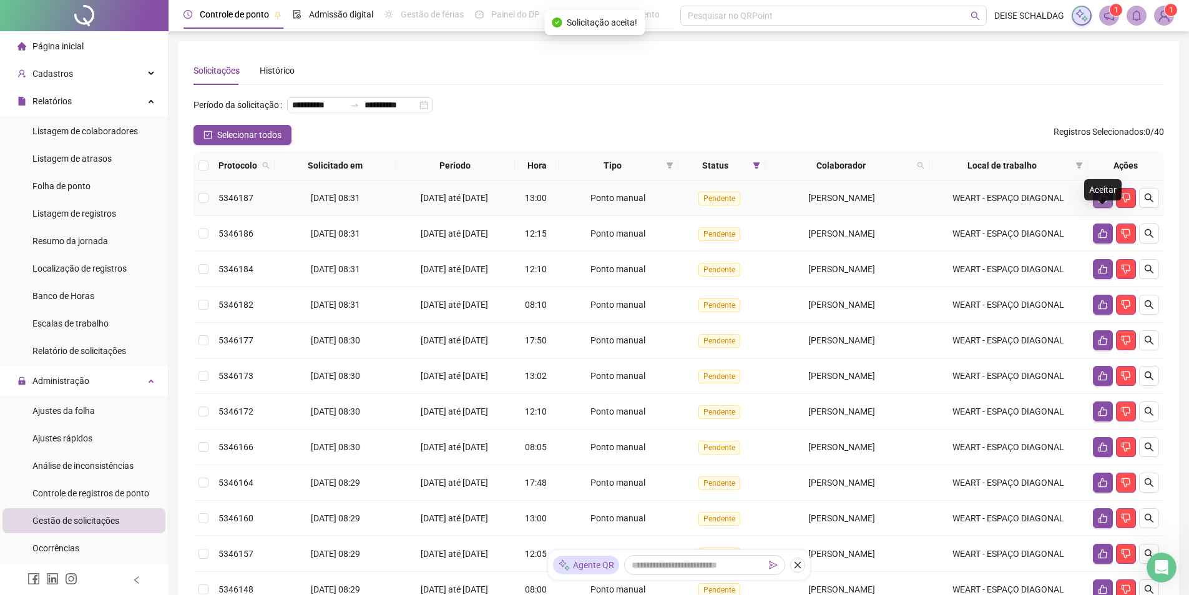
click at [1098, 203] on icon "like" at bounding box center [1103, 198] width 10 height 10
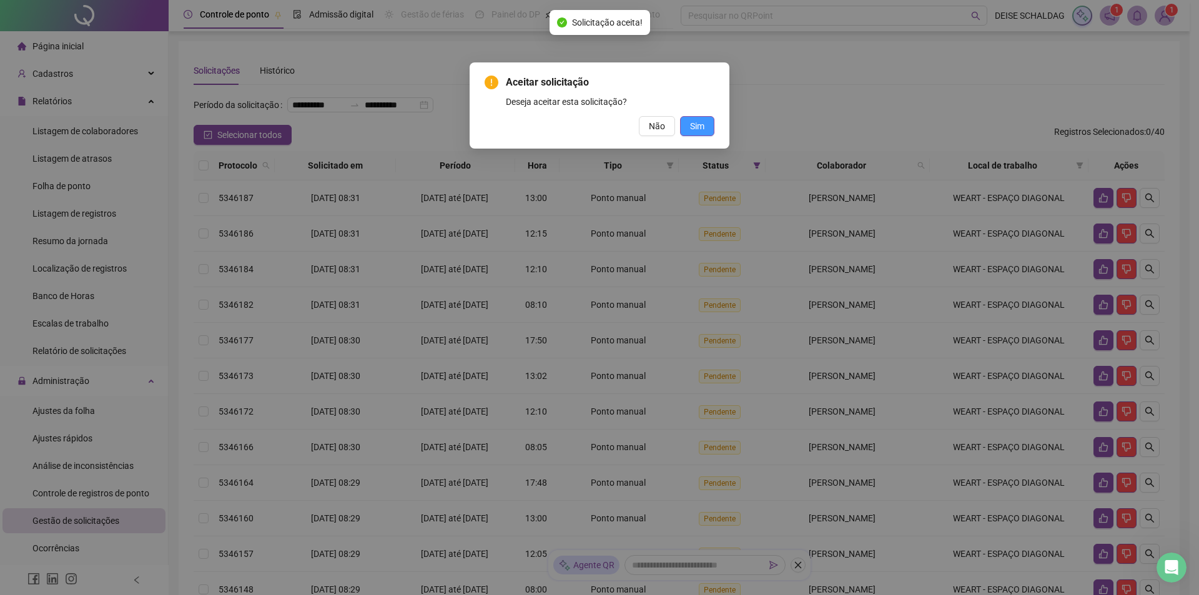
click at [699, 121] on span "Sim" at bounding box center [697, 126] width 14 height 14
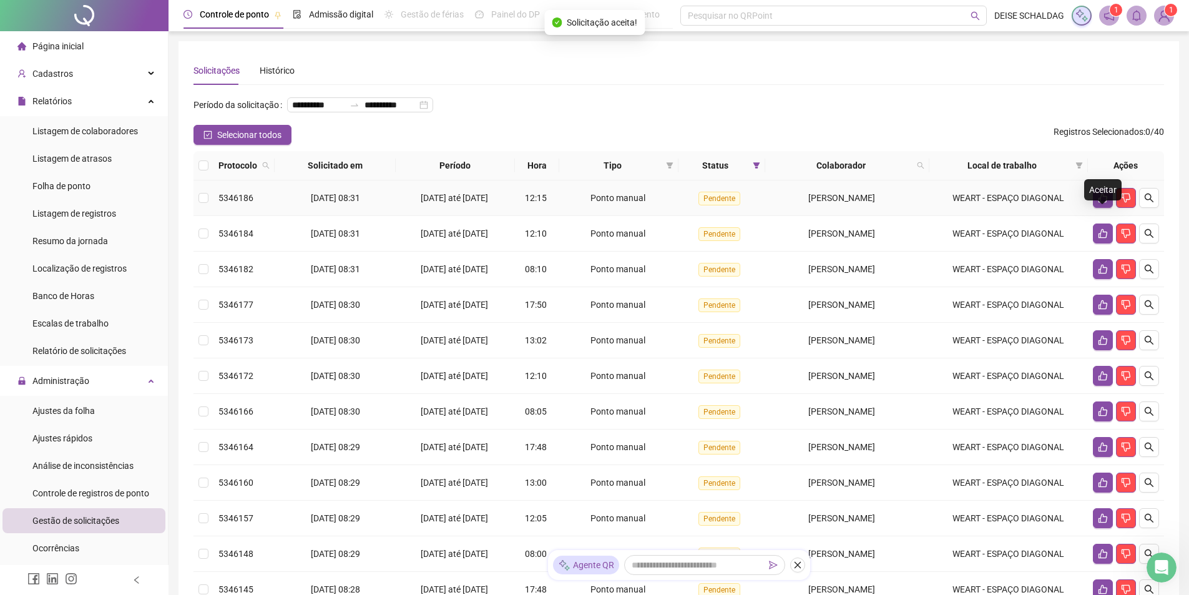
click at [1106, 203] on icon "like" at bounding box center [1103, 198] width 10 height 10
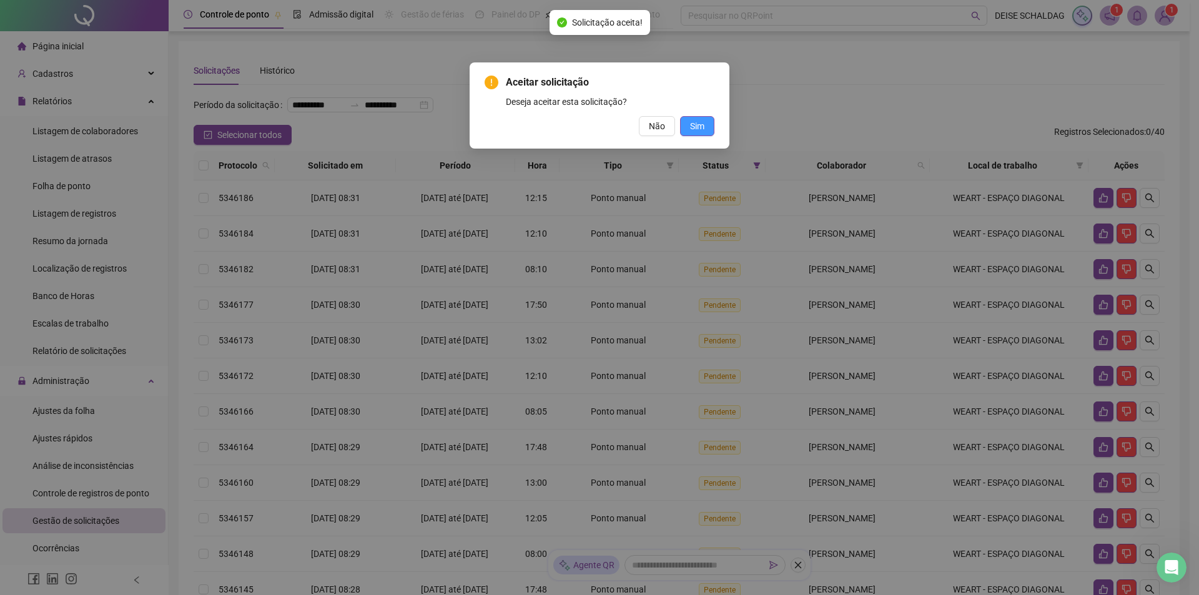
click at [706, 126] on button "Sim" at bounding box center [697, 126] width 34 height 20
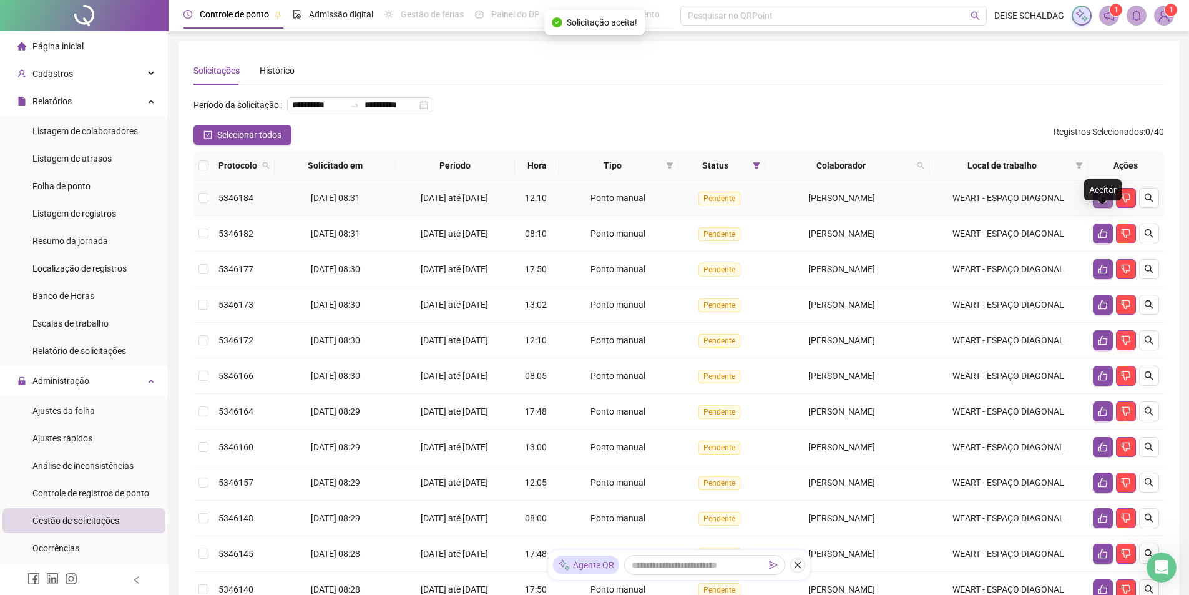
click at [1101, 203] on icon "like" at bounding box center [1103, 198] width 9 height 9
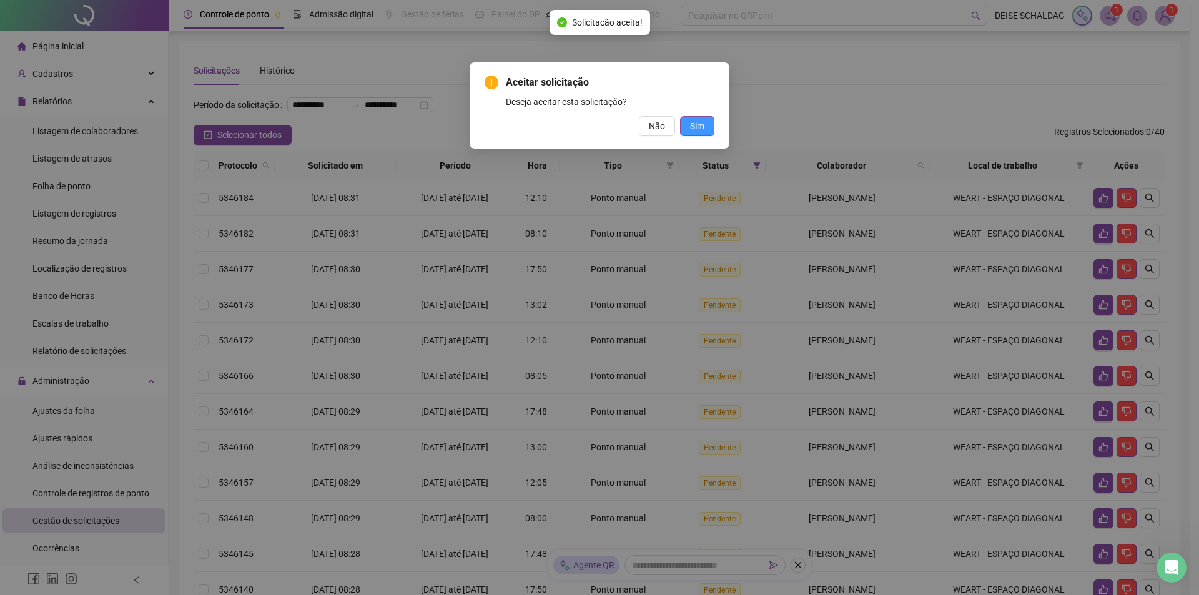
click at [697, 129] on span "Sim" at bounding box center [697, 126] width 14 height 14
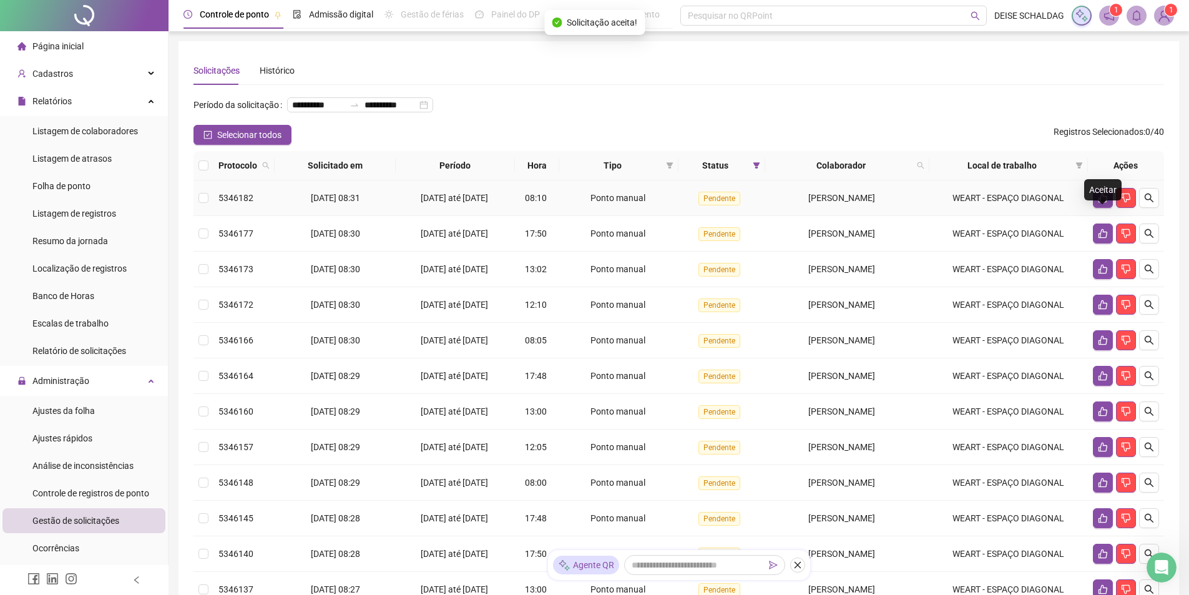
click at [1100, 203] on icon "like" at bounding box center [1103, 198] width 9 height 9
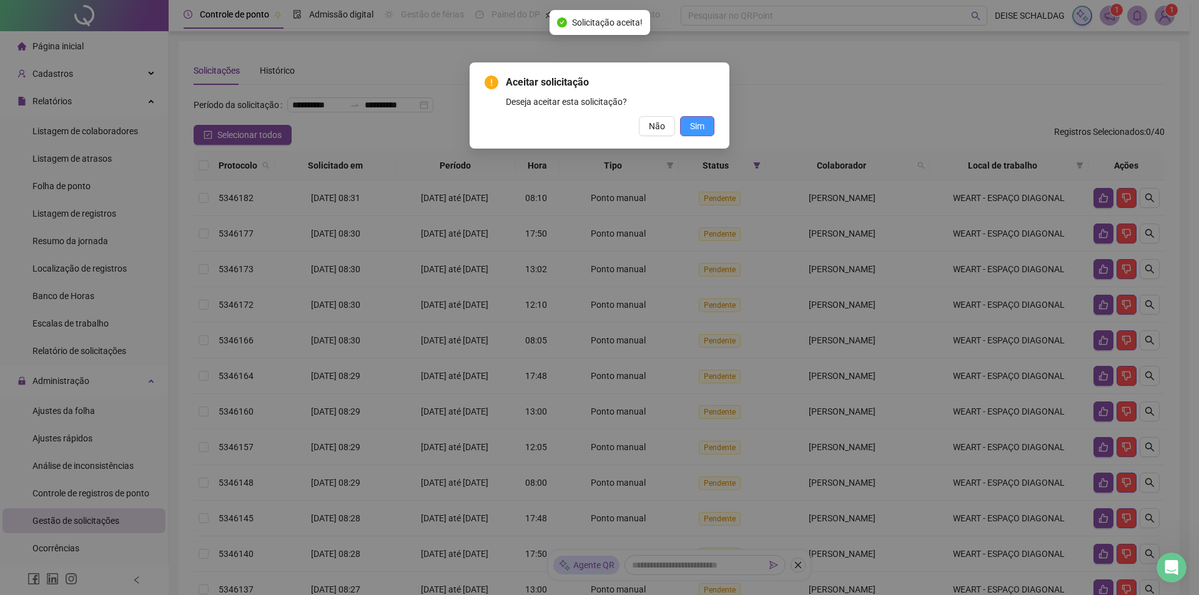
click at [690, 127] on span "Sim" at bounding box center [697, 126] width 14 height 14
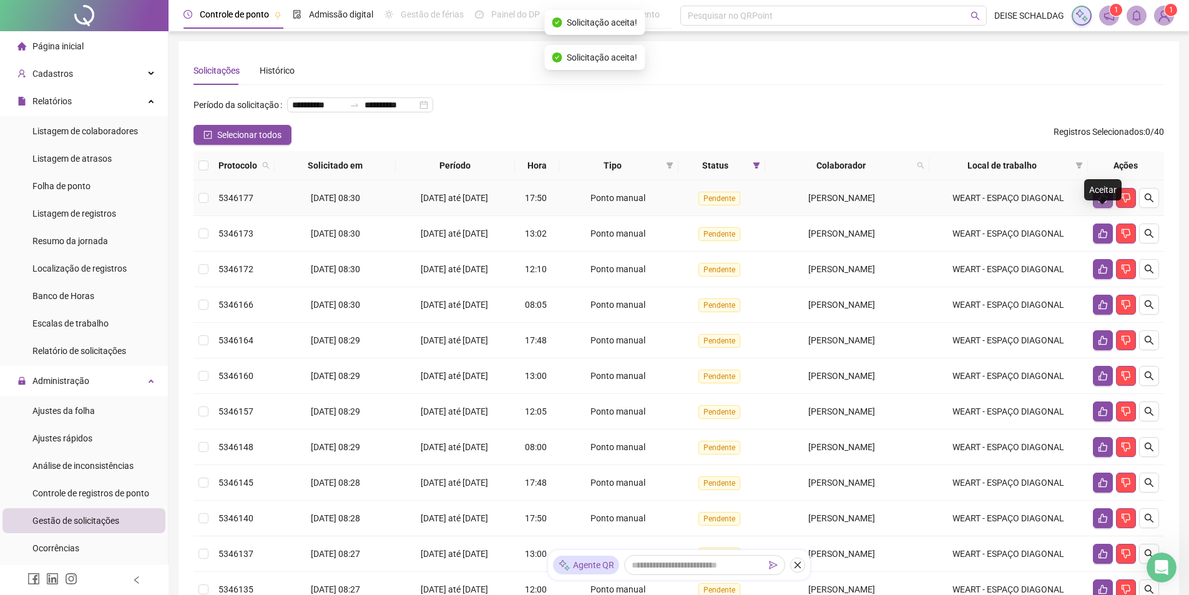
click at [1105, 208] on button "button" at bounding box center [1103, 198] width 20 height 20
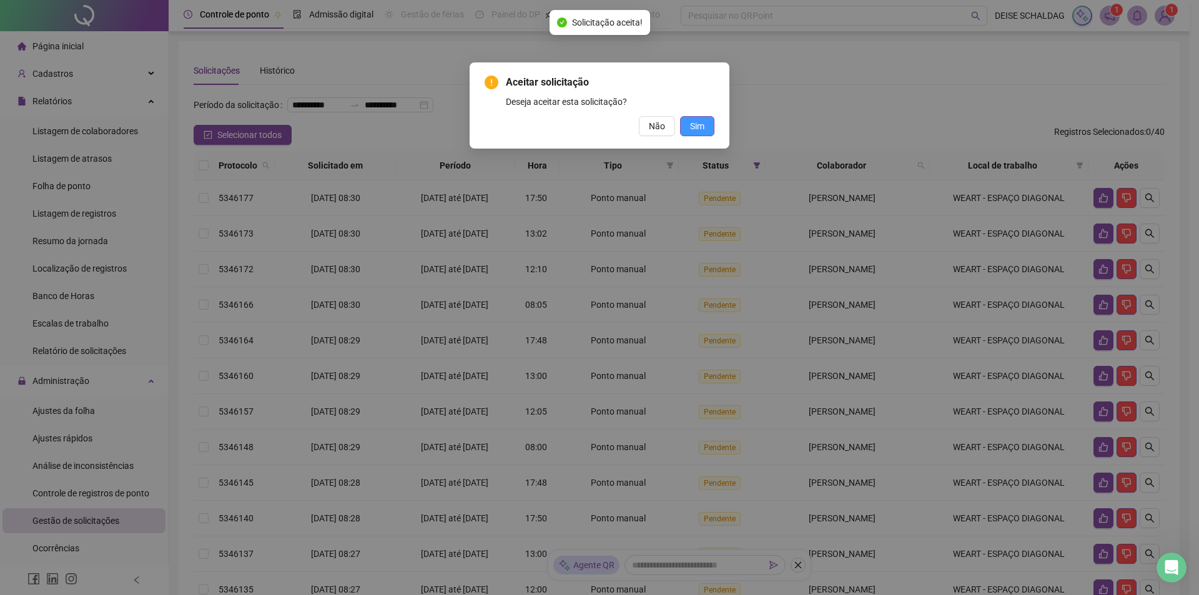
click at [704, 130] on button "Sim" at bounding box center [697, 126] width 34 height 20
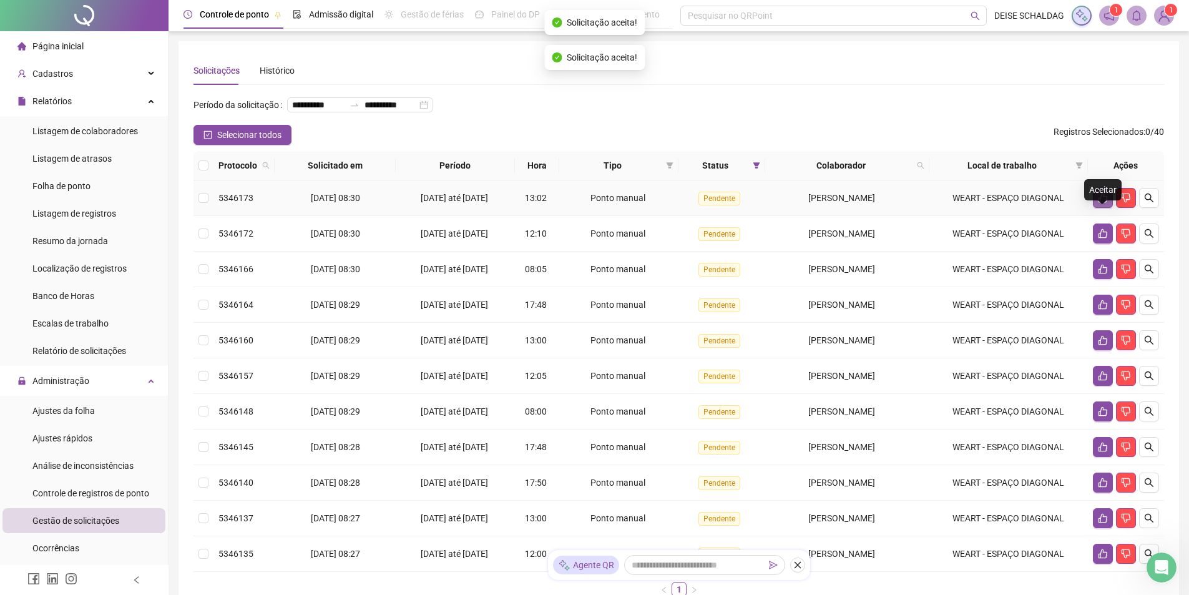
click at [1107, 203] on icon "like" at bounding box center [1103, 198] width 10 height 10
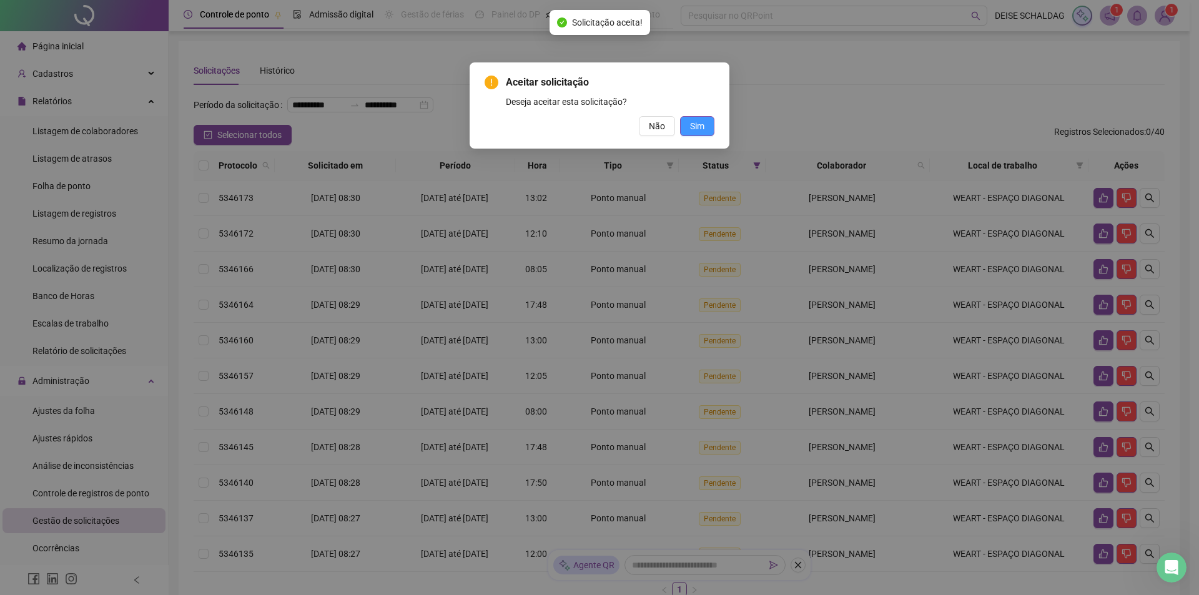
click at [699, 131] on span "Sim" at bounding box center [697, 126] width 14 height 14
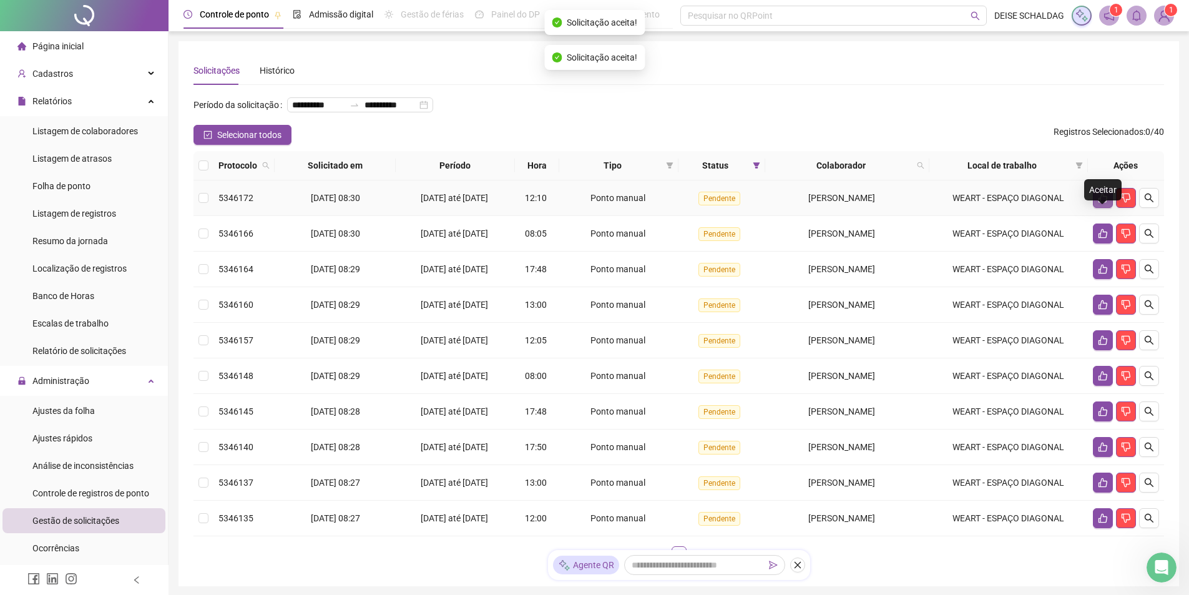
click at [1097, 208] on button "button" at bounding box center [1103, 198] width 20 height 20
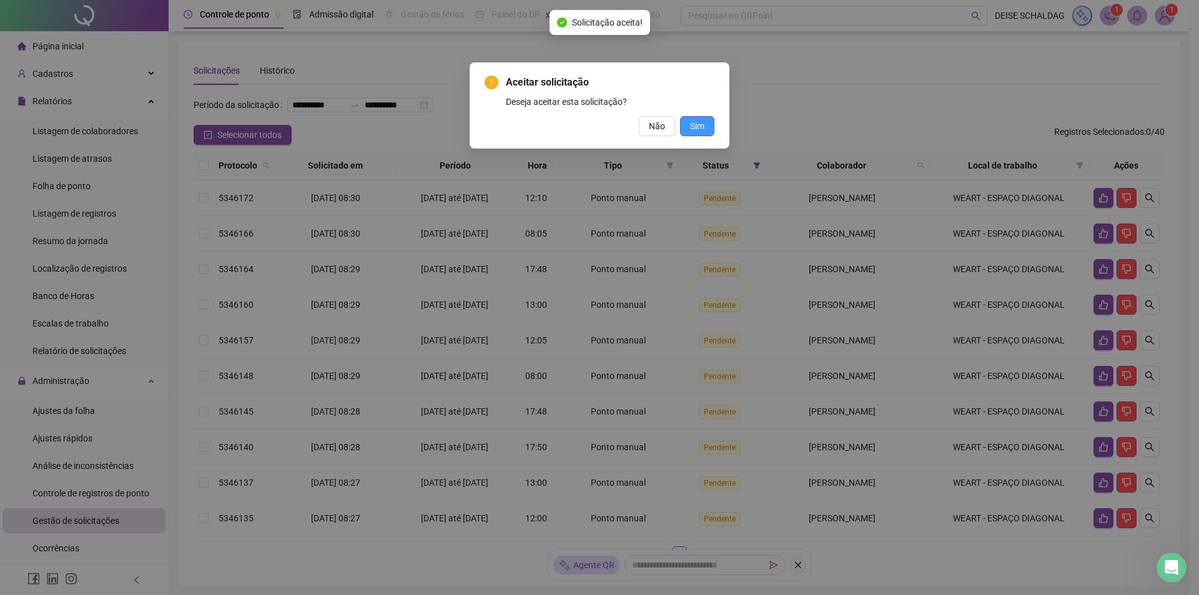
click at [706, 128] on button "Sim" at bounding box center [697, 126] width 34 height 20
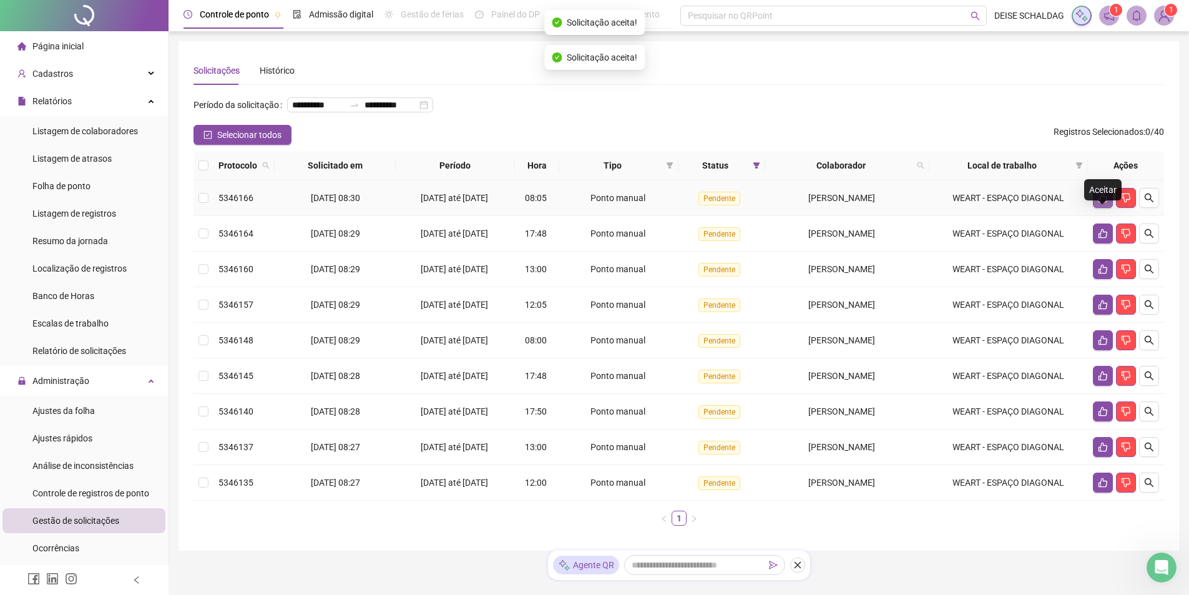
click at [1100, 203] on icon "like" at bounding box center [1103, 198] width 10 height 10
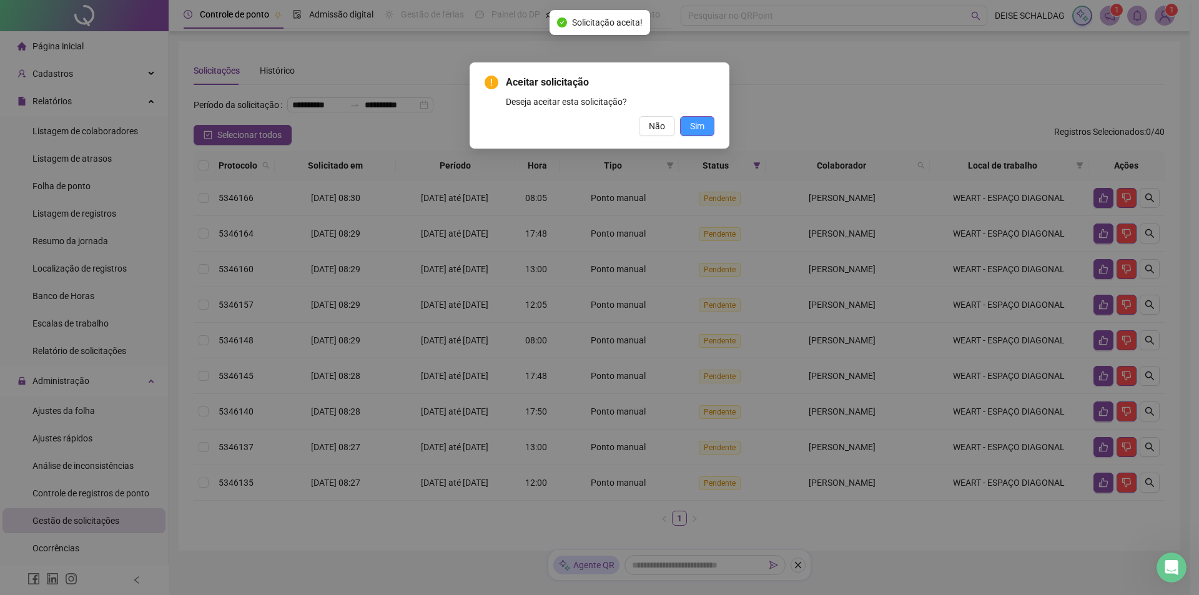
click at [704, 127] on span "Sim" at bounding box center [697, 126] width 14 height 14
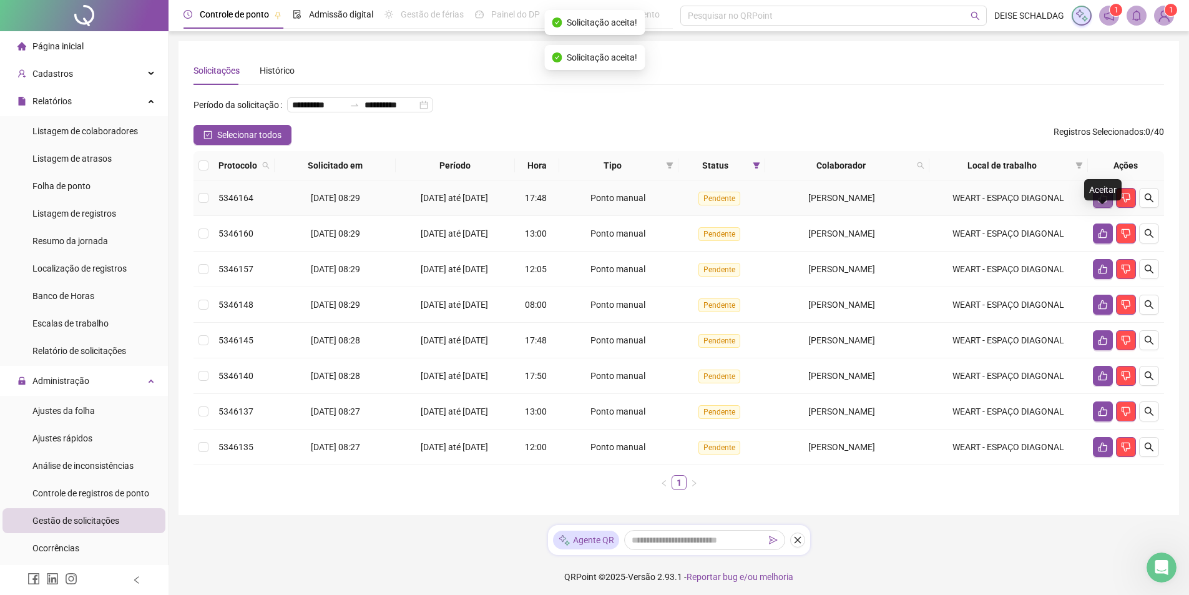
click at [1098, 203] on icon "like" at bounding box center [1103, 198] width 10 height 10
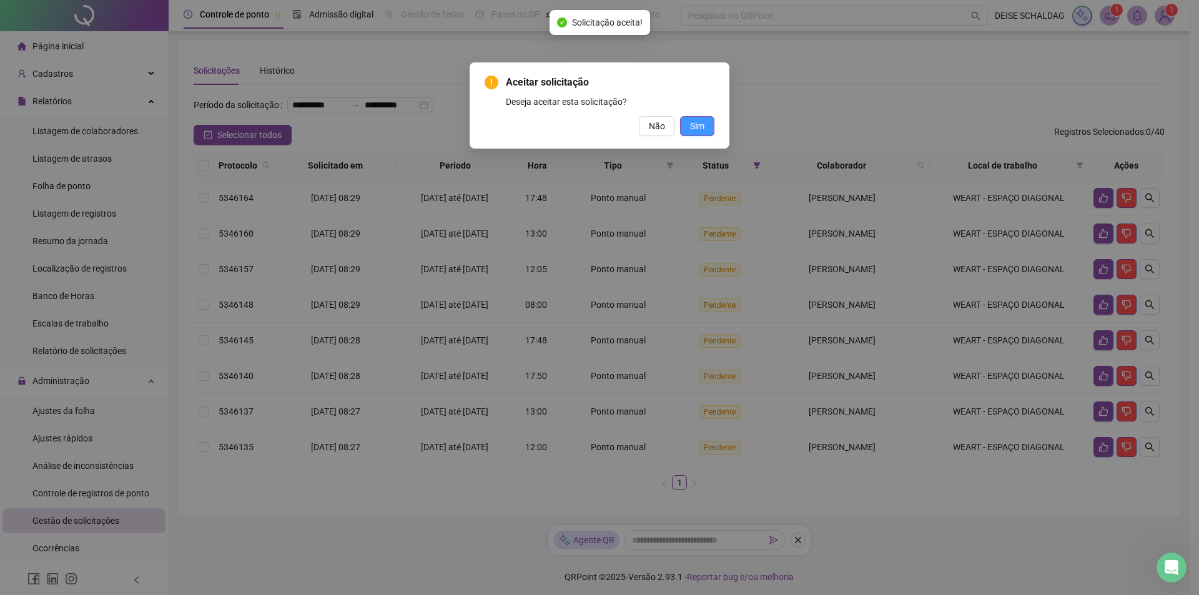
click at [699, 128] on span "Sim" at bounding box center [697, 126] width 14 height 14
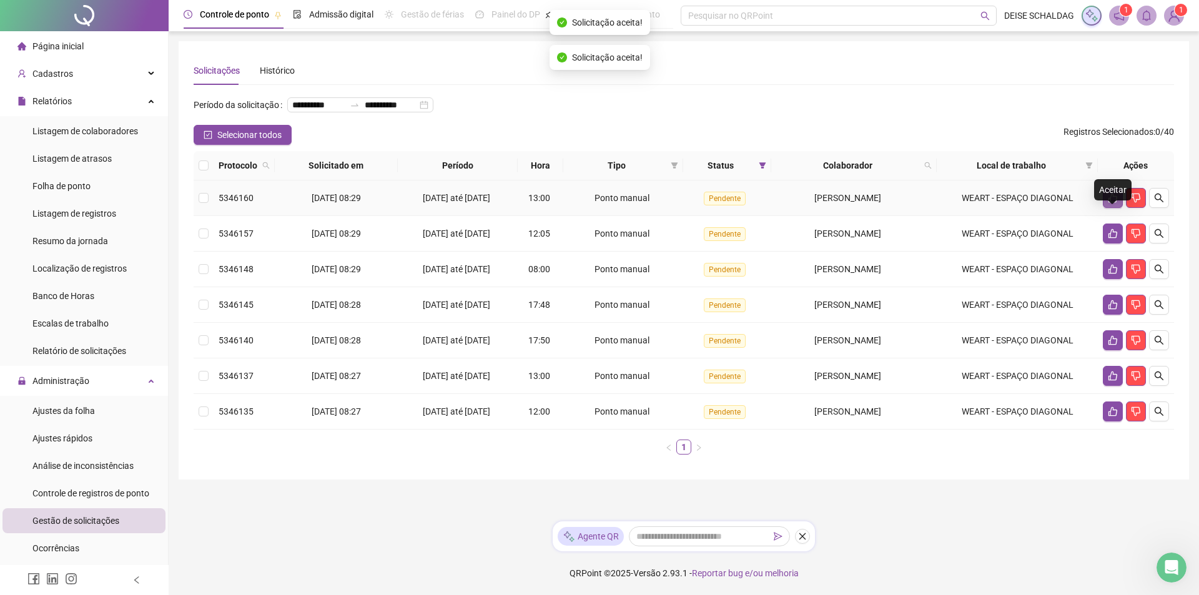
click at [1108, 203] on icon "like" at bounding box center [1113, 198] width 10 height 10
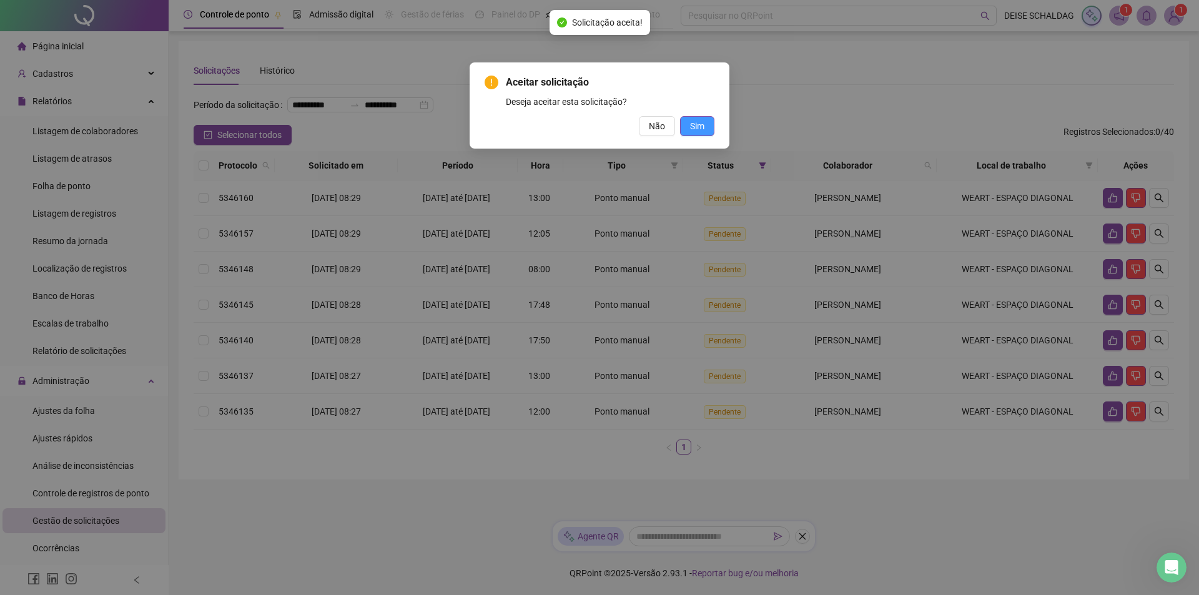
click at [705, 130] on button "Sim" at bounding box center [697, 126] width 34 height 20
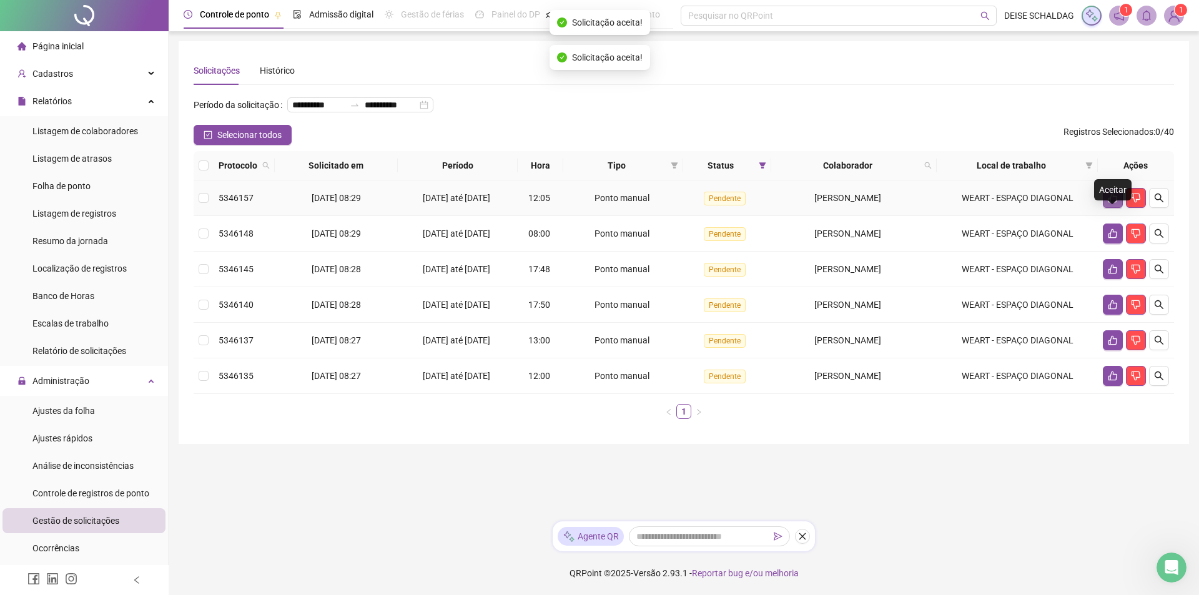
click at [1106, 208] on button "button" at bounding box center [1113, 198] width 20 height 20
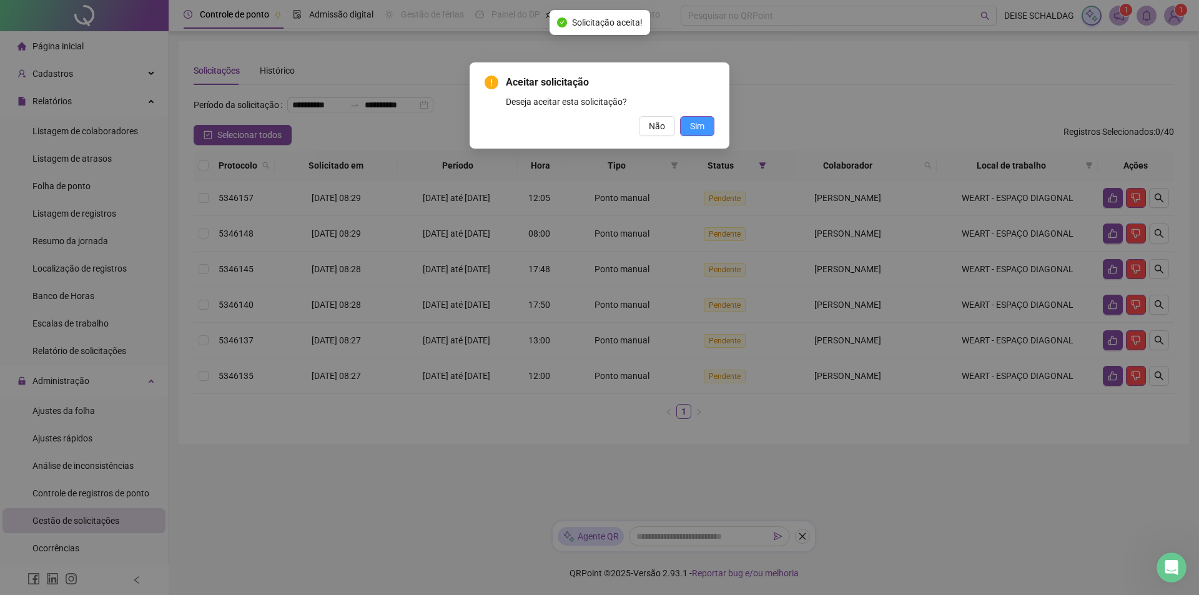
click at [701, 125] on span "Sim" at bounding box center [697, 126] width 14 height 14
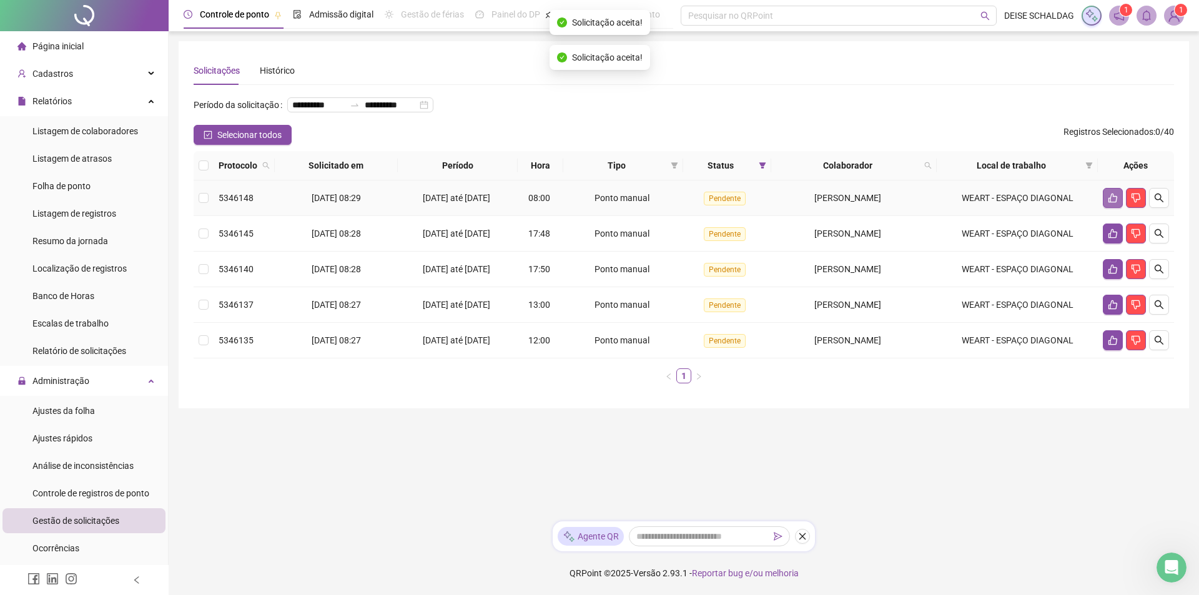
click at [1115, 203] on icon "like" at bounding box center [1113, 198] width 10 height 10
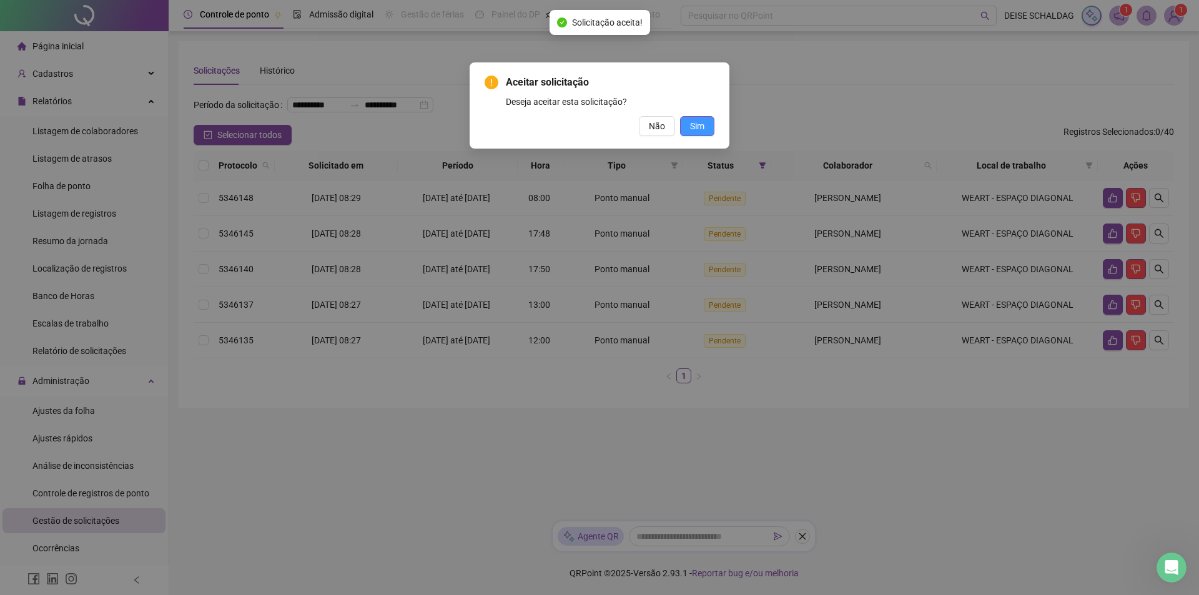
click at [703, 120] on span "Sim" at bounding box center [697, 126] width 14 height 14
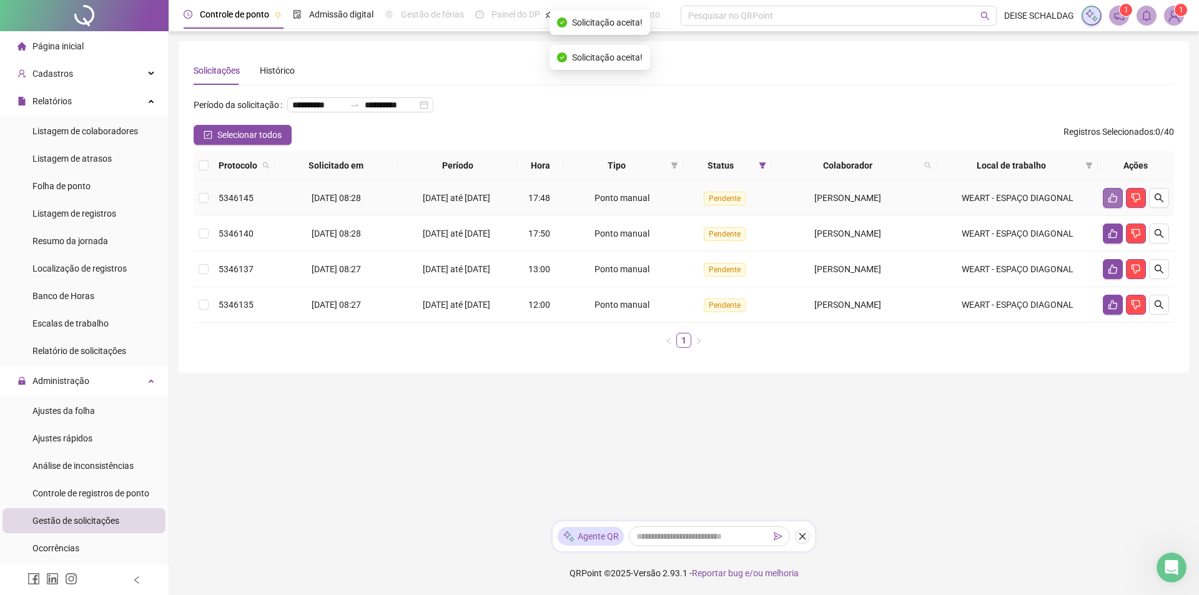
click at [1112, 203] on icon "like" at bounding box center [1113, 198] width 10 height 10
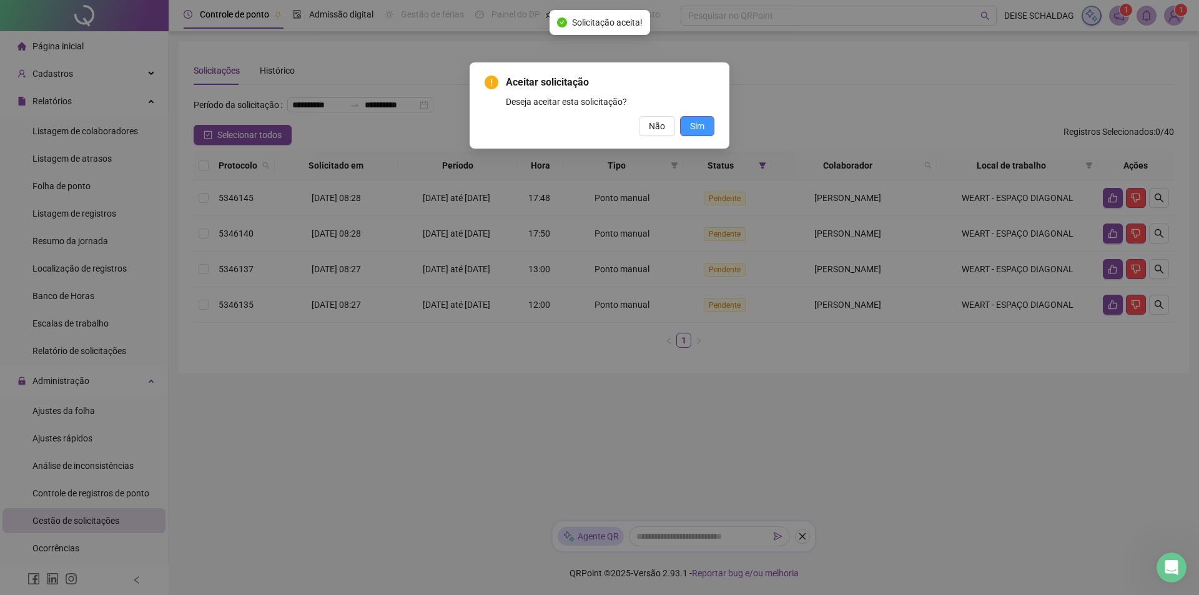
click at [702, 125] on span "Sim" at bounding box center [697, 126] width 14 height 14
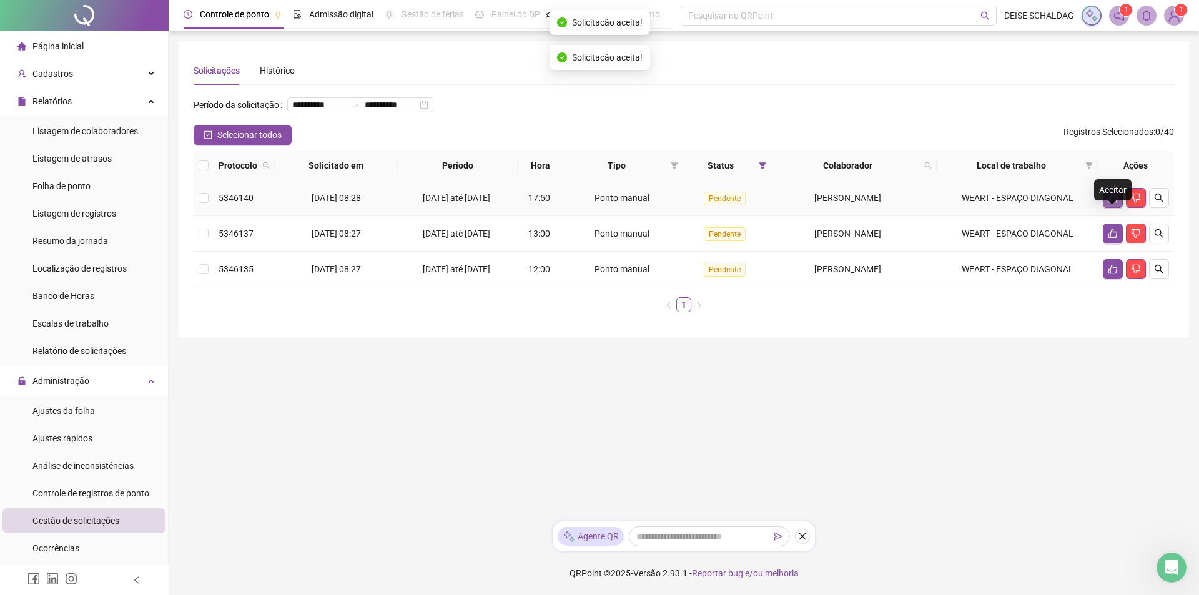
click at [1111, 203] on icon "like" at bounding box center [1113, 198] width 10 height 10
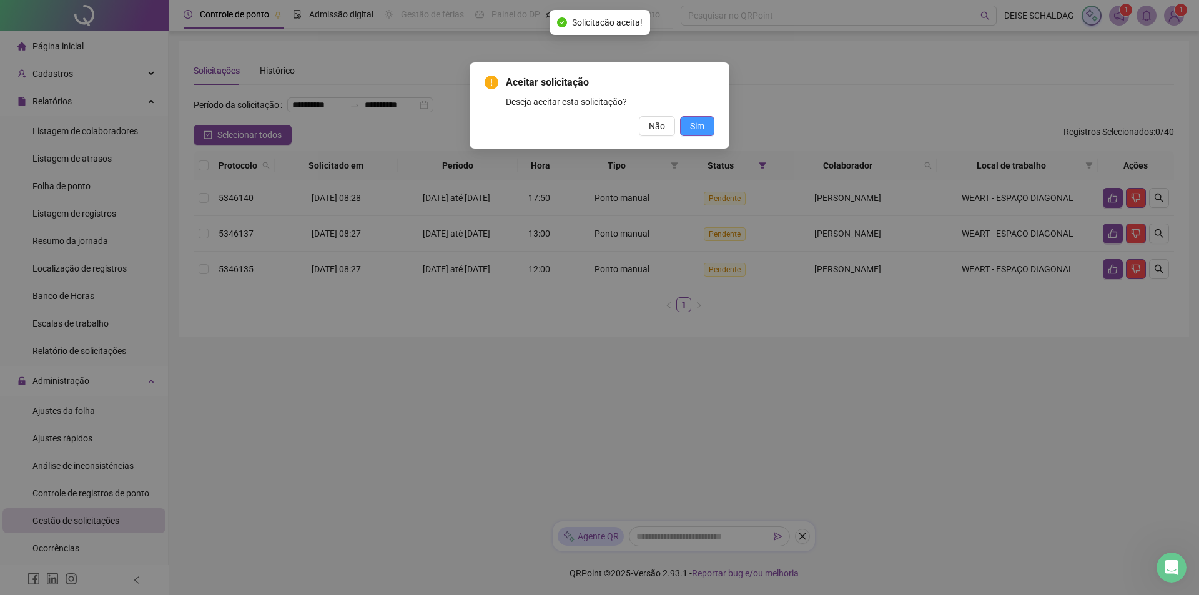
click at [705, 130] on button "Sim" at bounding box center [697, 126] width 34 height 20
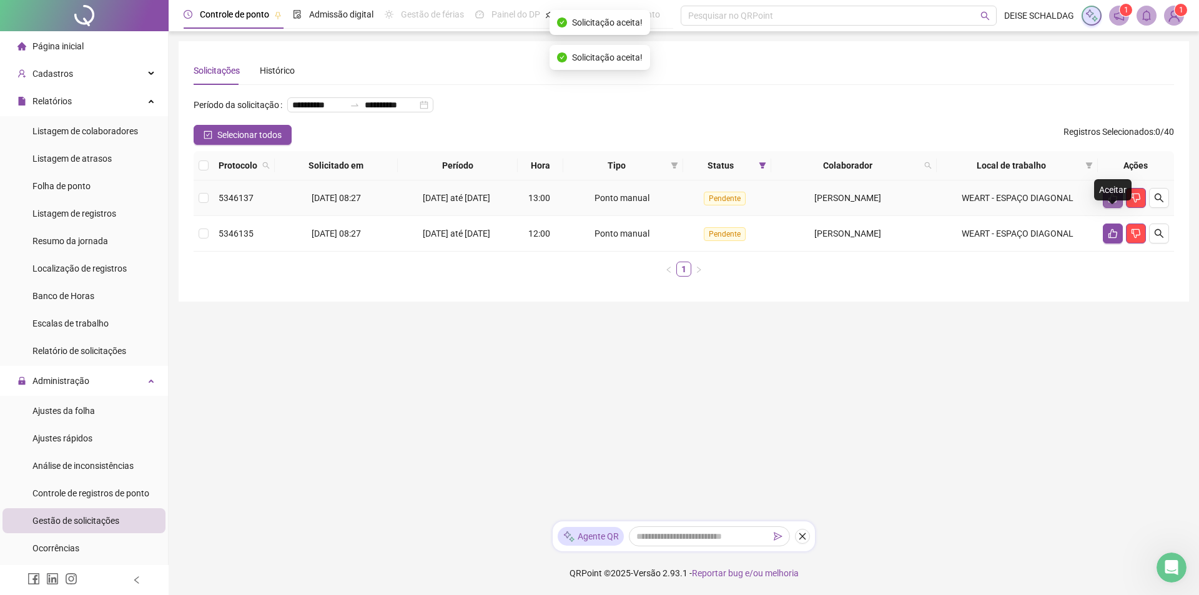
click at [1110, 203] on icon "like" at bounding box center [1112, 198] width 9 height 9
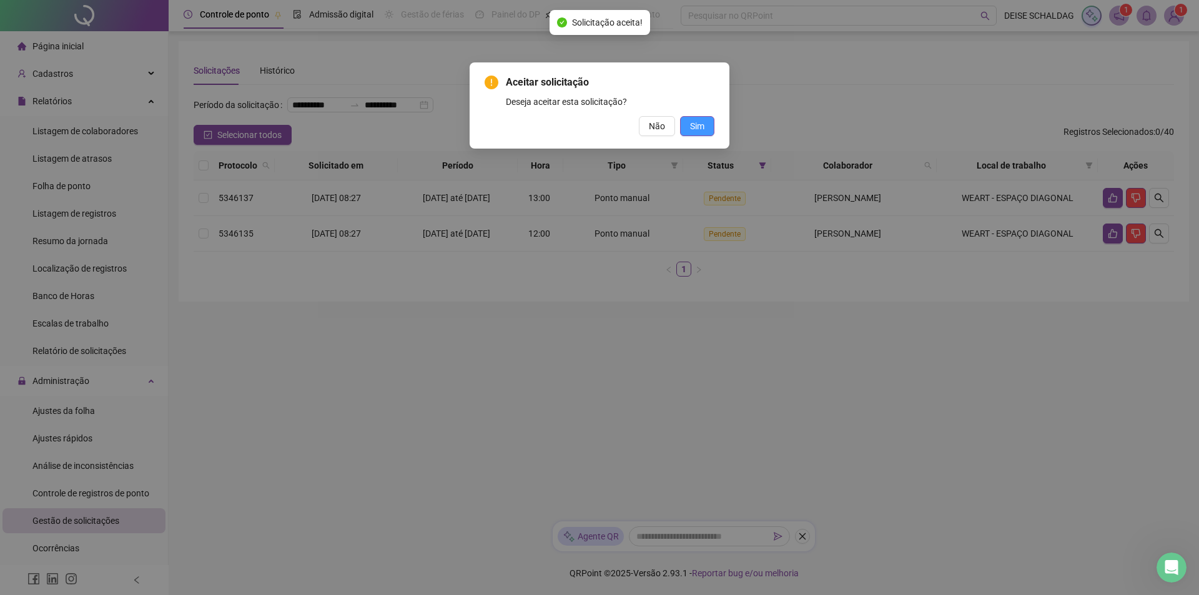
click at [702, 125] on span "Sim" at bounding box center [697, 126] width 14 height 14
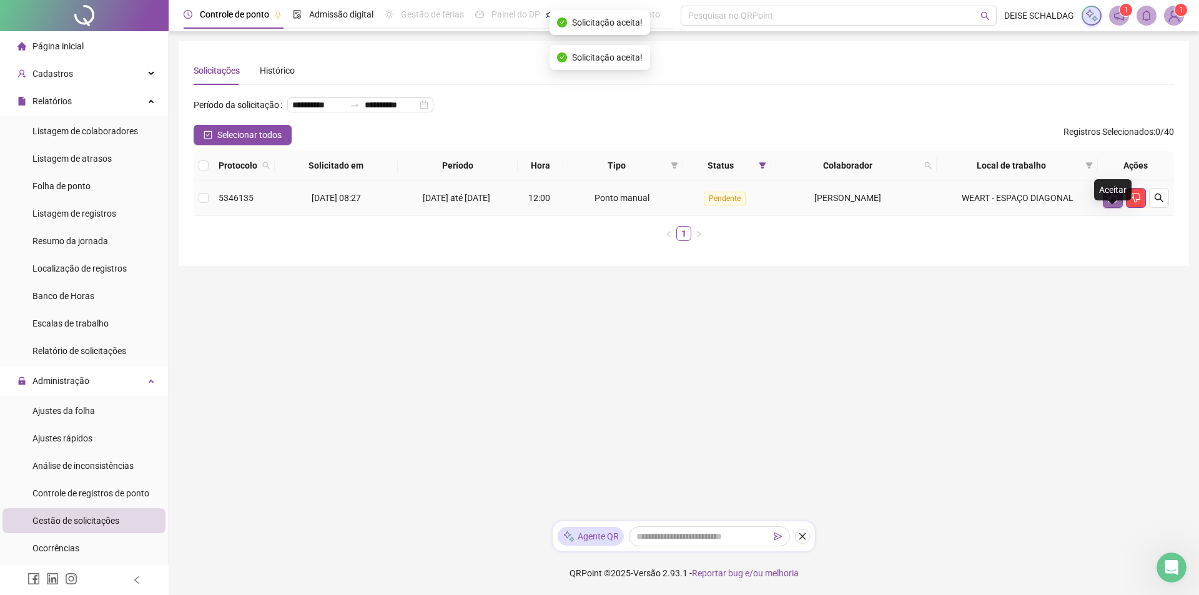
click at [1108, 203] on icon "like" at bounding box center [1113, 198] width 10 height 10
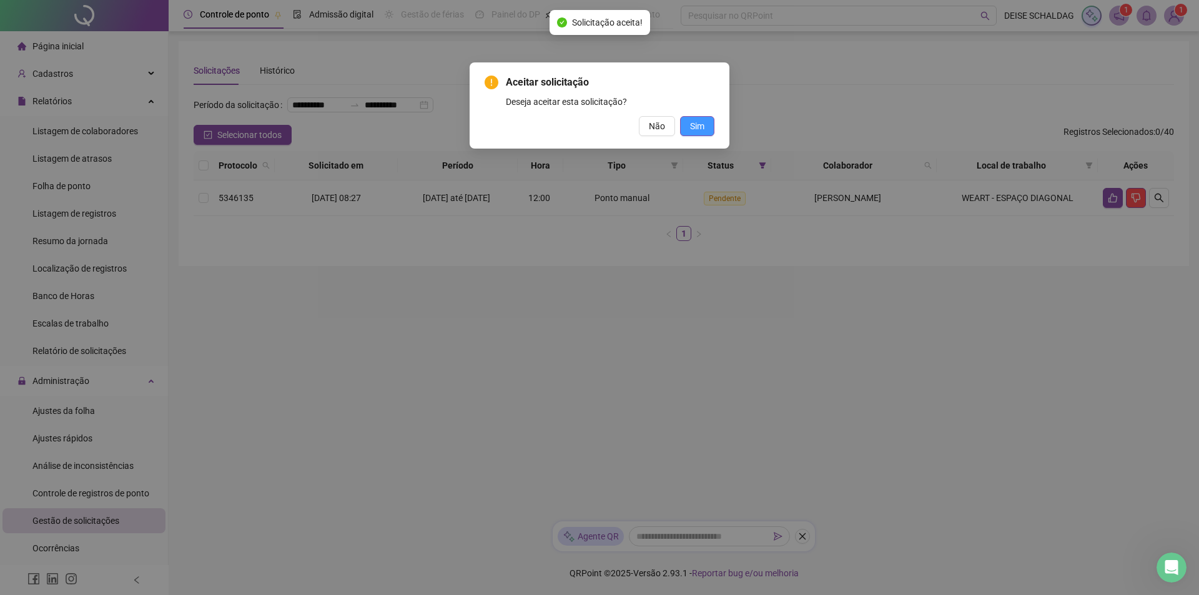
click at [702, 124] on span "Sim" at bounding box center [697, 126] width 14 height 14
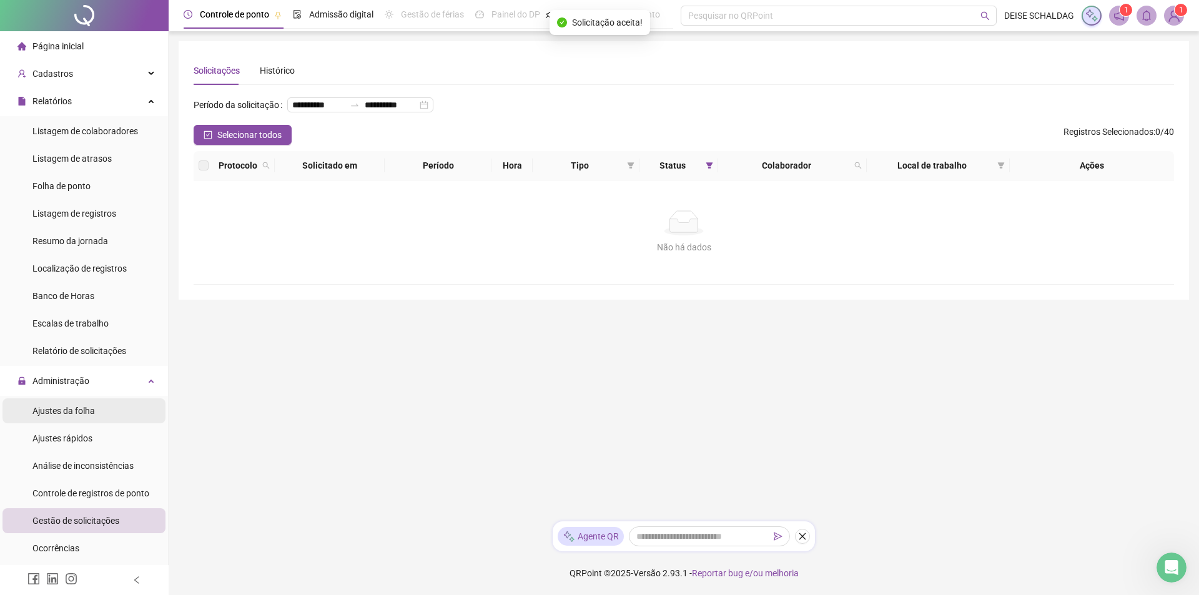
click at [73, 406] on span "Ajustes da folha" at bounding box center [63, 411] width 62 height 10
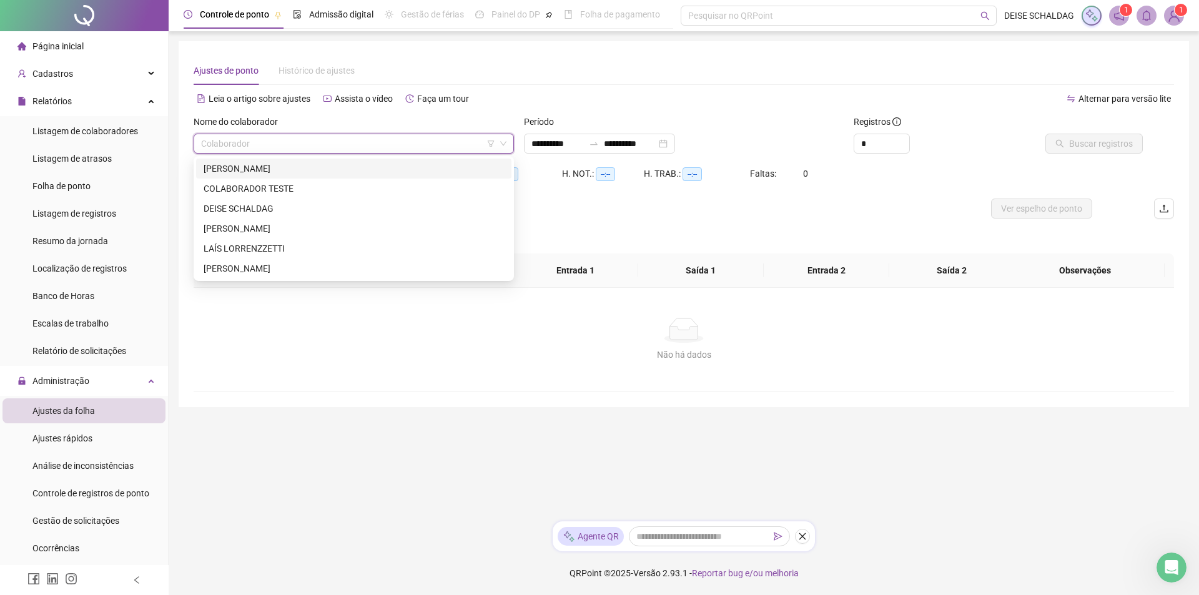
click at [280, 146] on input "search" at bounding box center [348, 143] width 294 height 19
click at [270, 165] on div "[PERSON_NAME]" at bounding box center [354, 169] width 300 height 14
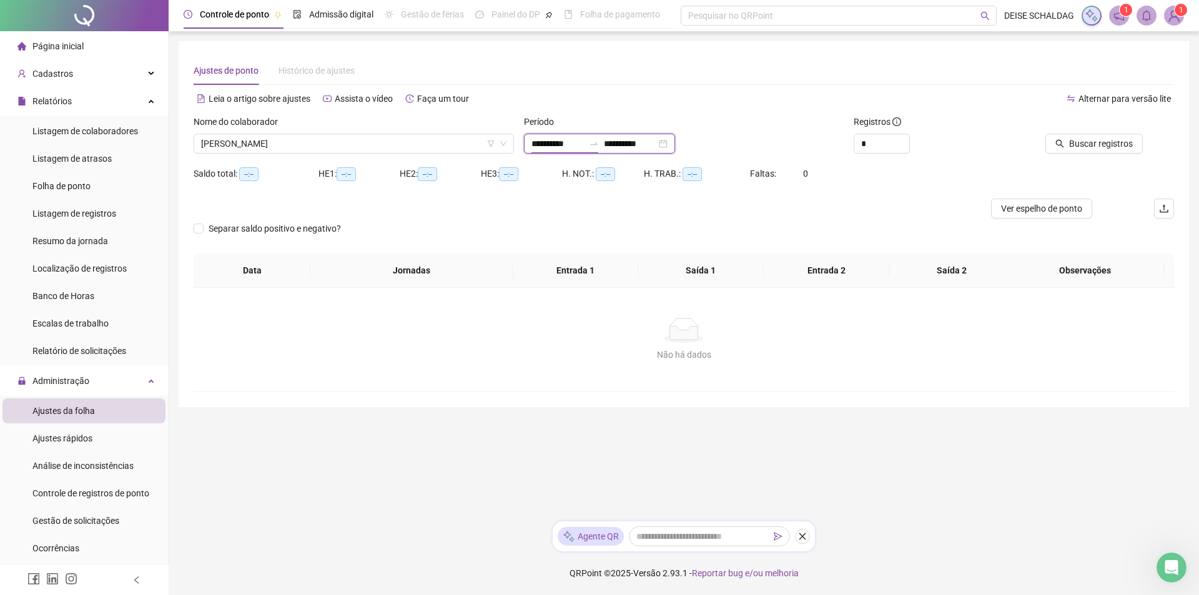
click at [549, 144] on input "**********" at bounding box center [557, 144] width 52 height 14
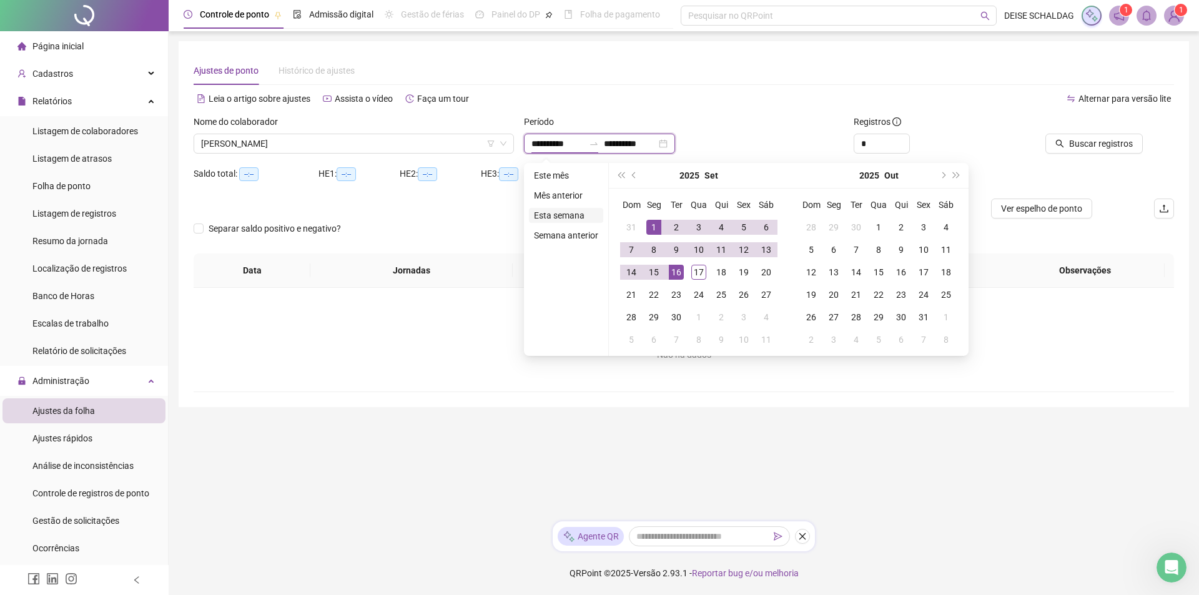
type input "**********"
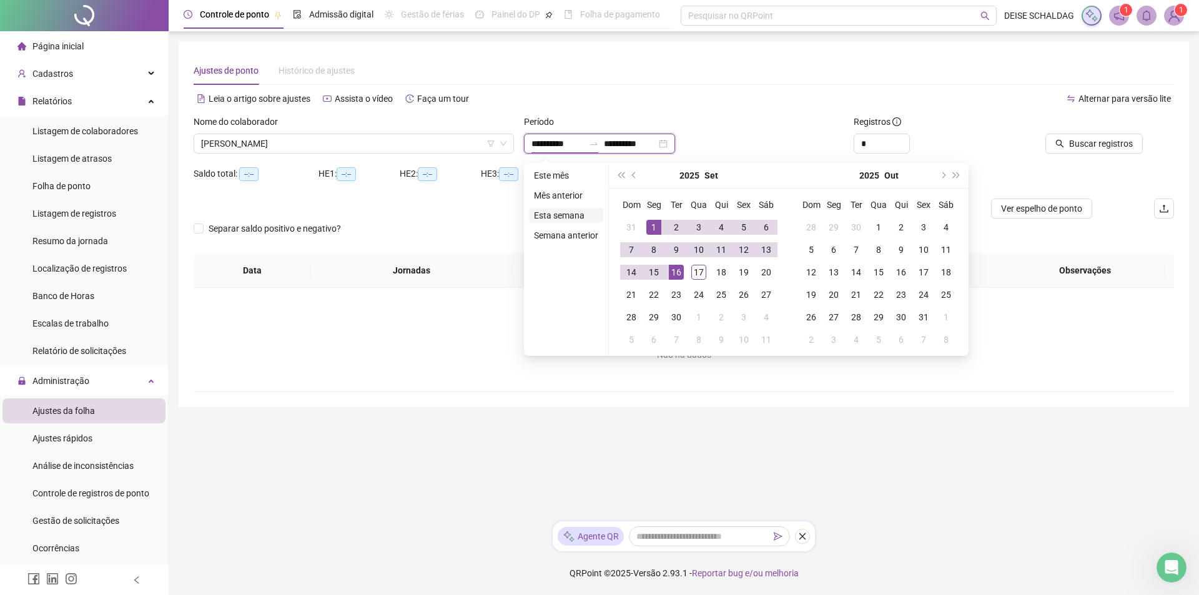
type input "**********"
click at [633, 173] on span "prev-year" at bounding box center [635, 175] width 6 height 6
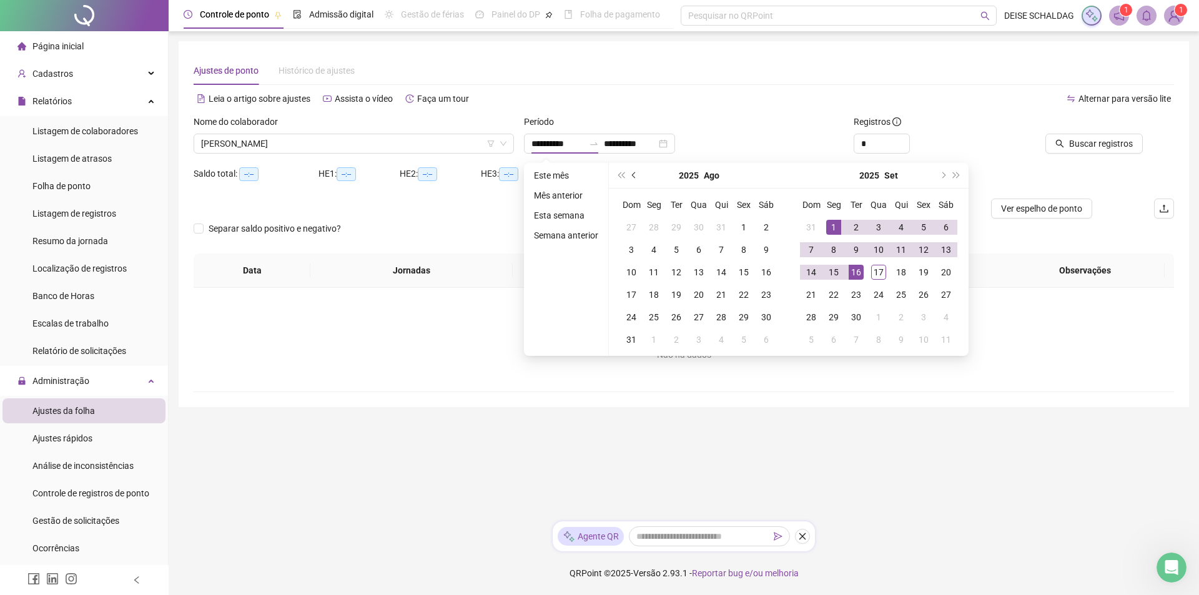
click at [633, 173] on span "prev-year" at bounding box center [635, 175] width 6 height 6
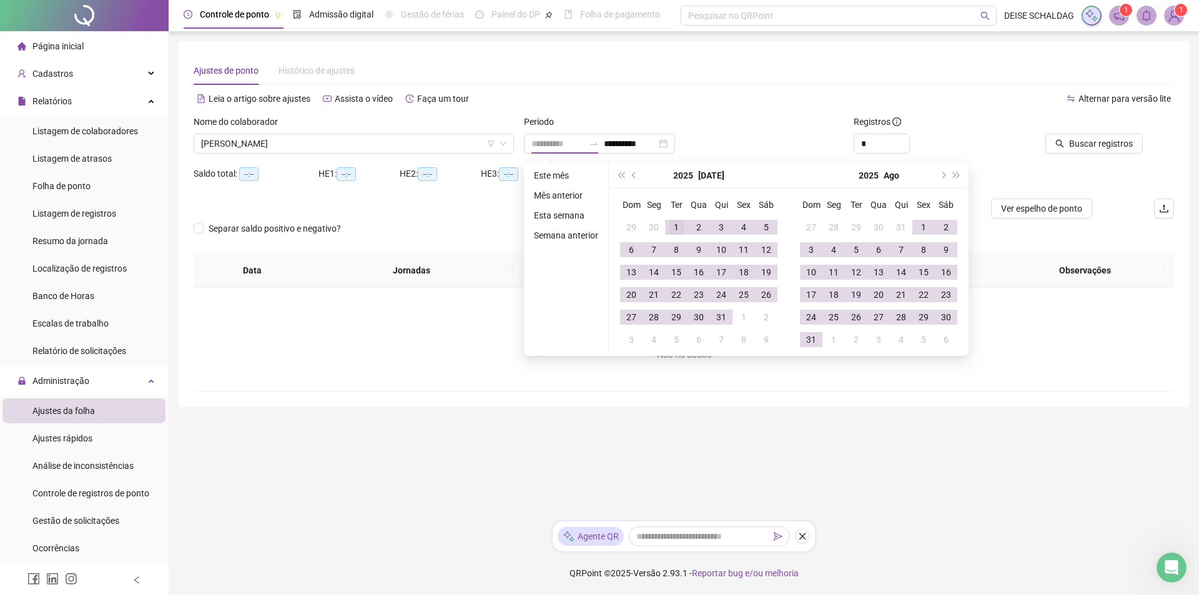
type input "**********"
click at [671, 225] on div "1" at bounding box center [676, 227] width 15 height 15
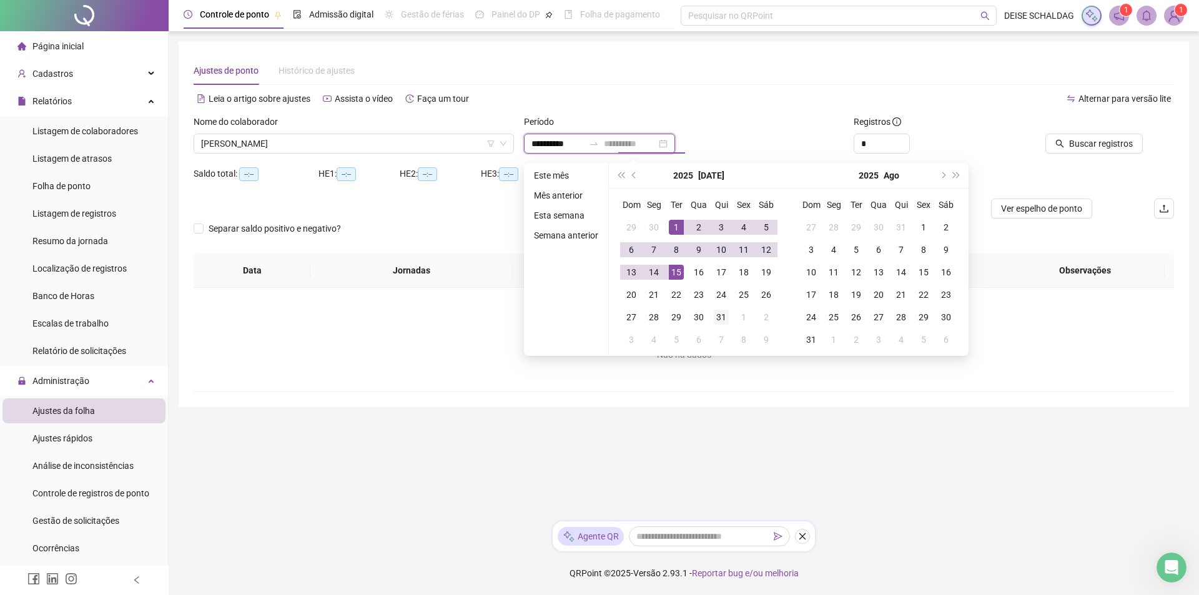
type input "**********"
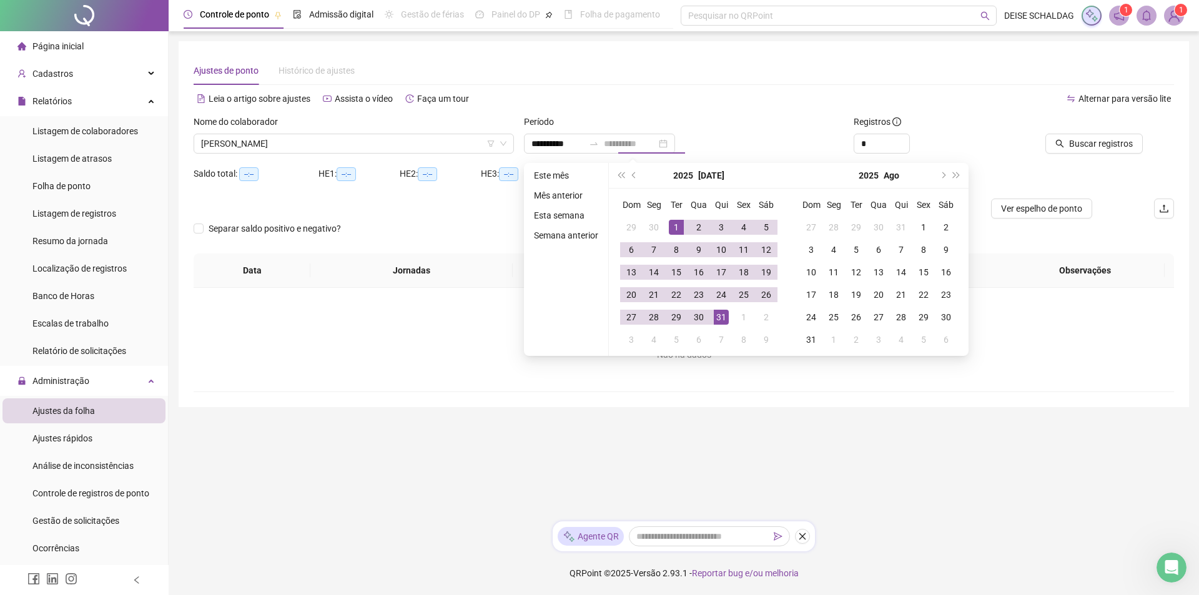
click at [717, 320] on div "31" at bounding box center [721, 317] width 15 height 15
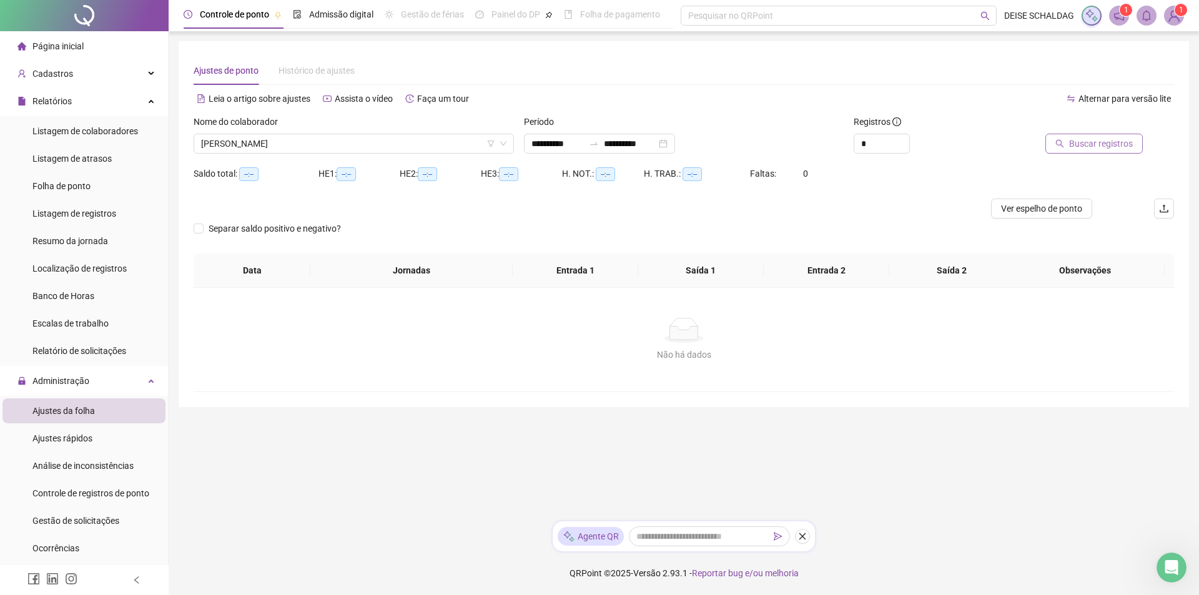
click at [1082, 150] on span "Buscar registros" at bounding box center [1101, 144] width 64 height 14
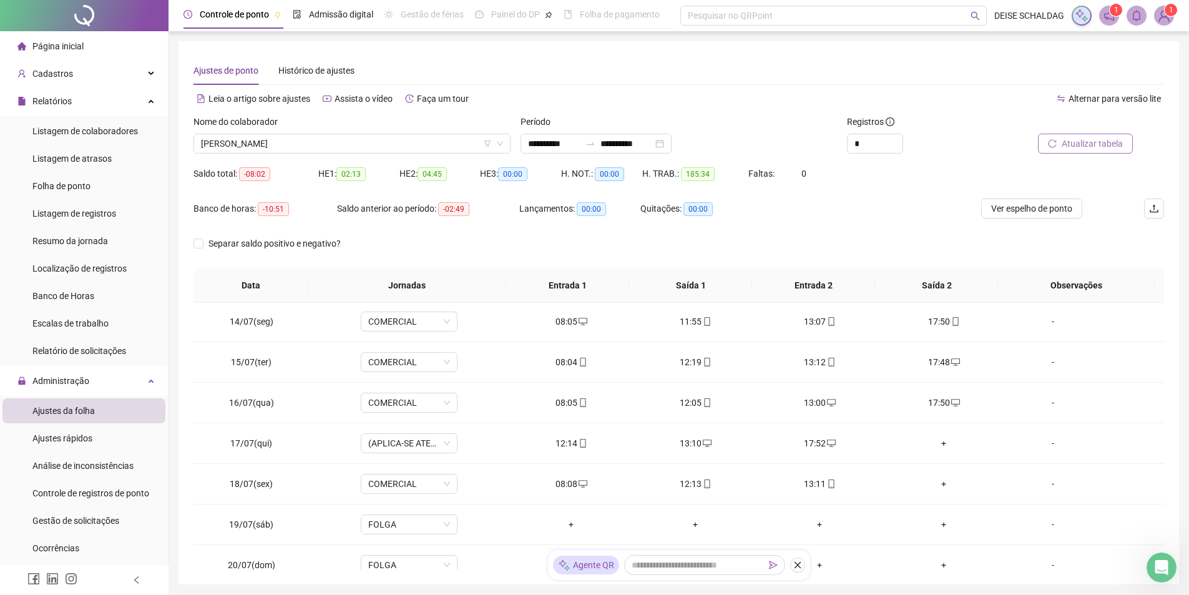
scroll to position [562, 0]
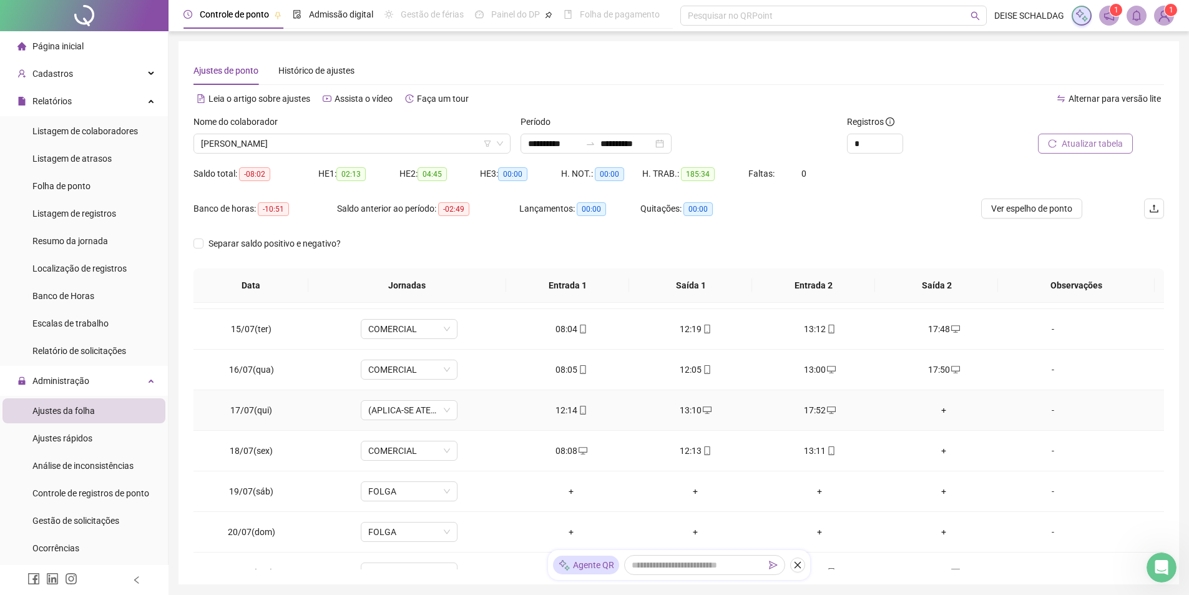
click at [939, 408] on div "+" at bounding box center [944, 410] width 104 height 14
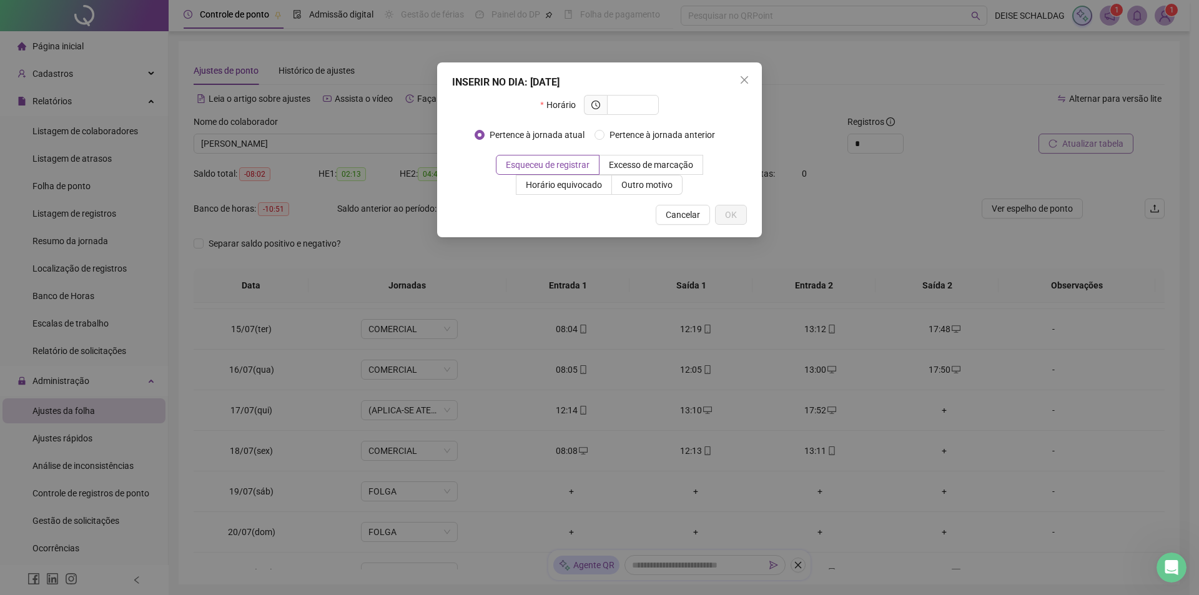
click at [938, 408] on div "INSERIR NO DIA : [DATE] Horário Pertence à jornada atual Pertence à jornada ant…" at bounding box center [599, 297] width 1199 height 595
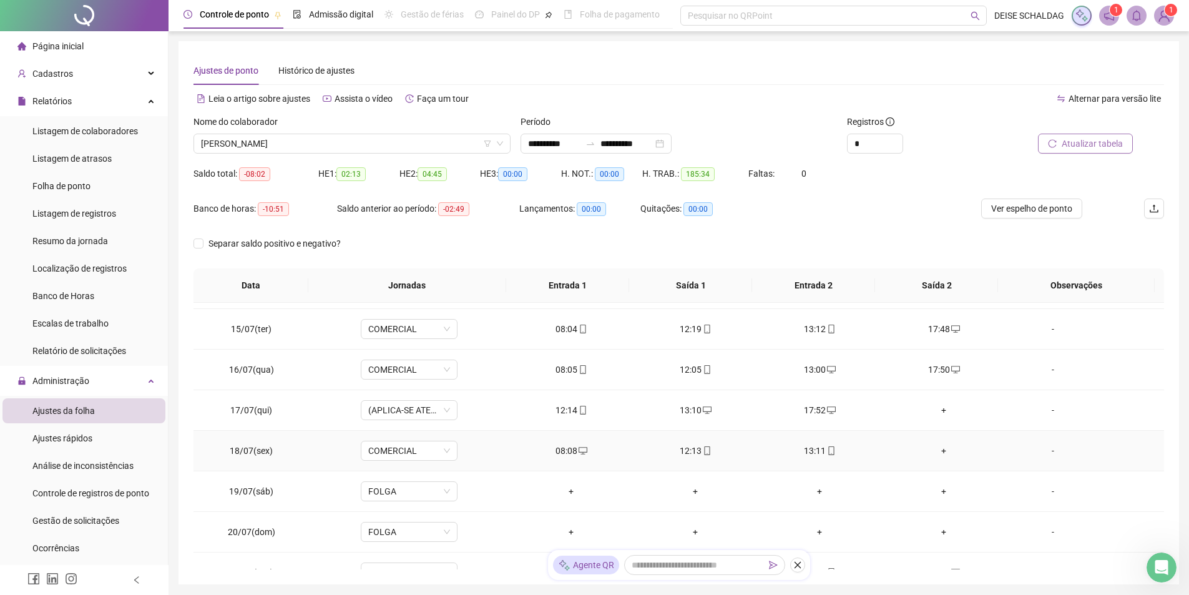
click at [934, 445] on div "+" at bounding box center [944, 451] width 104 height 14
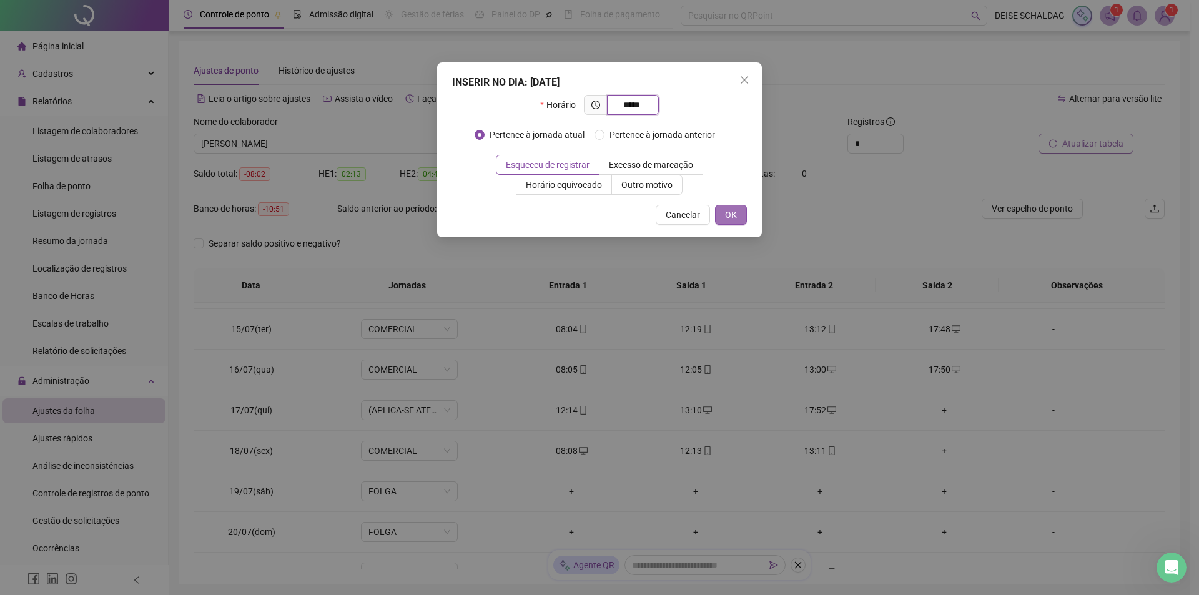
type input "*****"
click at [736, 207] on button "OK" at bounding box center [731, 215] width 32 height 20
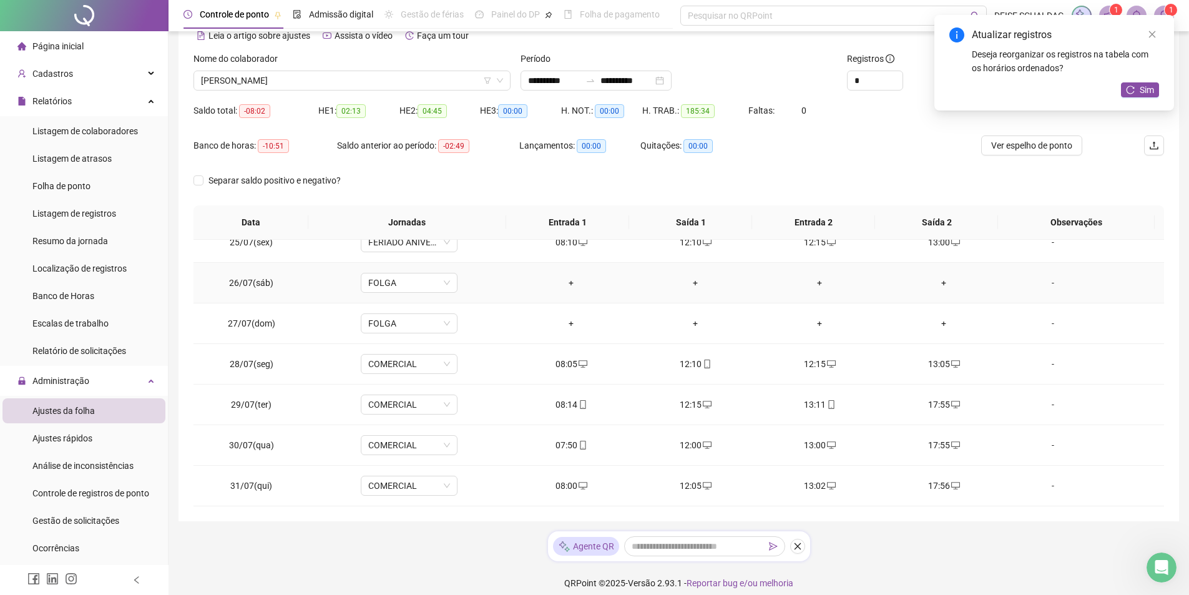
scroll to position [73, 0]
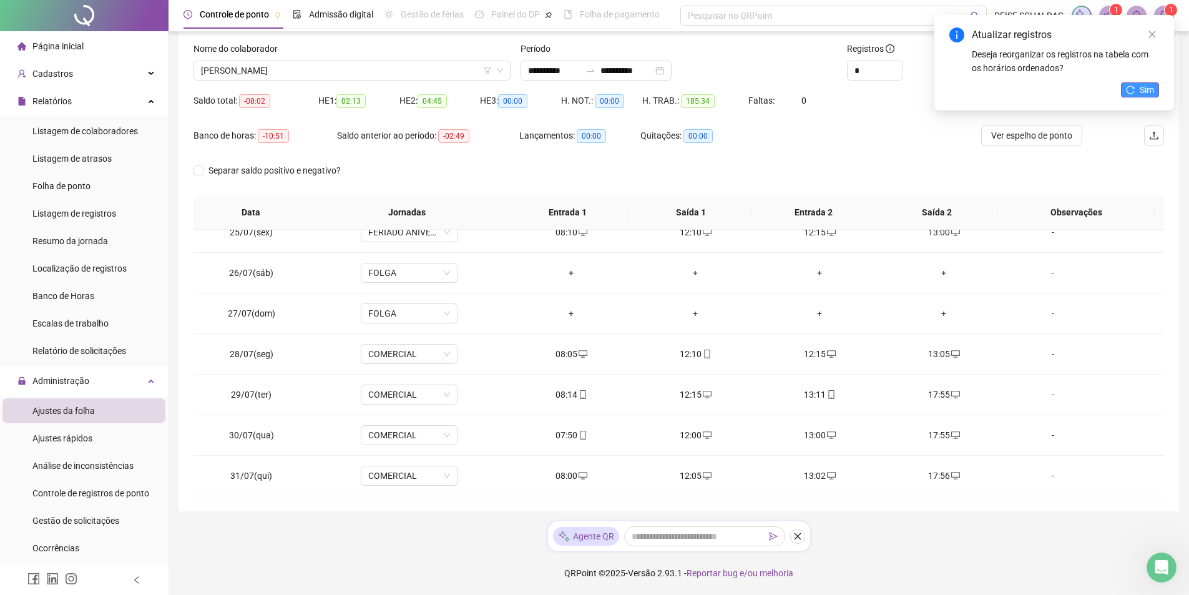
click at [1137, 92] on button "Sim" at bounding box center [1140, 89] width 38 height 15
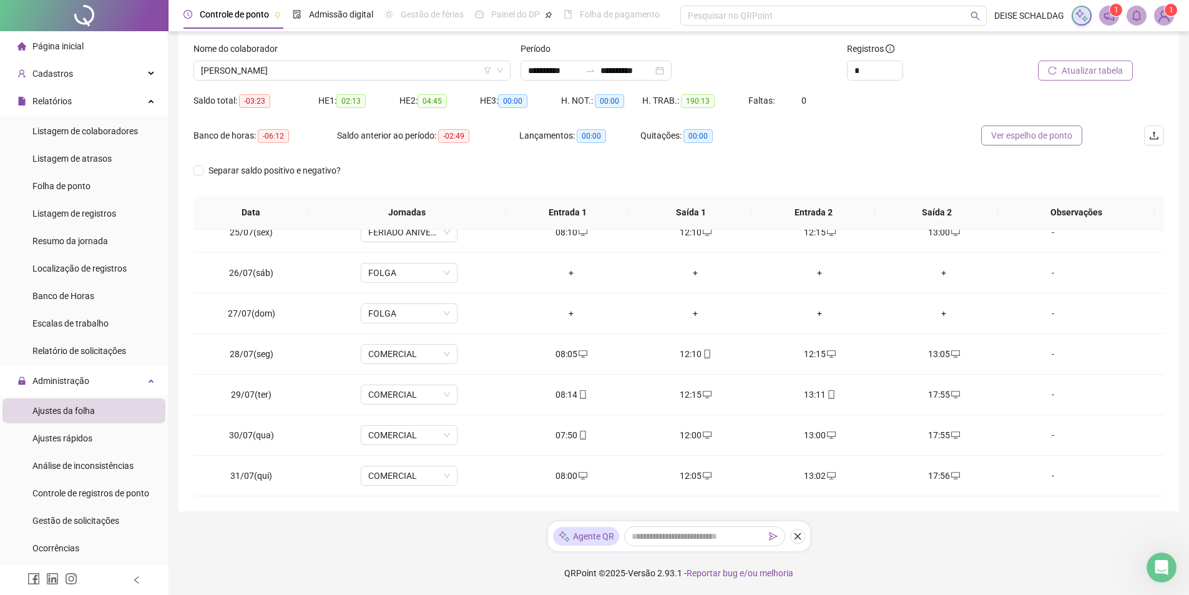
click at [1059, 134] on span "Ver espelho de ponto" at bounding box center [1032, 136] width 81 height 14
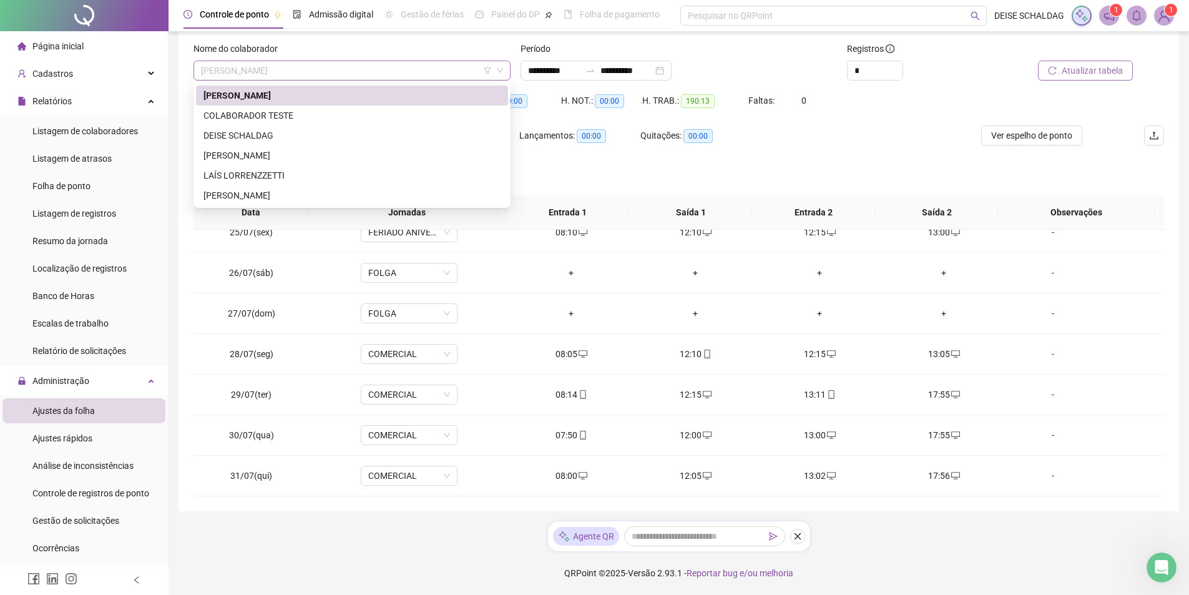
click at [273, 67] on span "[PERSON_NAME]" at bounding box center [352, 70] width 302 height 19
click at [242, 132] on div "DEISE SCHALDAG" at bounding box center [352, 136] width 297 height 14
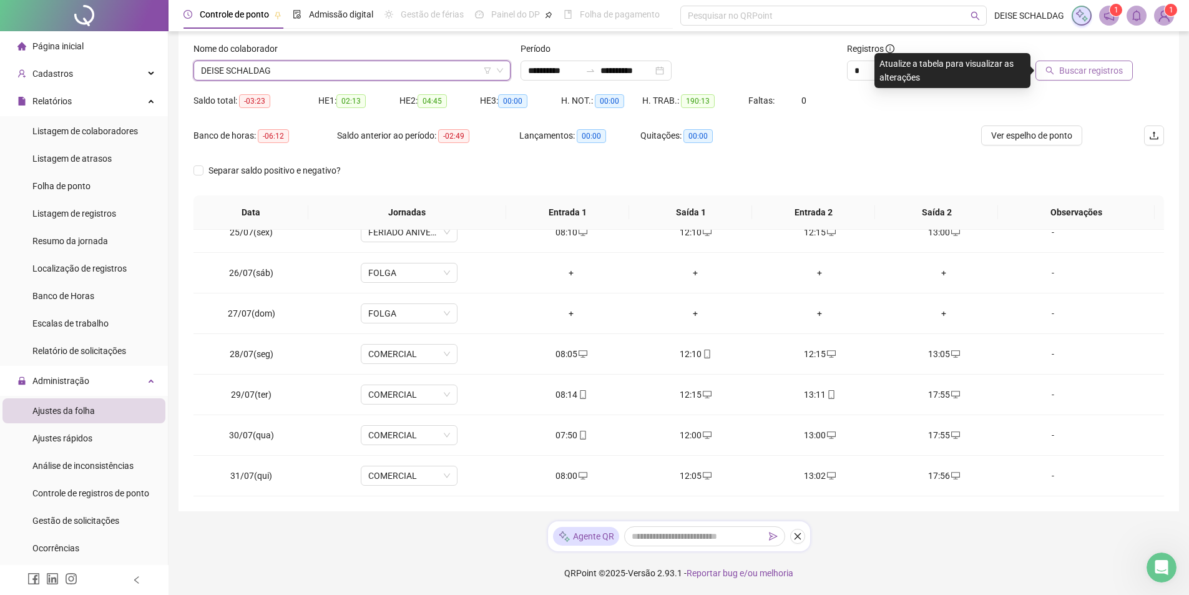
click at [1089, 74] on span "Buscar registros" at bounding box center [1092, 71] width 64 height 14
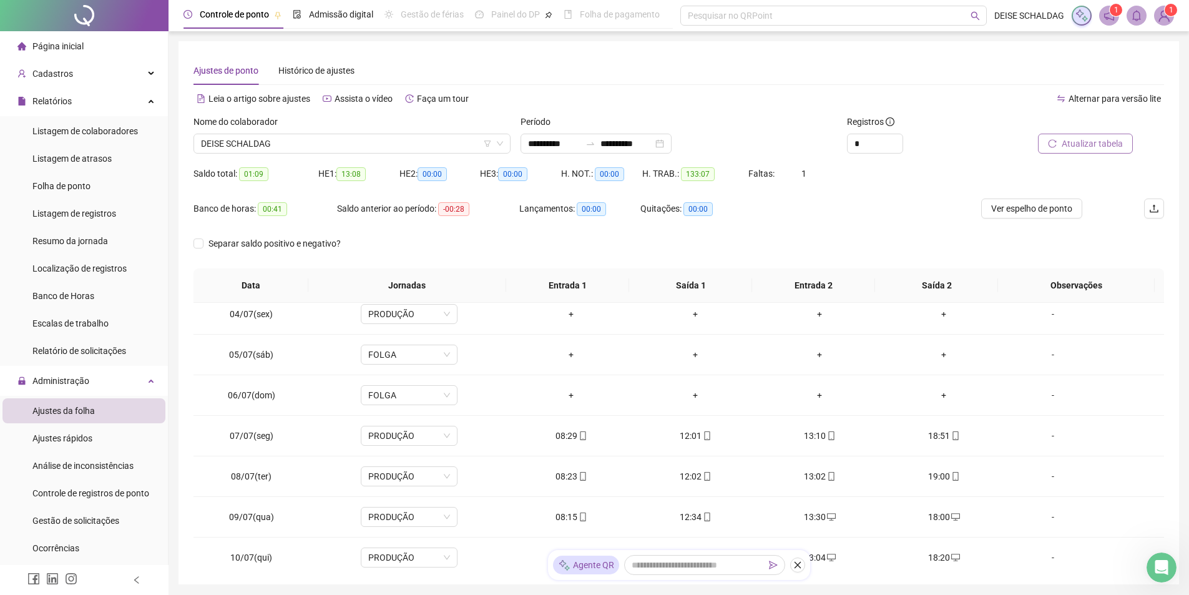
scroll to position [187, 0]
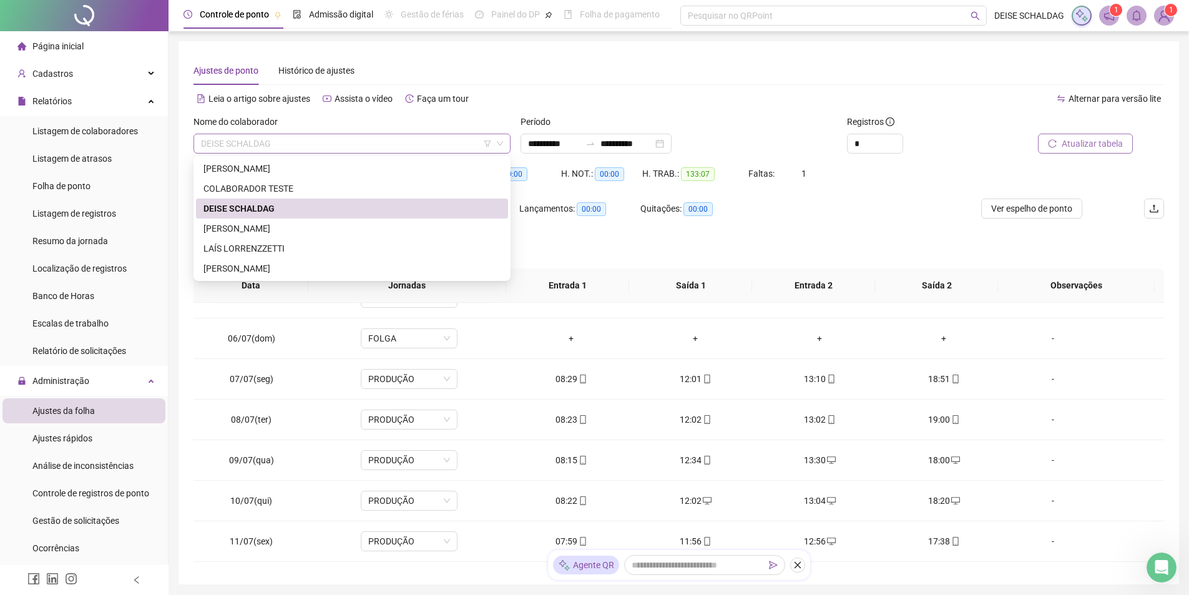
click at [286, 142] on span "DEISE SCHALDAG" at bounding box center [352, 143] width 302 height 19
click at [243, 232] on div "[PERSON_NAME]" at bounding box center [352, 229] width 297 height 14
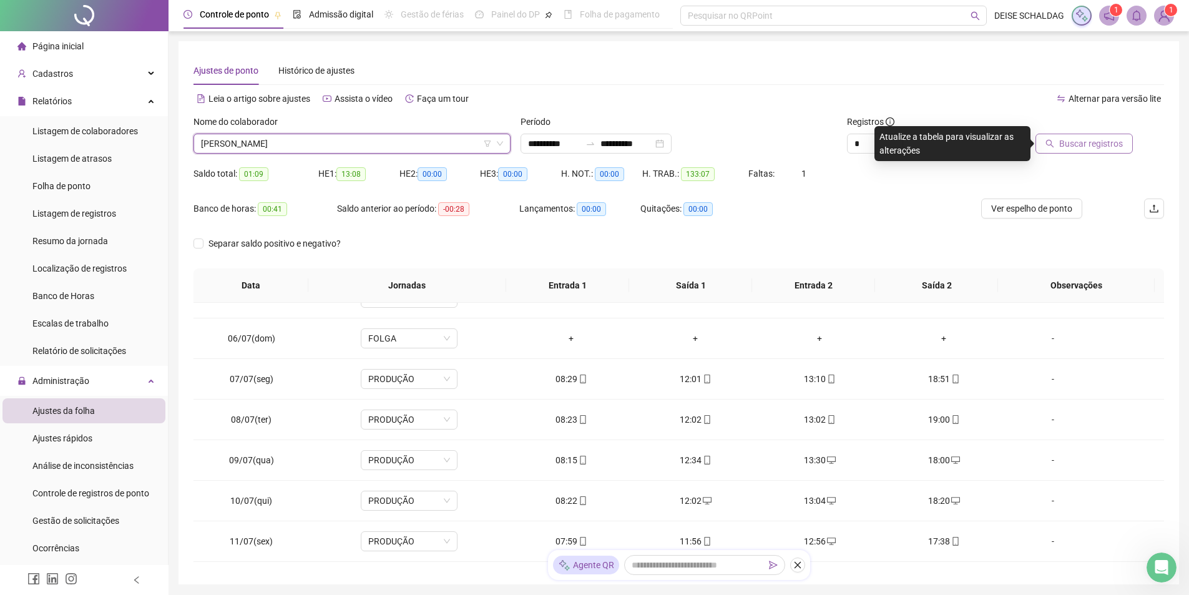
click at [1070, 148] on span "Buscar registros" at bounding box center [1092, 144] width 64 height 14
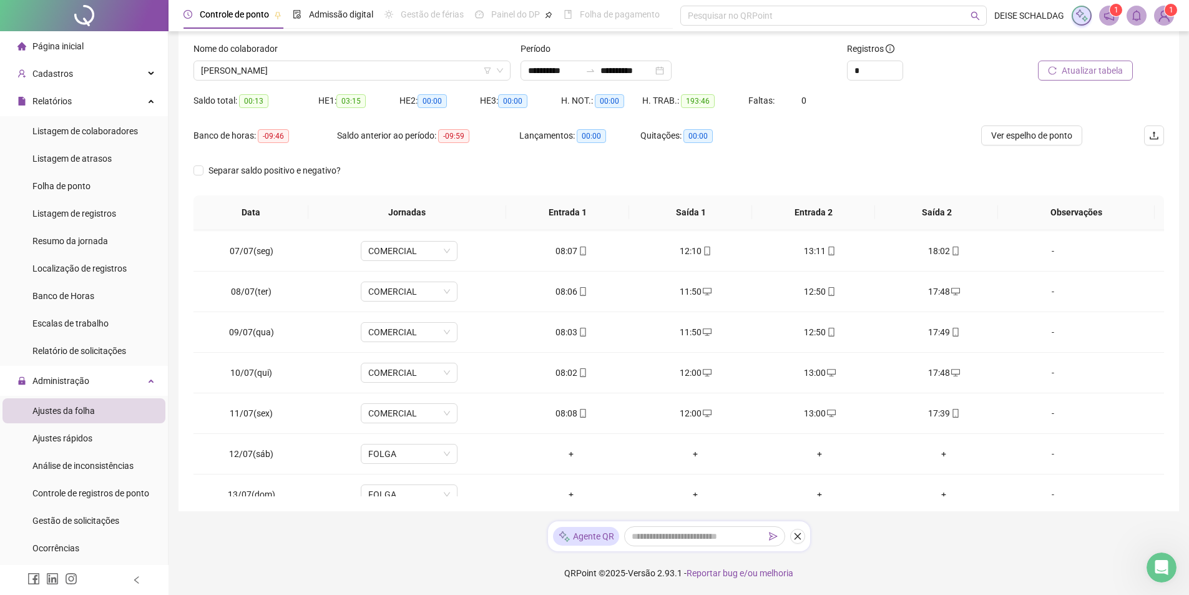
scroll to position [0, 0]
click at [1045, 138] on span "Ver espelho de ponto" at bounding box center [1032, 136] width 81 height 14
